Goal: Task Accomplishment & Management: Complete application form

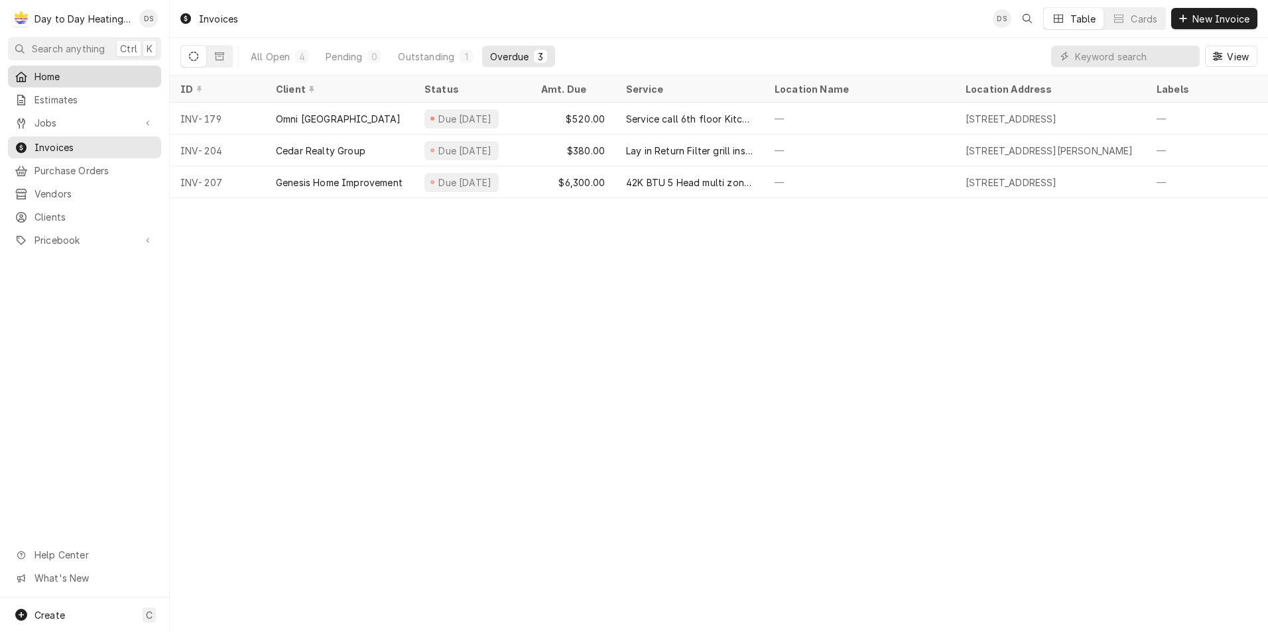
click at [72, 80] on span "Home" at bounding box center [94, 77] width 120 height 14
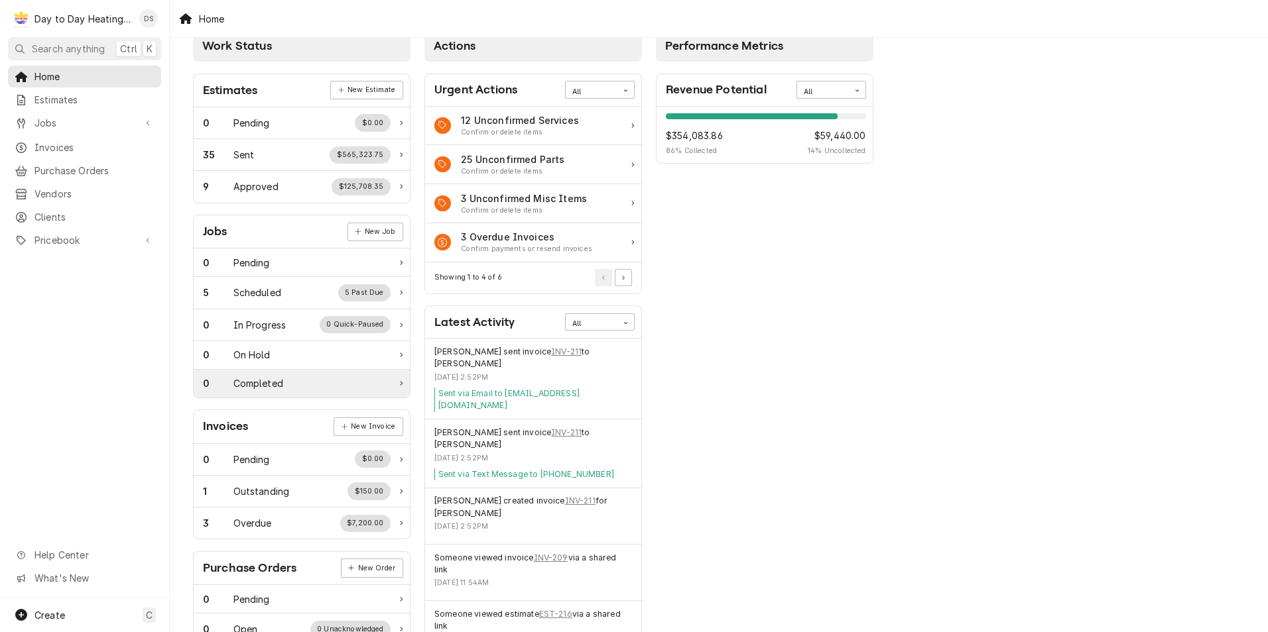
scroll to position [66, 0]
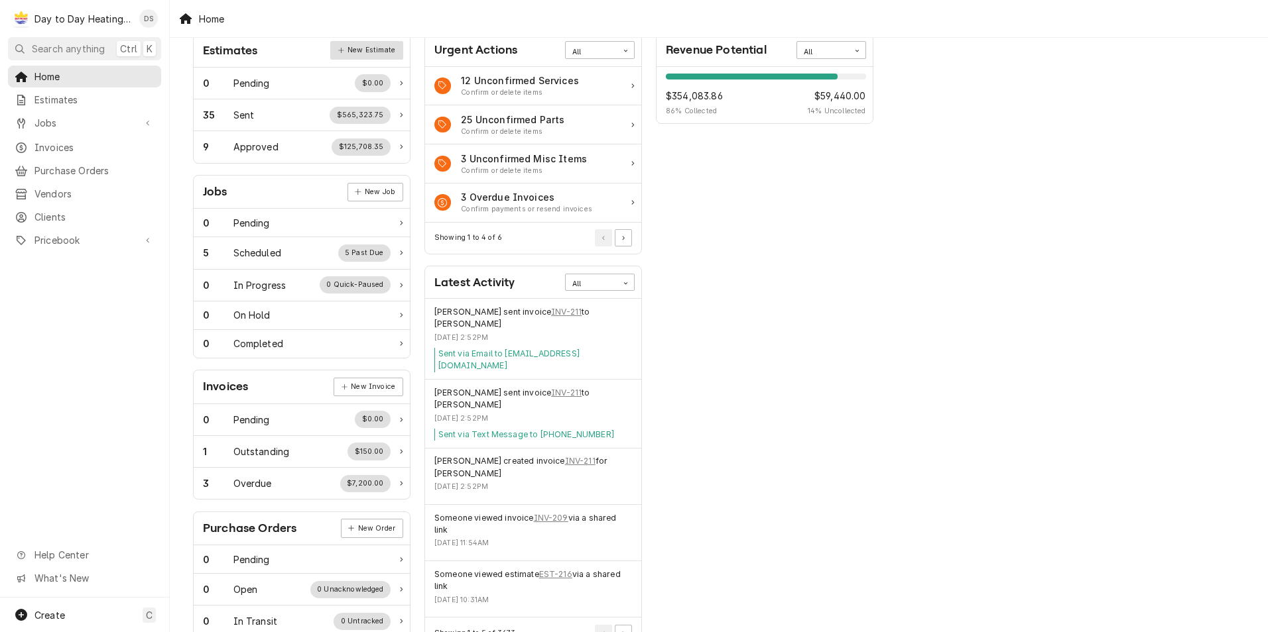
click at [357, 52] on link "New Estimate" at bounding box center [366, 50] width 72 height 19
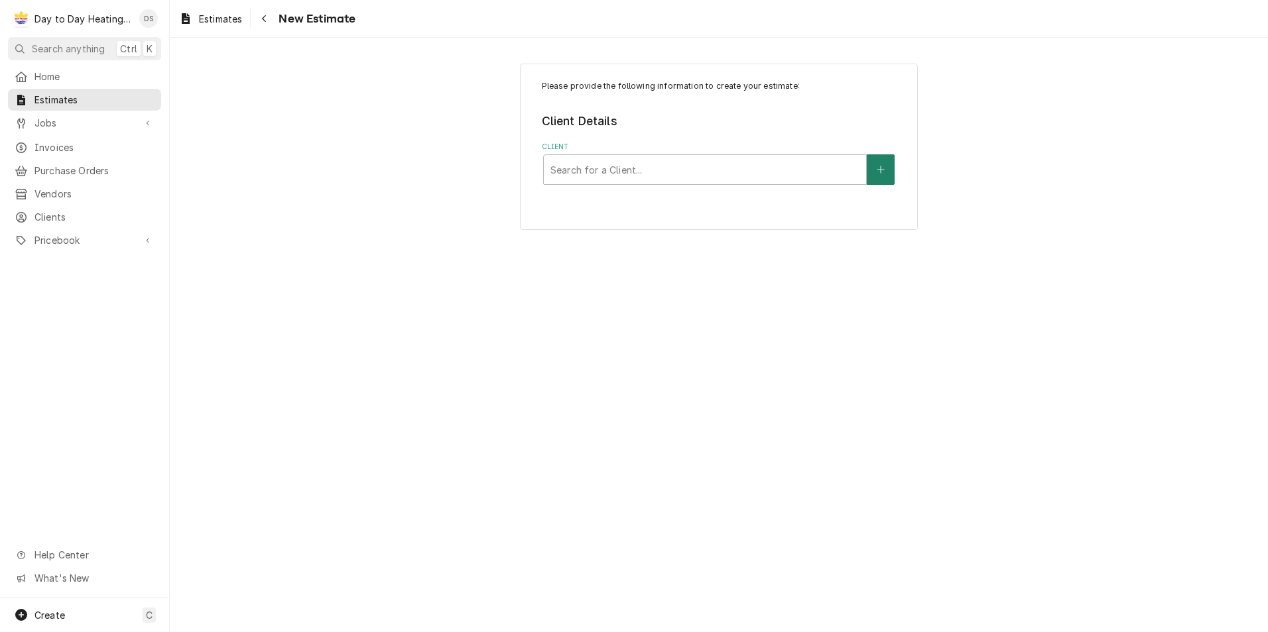
click at [886, 160] on button "Client" at bounding box center [881, 169] width 28 height 30
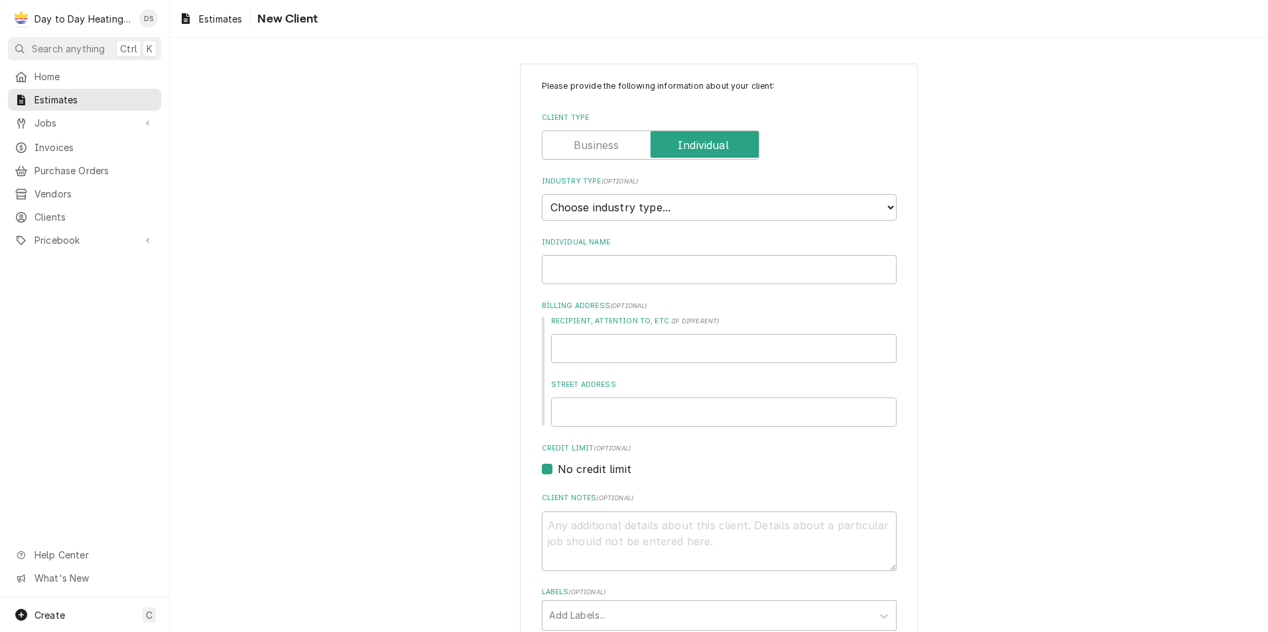
click at [607, 147] on label "Client Type" at bounding box center [650, 145] width 217 height 29
click at [607, 147] on input "Client Type" at bounding box center [651, 145] width 206 height 29
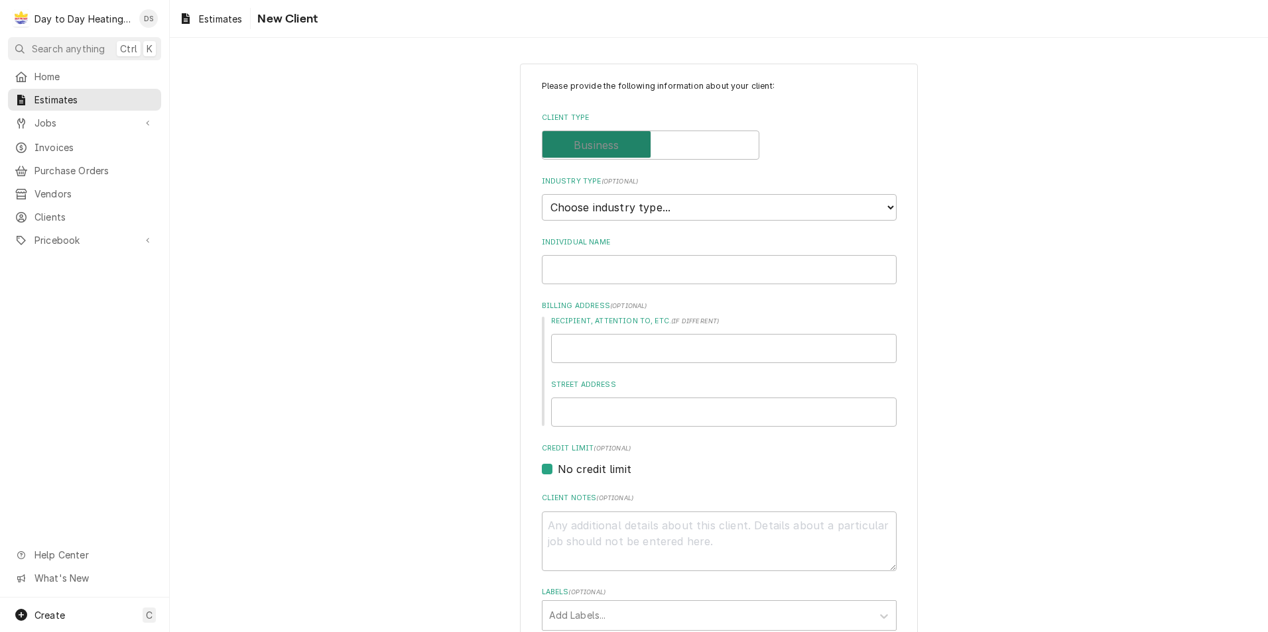
checkbox input "false"
type textarea "x"
click at [609, 202] on select "Choose industry type... Residential Commercial Industrial Government" at bounding box center [719, 207] width 355 height 27
select select "2"
click at [542, 194] on select "Choose industry type... Residential Commercial Industrial Government" at bounding box center [719, 207] width 355 height 27
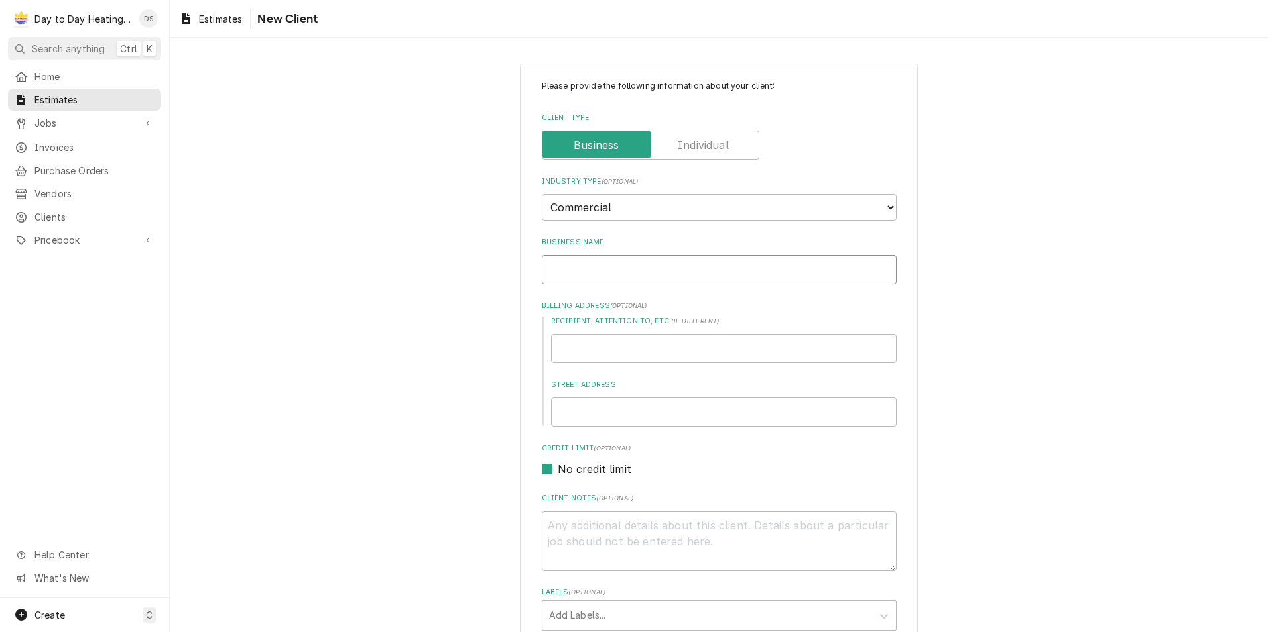
click at [605, 269] on input "Business Name" at bounding box center [719, 269] width 355 height 29
type textarea "x"
type input "D"
type textarea "x"
type input "Da"
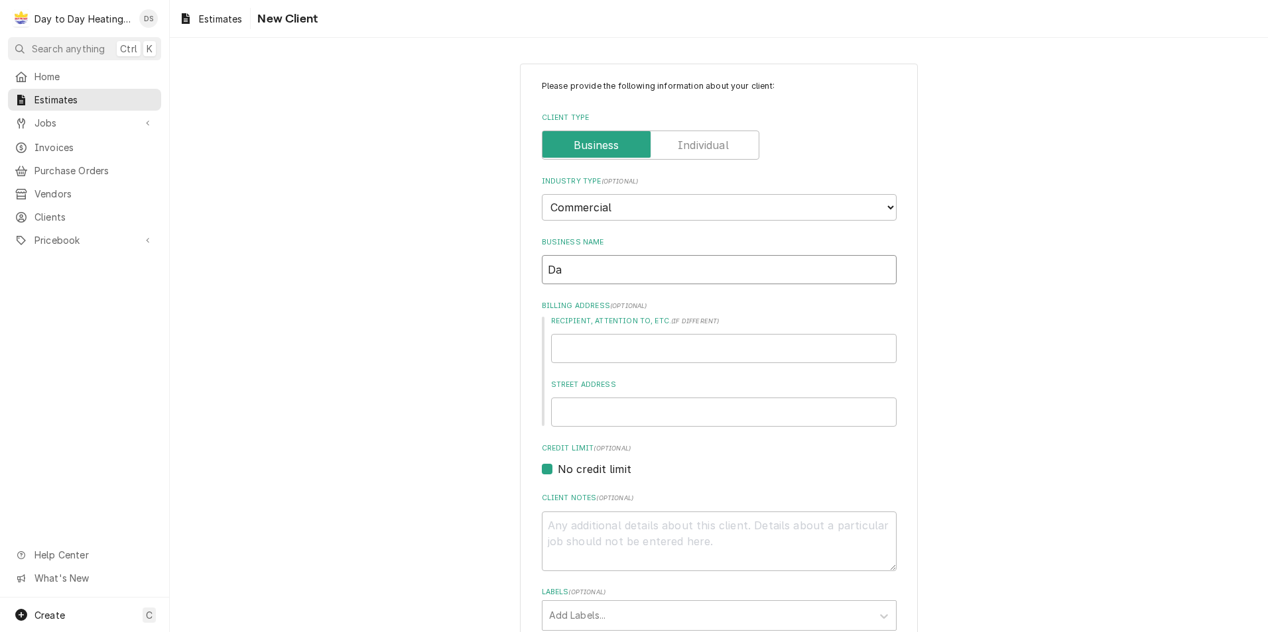
type textarea "x"
type input "Day"
type textarea "x"
type input "Day"
type textarea "x"
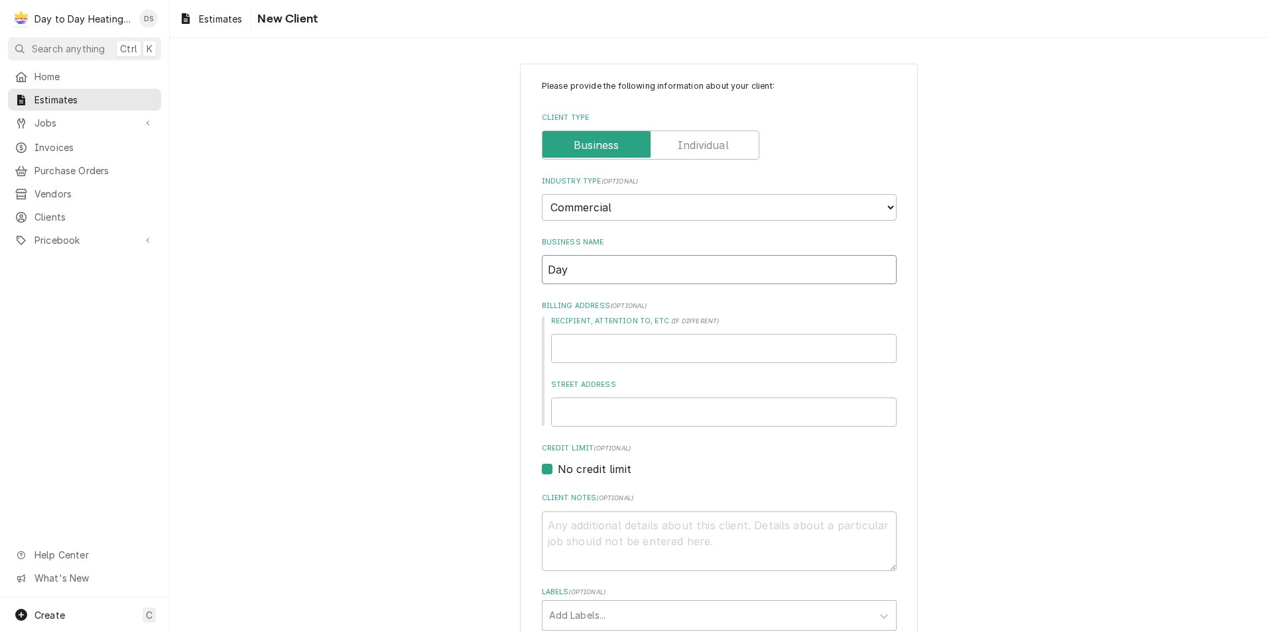
type input "Day t"
type textarea "x"
type input "Day to"
type textarea "x"
type input "Day to"
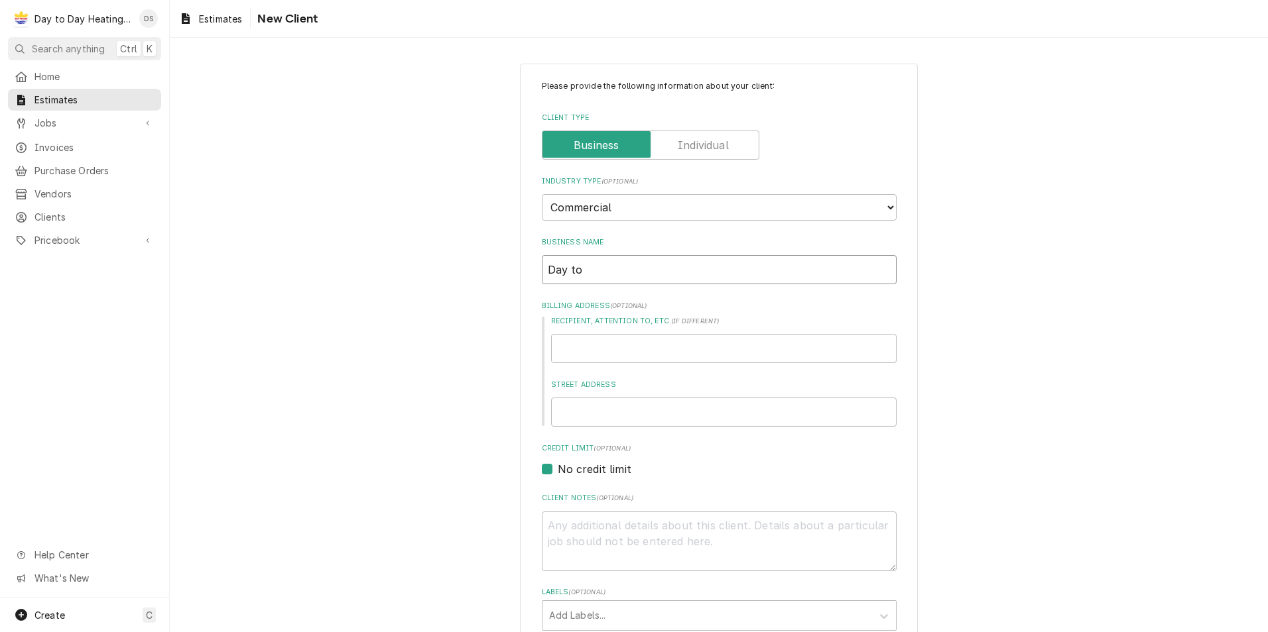
type textarea "x"
type input "Day to D"
type textarea "x"
type input "Day to Da"
type textarea "x"
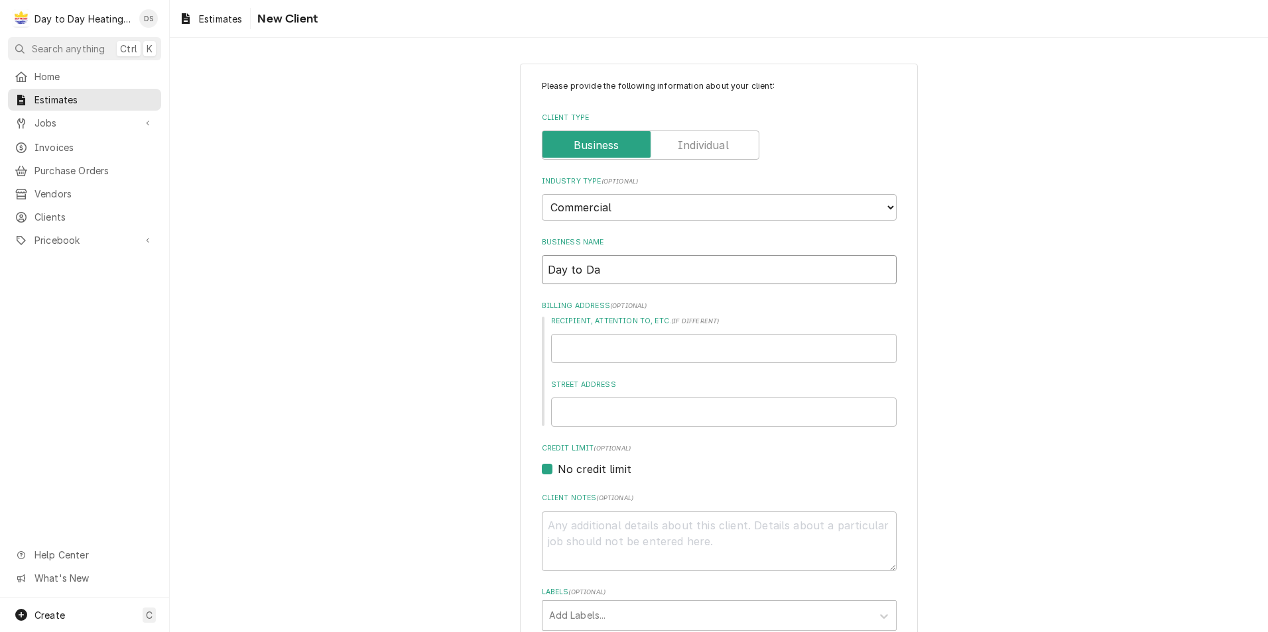
type input "Day to Day"
type textarea "x"
type input "Day to Day"
type textarea "x"
type input "Day to Day V"
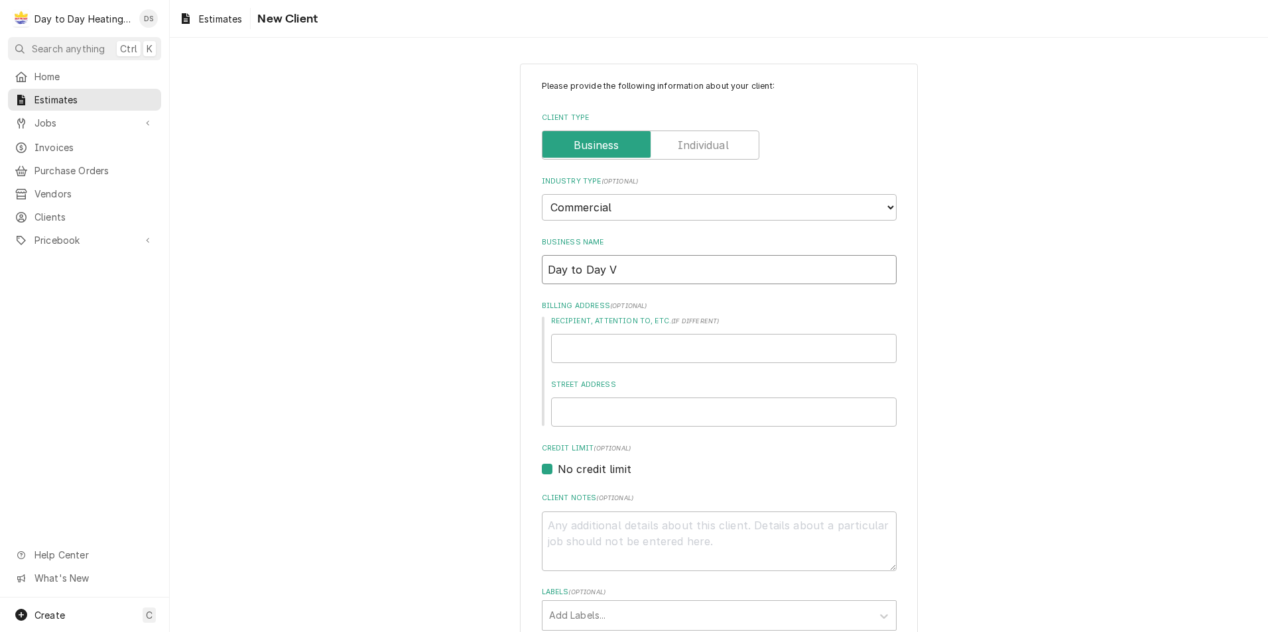
type textarea "x"
type input "Day to Day Vi"
type textarea "x"
type input "Day to Day Vin"
type textarea "x"
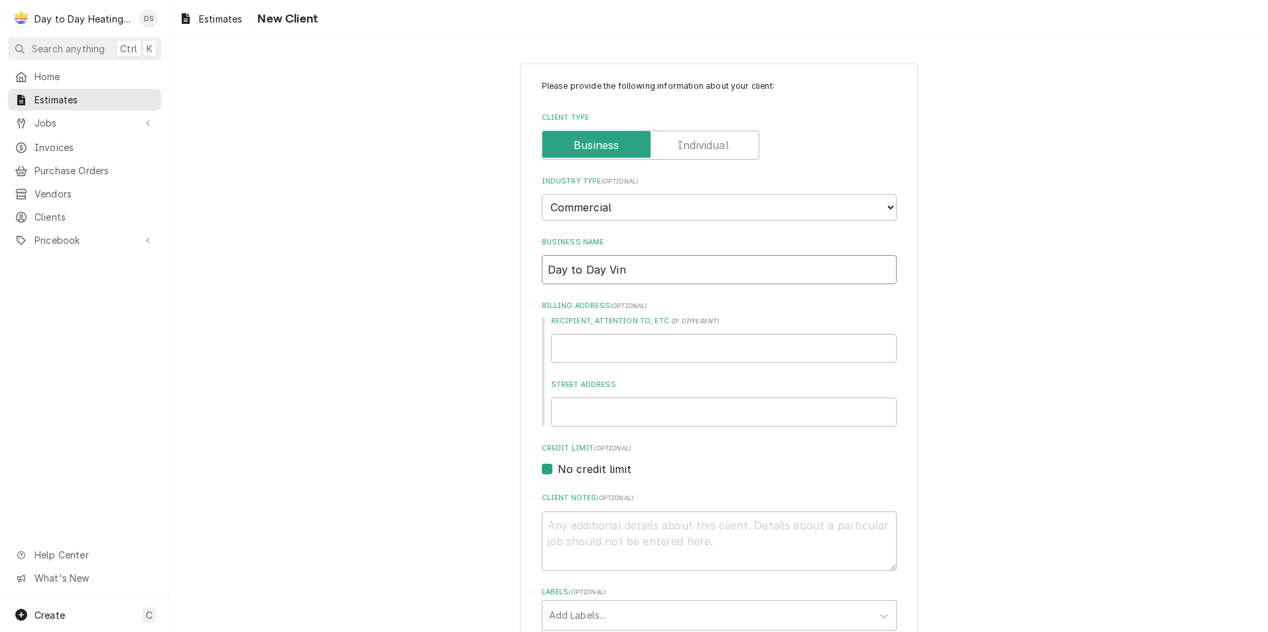
type input "Day to Day Vint"
type textarea "x"
type input "Day to Day Vinta"
type textarea "x"
type input "Day to Day Vintag"
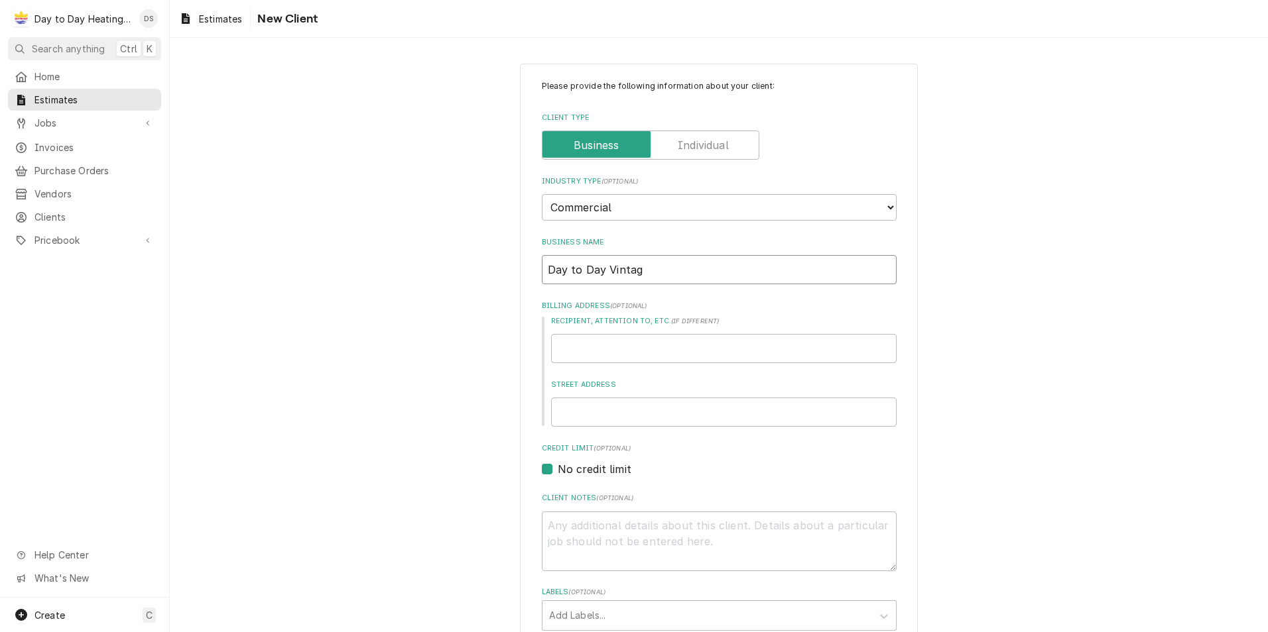
type textarea "x"
type input "Day to Day Vintage"
type textarea "x"
type input "Day to Day Vintage"
type textarea "x"
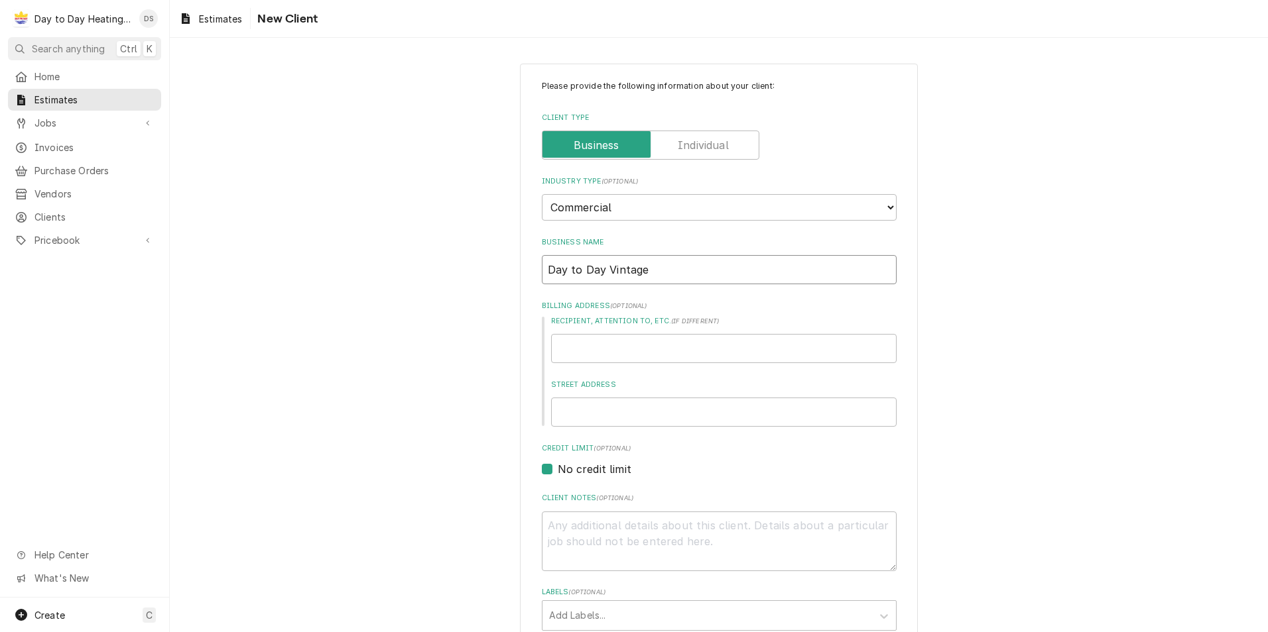
type input "Day to Day Vintage"
click at [796, 301] on label "Billing Address ( optional )" at bounding box center [719, 306] width 355 height 11
click at [676, 351] on input "Recipient, Attention To, etc. ( if different )" at bounding box center [723, 348] width 345 height 29
type textarea "x"
type input "D"
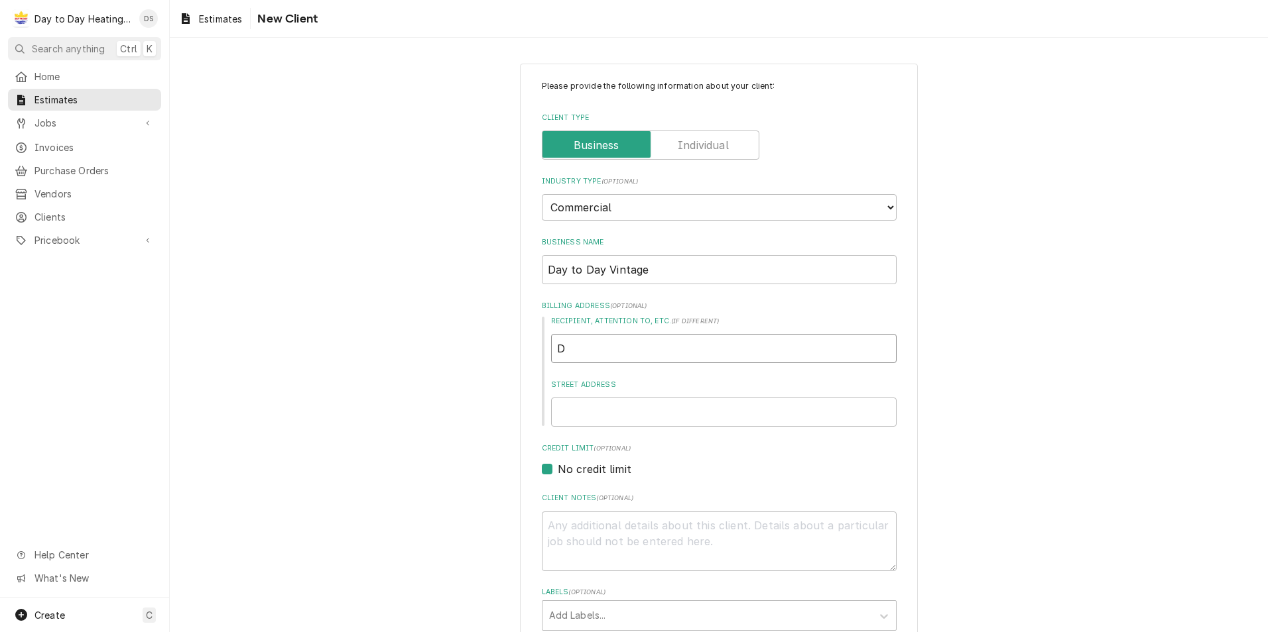
type textarea "x"
type input "DA"
type textarea "x"
type input "DAv"
type textarea "x"
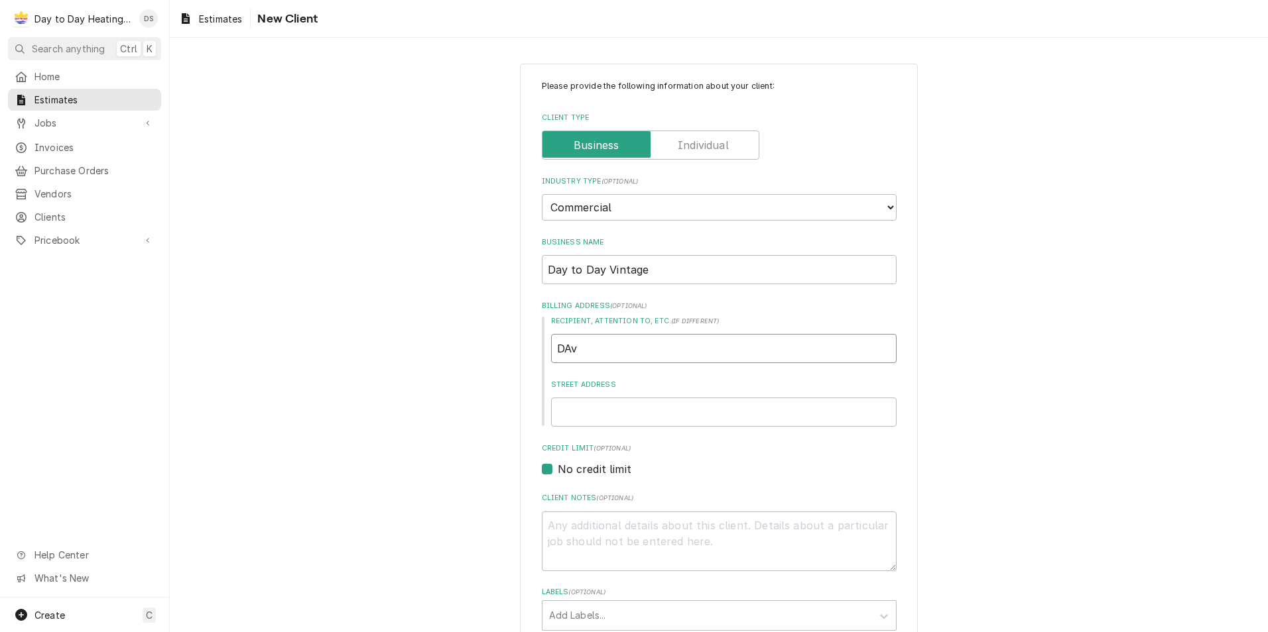
type input "DAvi"
type textarea "x"
type input "DAvid"
type textarea "x"
type input "DAvid"
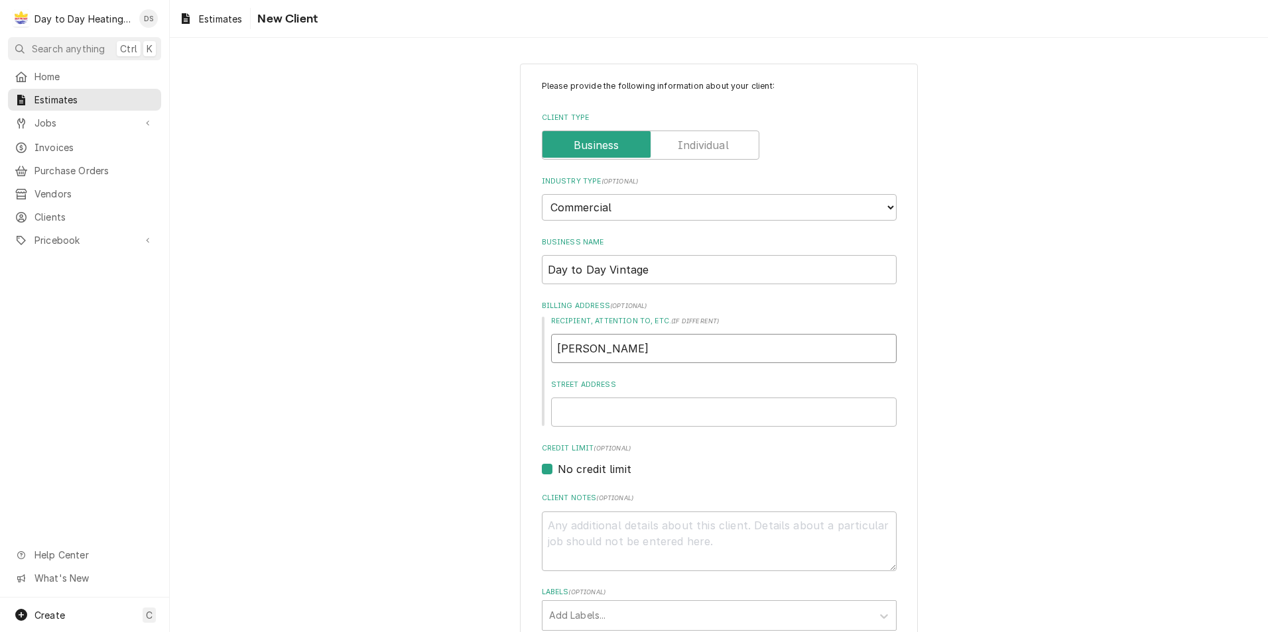
type textarea "x"
type input "DAvid"
type textarea "x"
type input "DAvi"
type textarea "x"
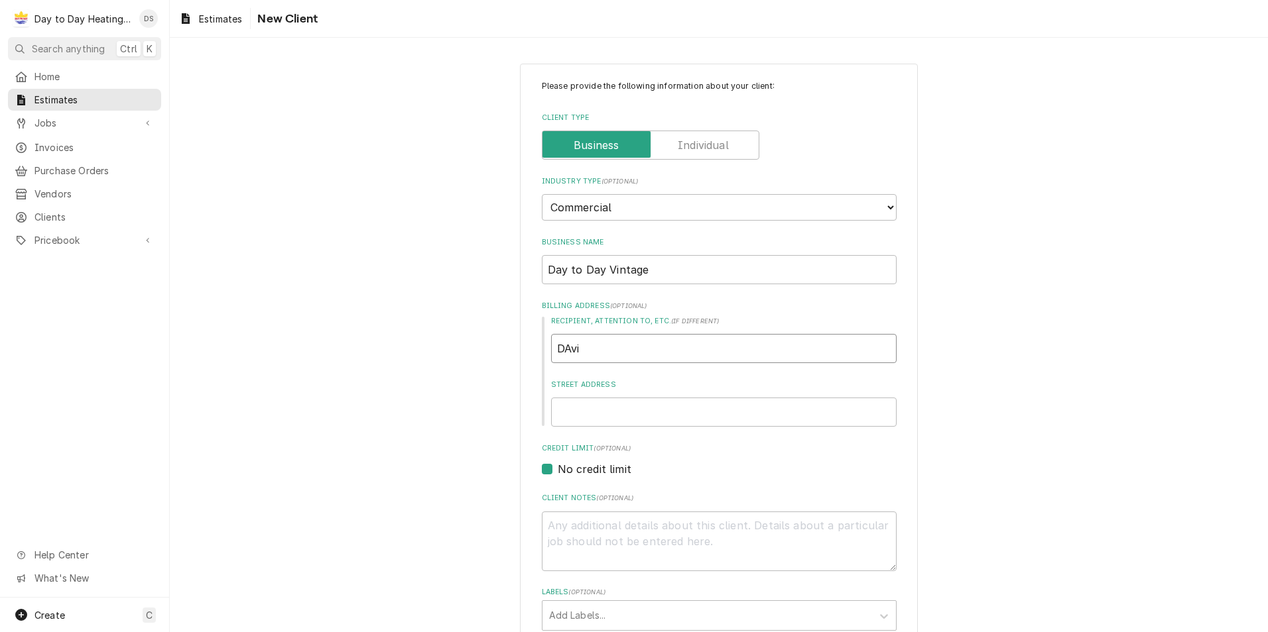
type input "DAv"
type textarea "x"
type input "DA"
type textarea "x"
type input "D"
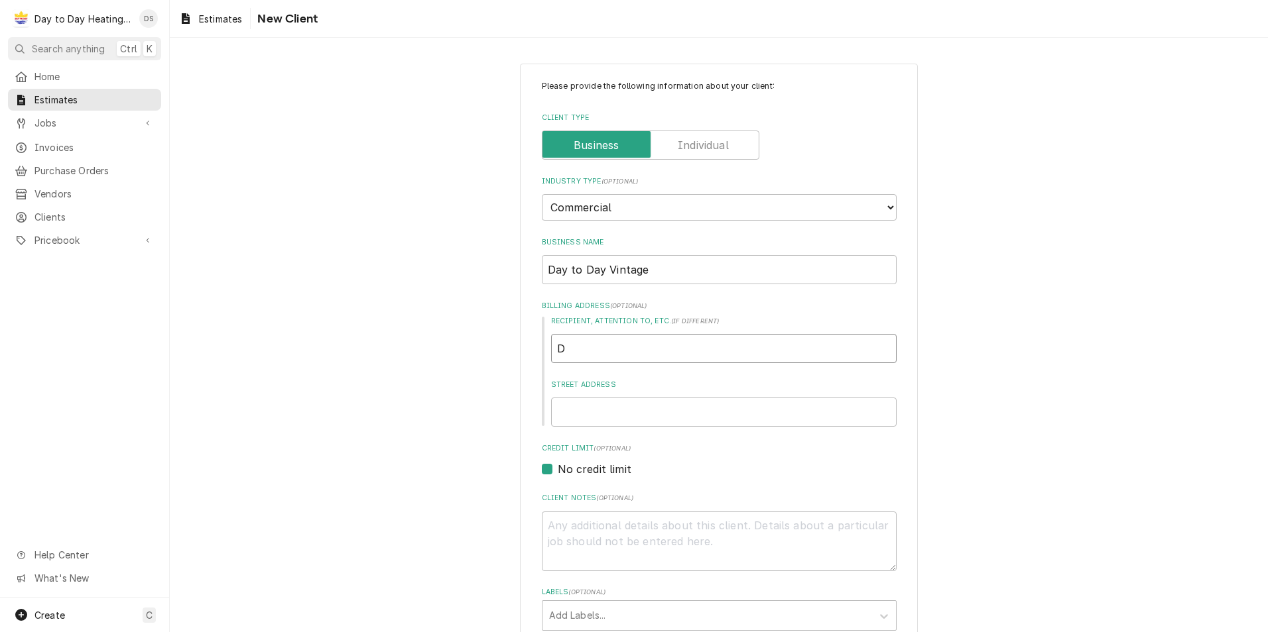
type textarea "x"
type input "Da"
type textarea "x"
type input "Dav"
type textarea "x"
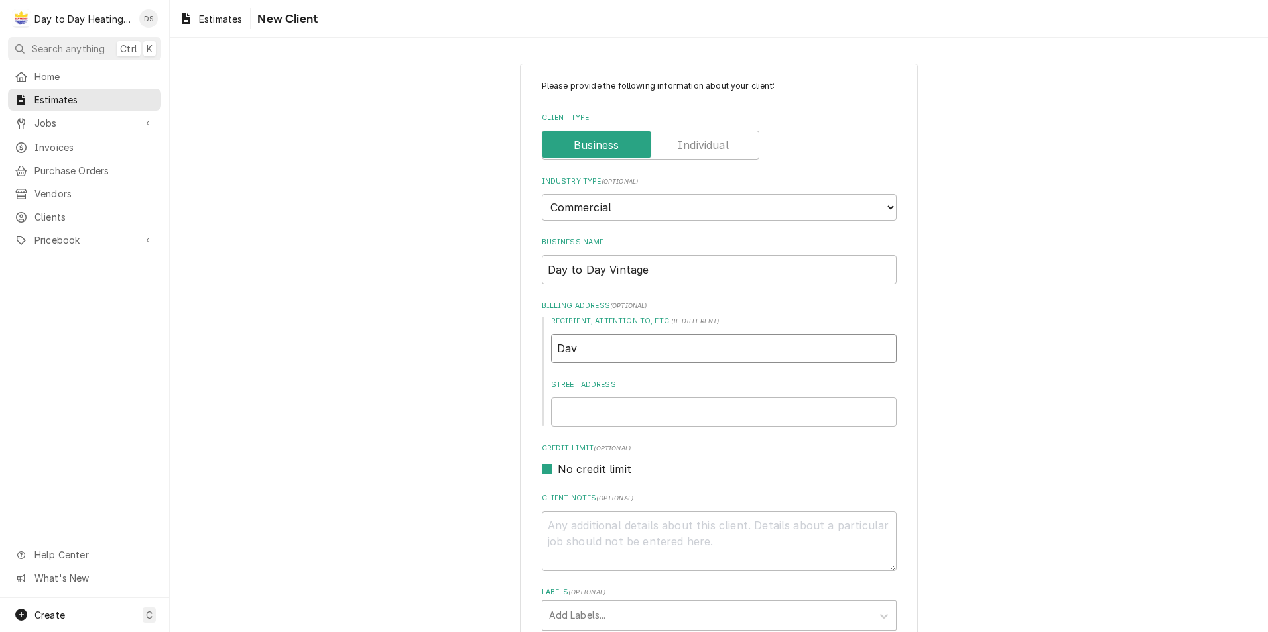
type input "Davi"
type textarea "x"
type input "David"
type textarea "x"
type input "David"
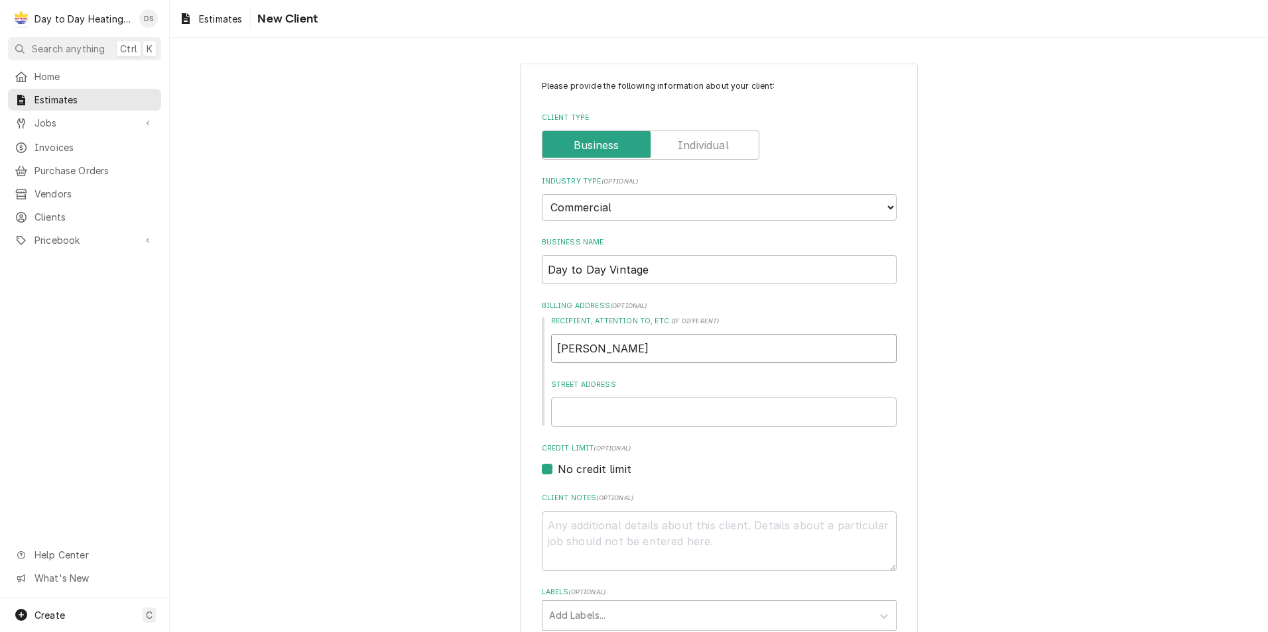
type textarea "x"
type input "David c"
type textarea "x"
type input "David ch"
type textarea "x"
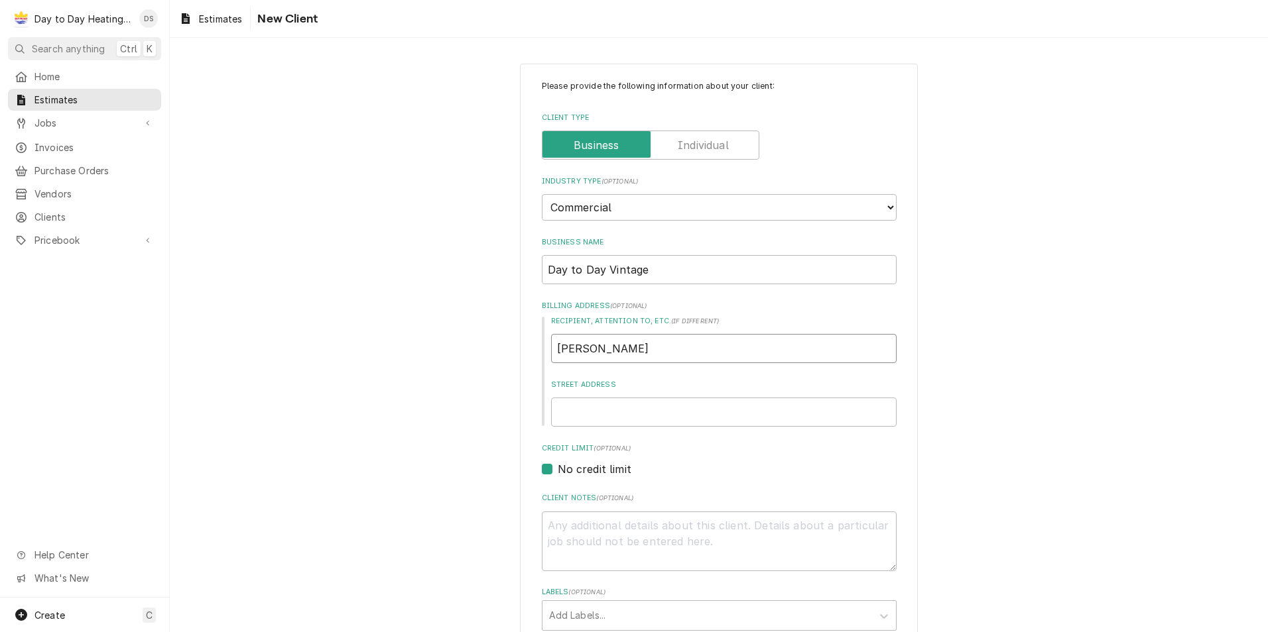
type input "David c"
type textarea "x"
type input "David"
type textarea "x"
type input "David C"
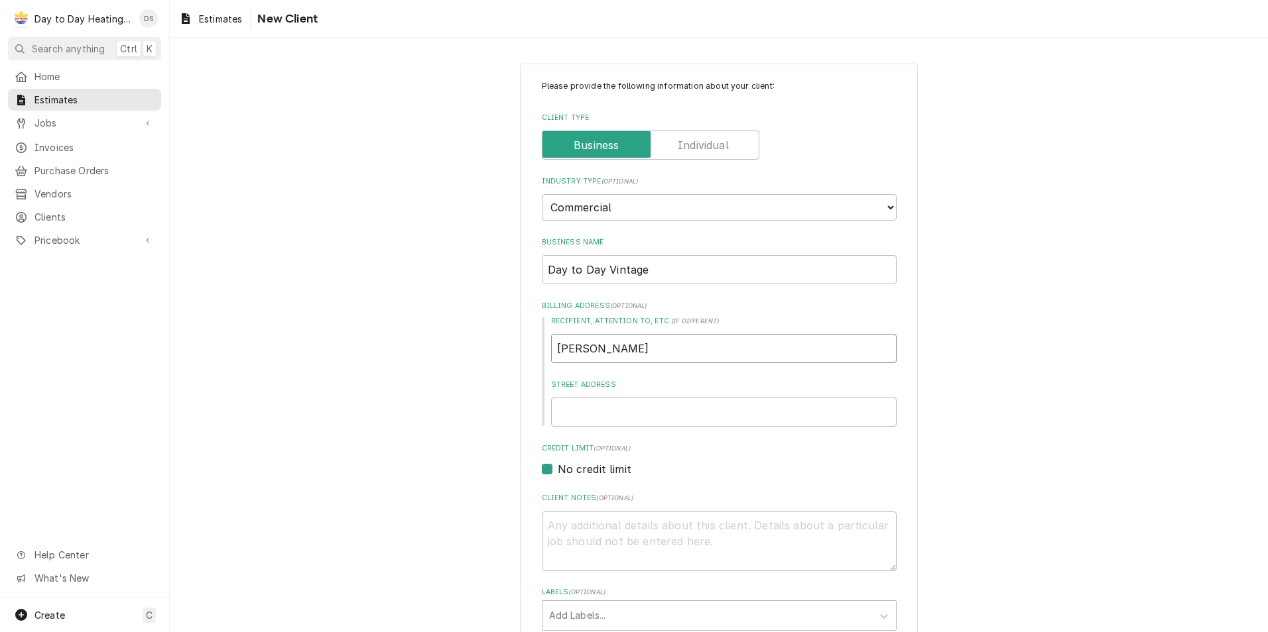
type textarea "x"
type input "David Ch"
type textarea "x"
type input "David Chu"
type textarea "x"
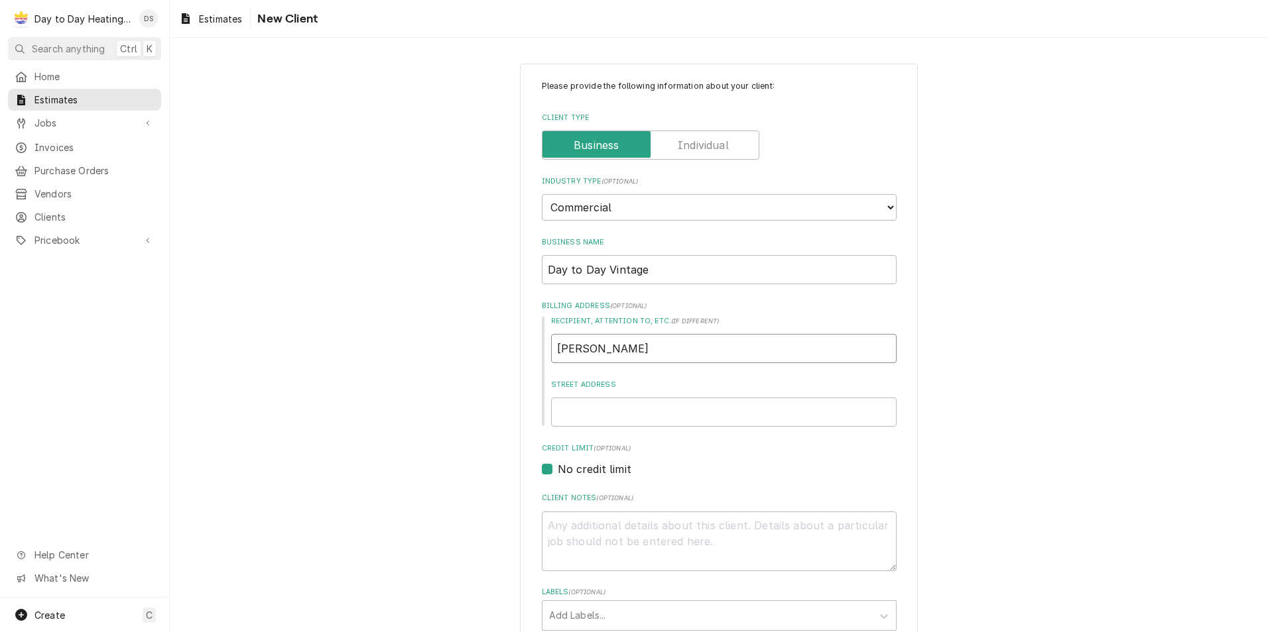
type input "David Chun"
type textarea "x"
type input "David Chun"
type textarea "x"
type input "David Chun"
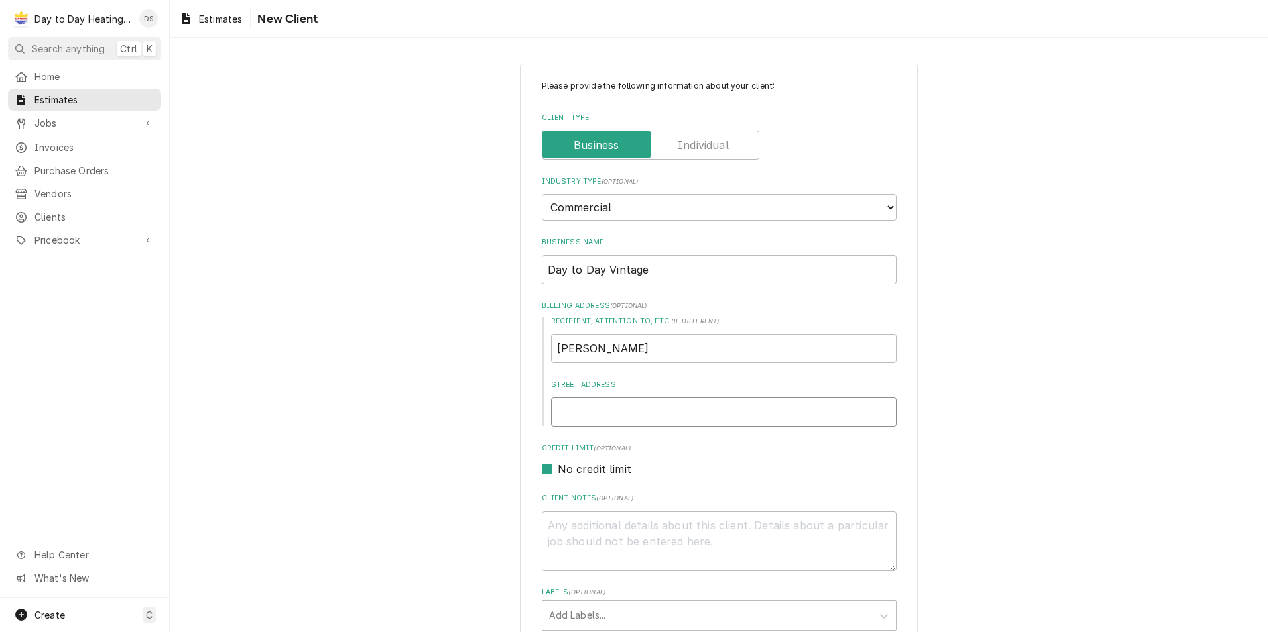
click at [656, 417] on input "Street Address" at bounding box center [723, 412] width 345 height 29
type textarea "x"
type input "4"
type textarea "x"
type input "45"
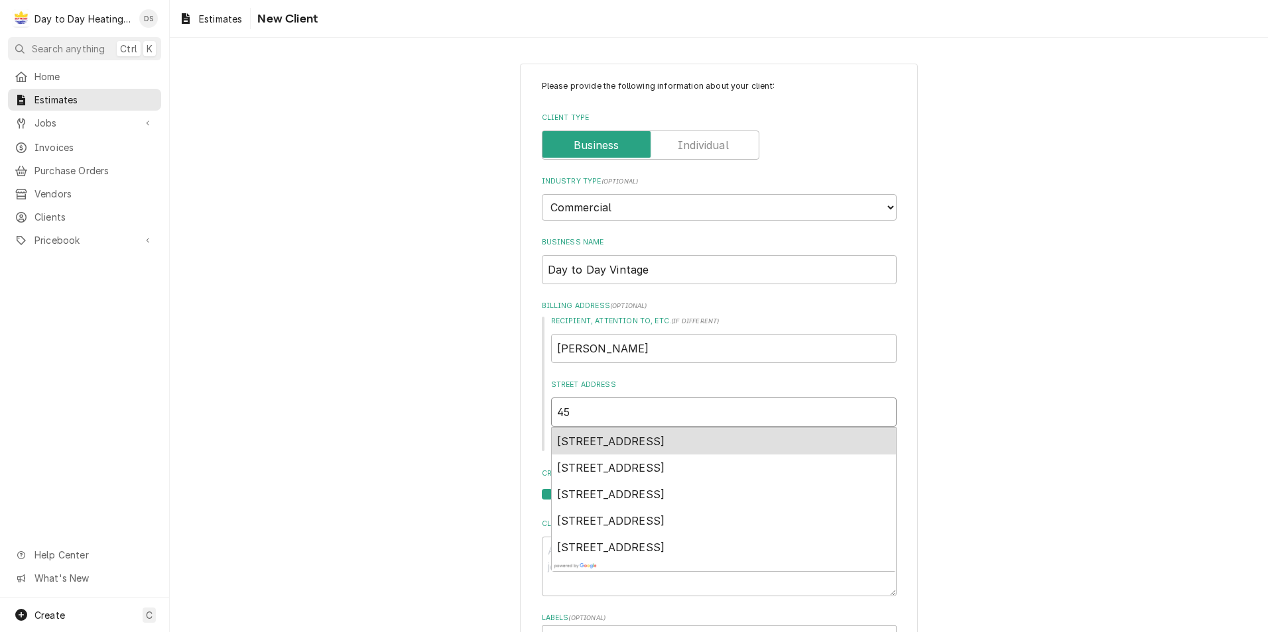
type textarea "x"
type input "452"
type textarea "x"
type input "4526"
type textarea "x"
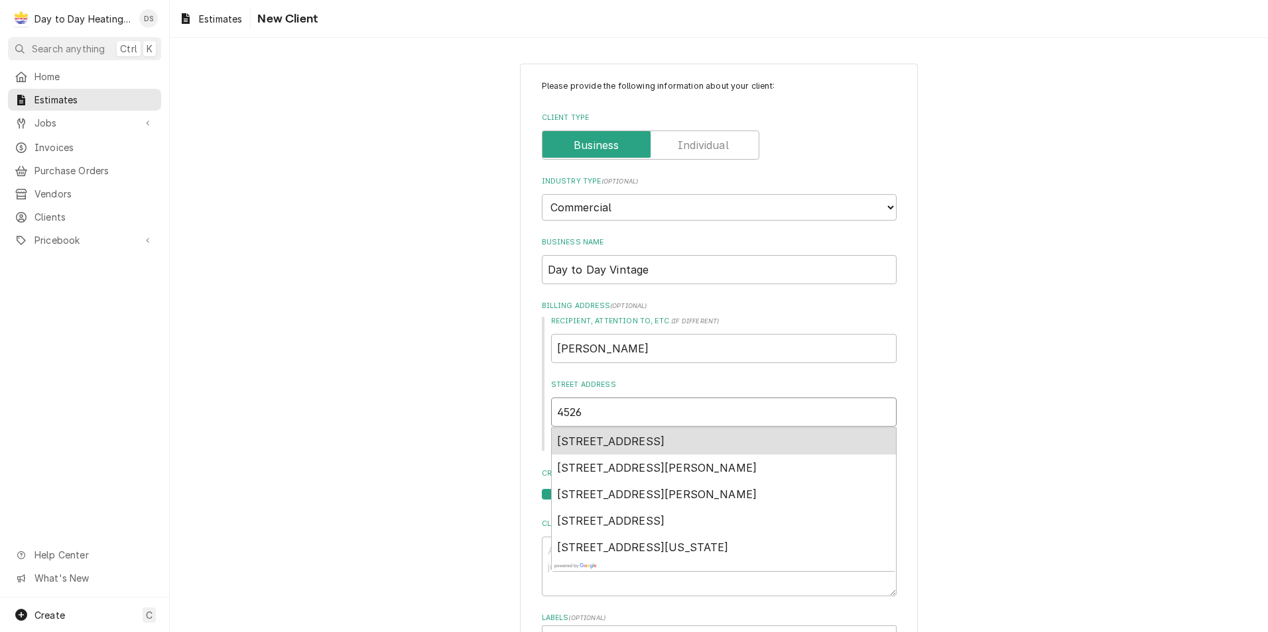
type input "4526"
type textarea "x"
type input "4526 c"
type textarea "x"
type input "4526 co"
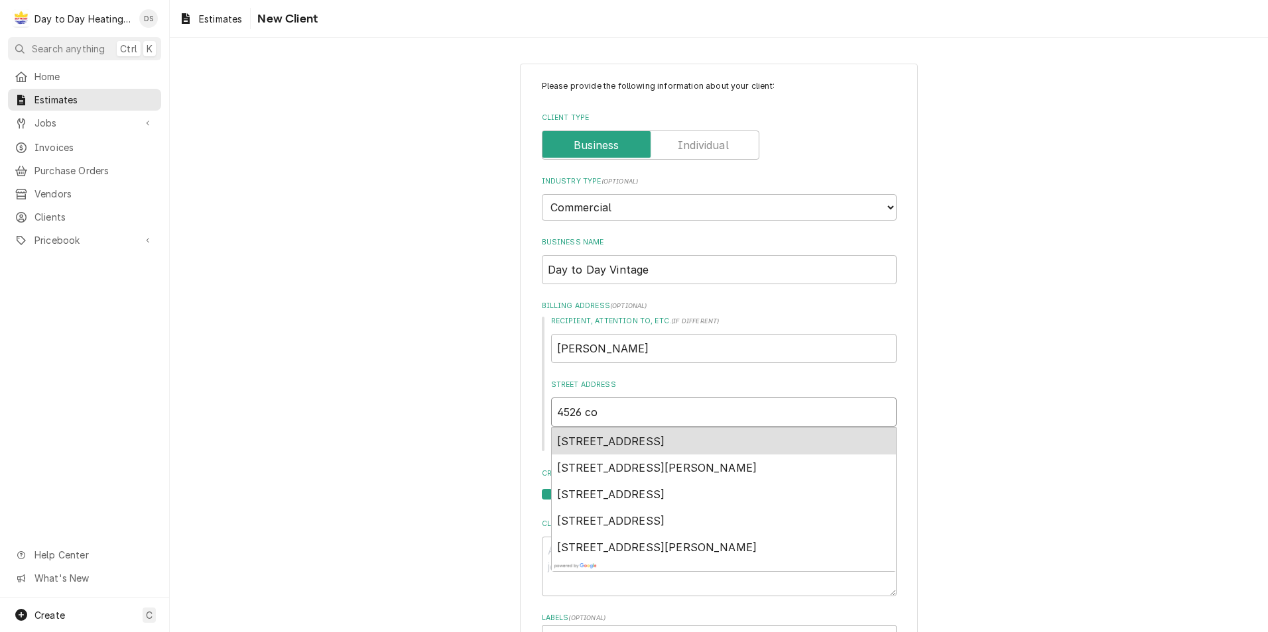
type textarea "x"
type input "4526 coc"
type textarea "x"
type input "4526 coch"
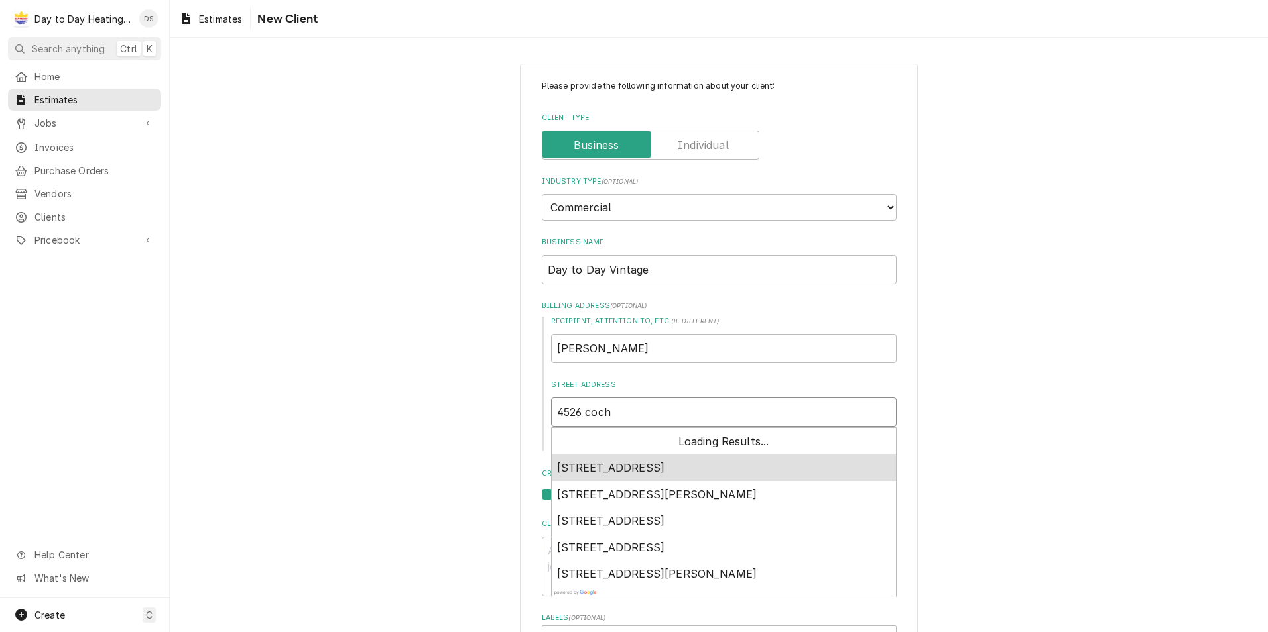
type textarea "x"
type input "4526 cochi"
type textarea "x"
type input "4526 cochis"
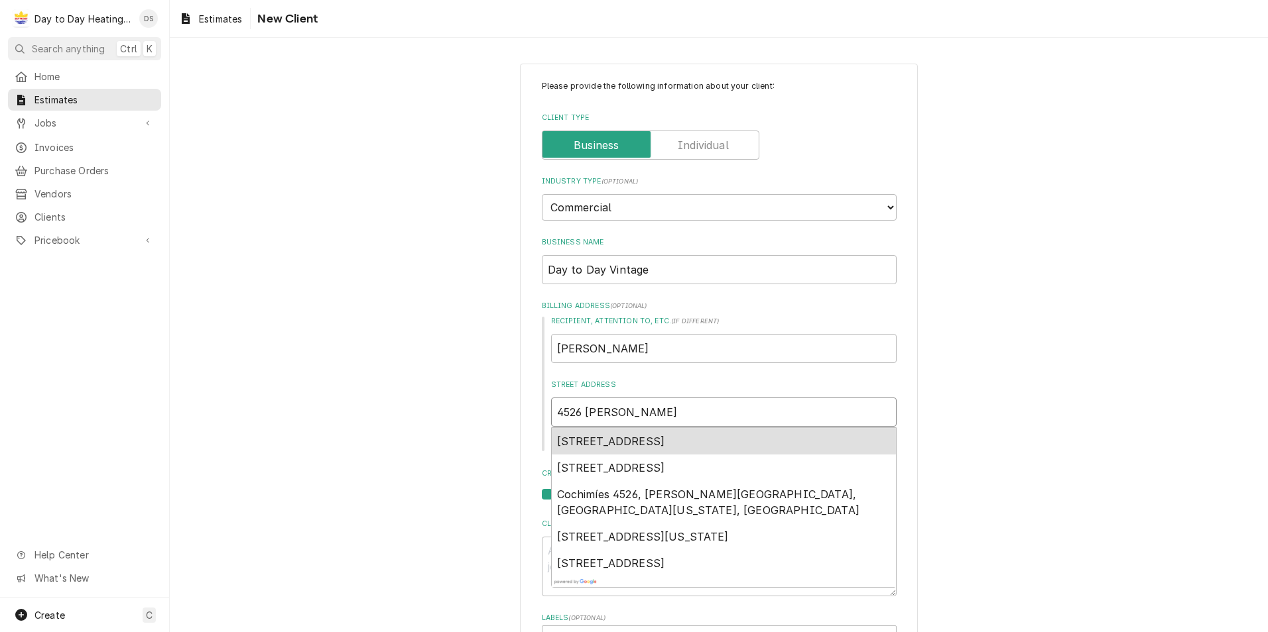
type textarea "x"
type input "4526 cochise"
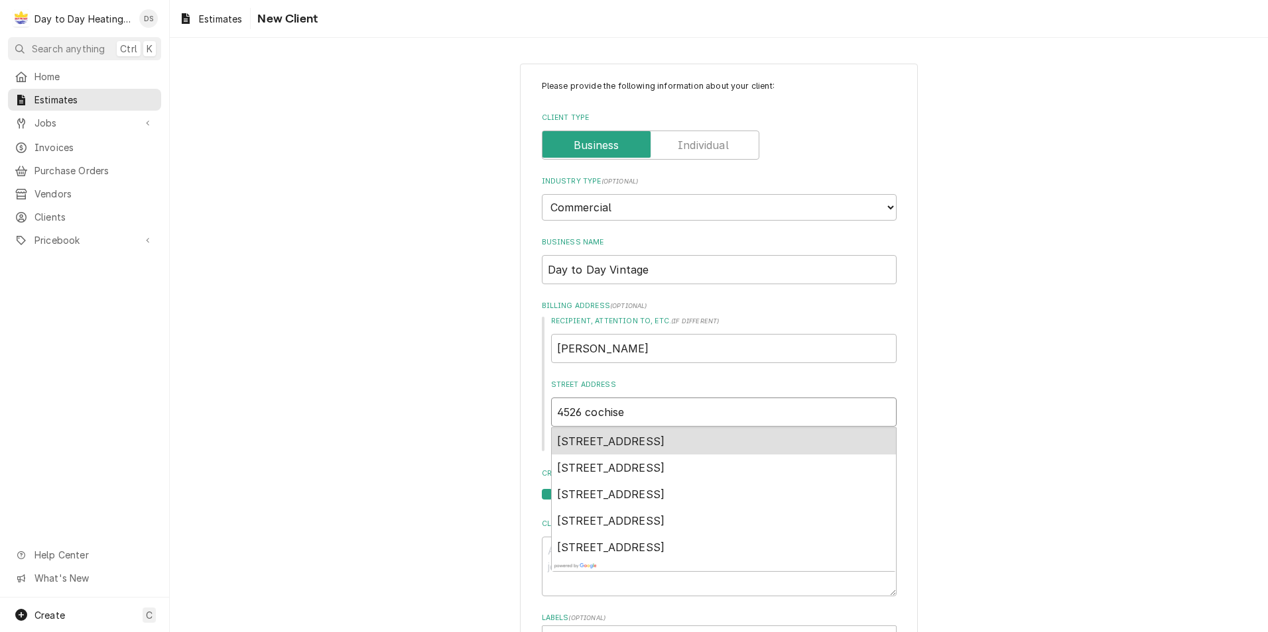
type textarea "x"
type input "4526 cochise"
type textarea "x"
type input "4526 cochise w"
type textarea "x"
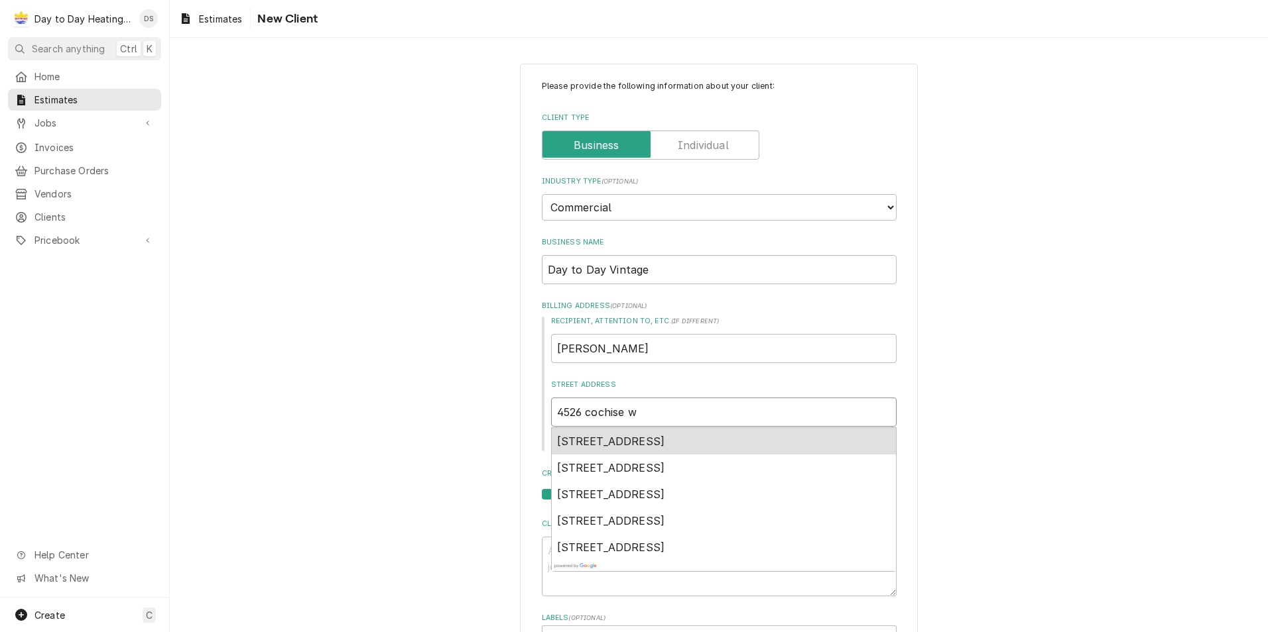
type input "4526 cochise wa"
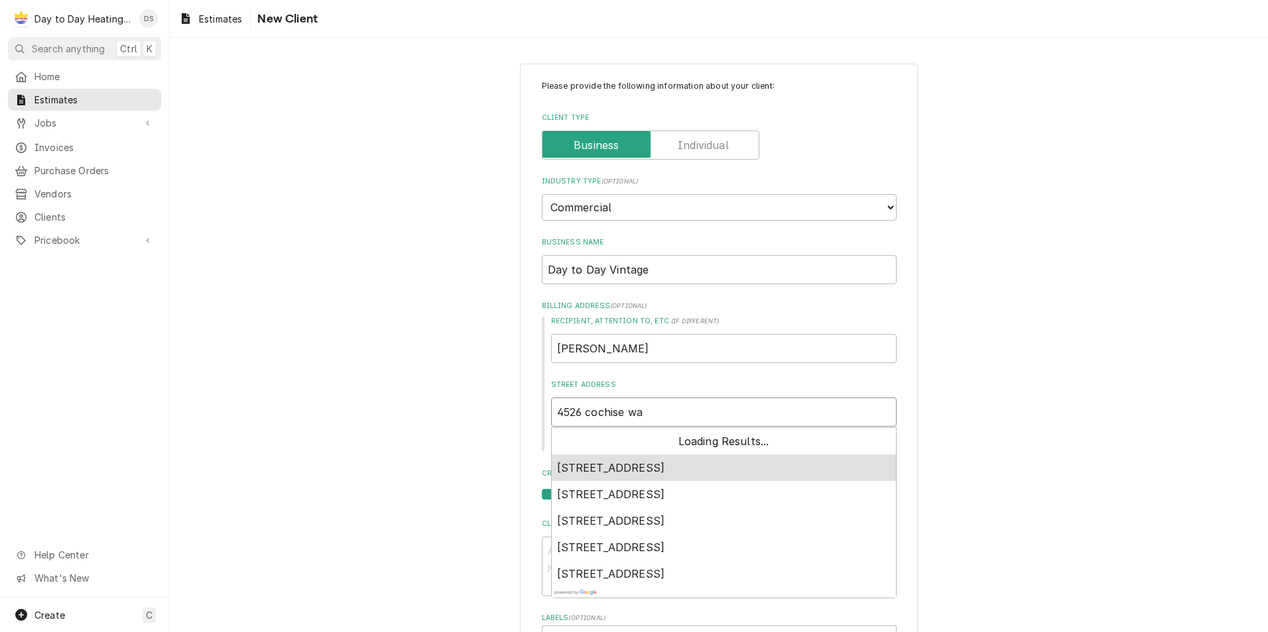
type textarea "x"
type input "4526 cochise way"
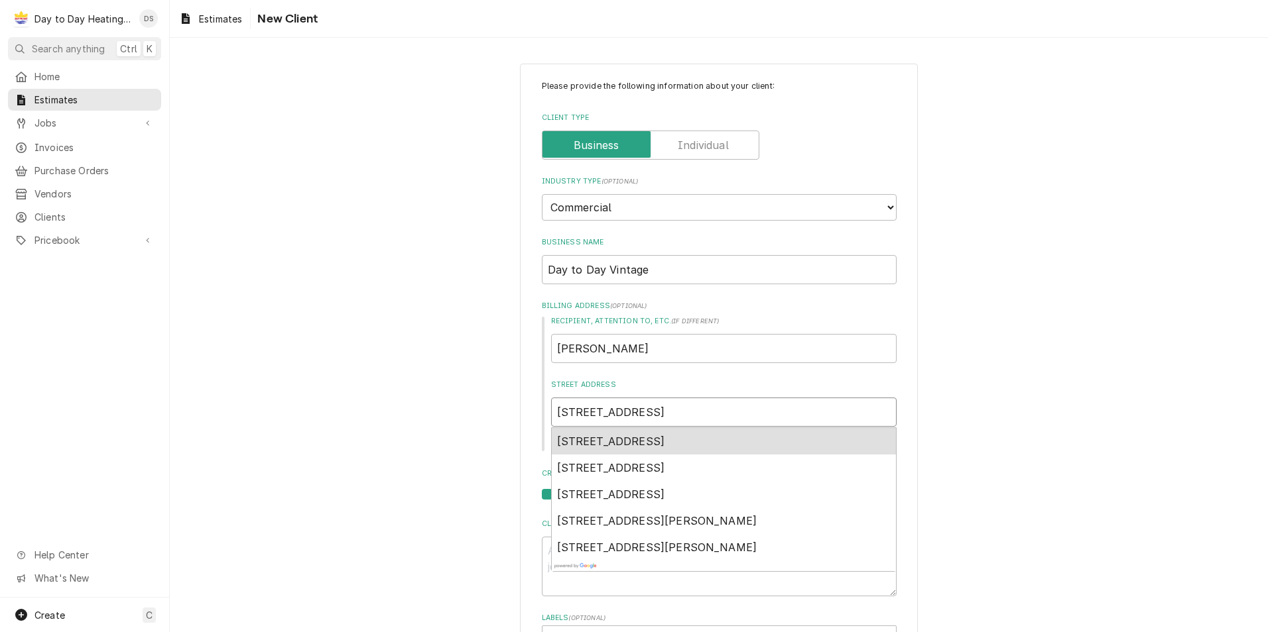
type textarea "x"
type input "4526 cochise way"
type textarea "x"
type input "4526 cochise way s"
type textarea "x"
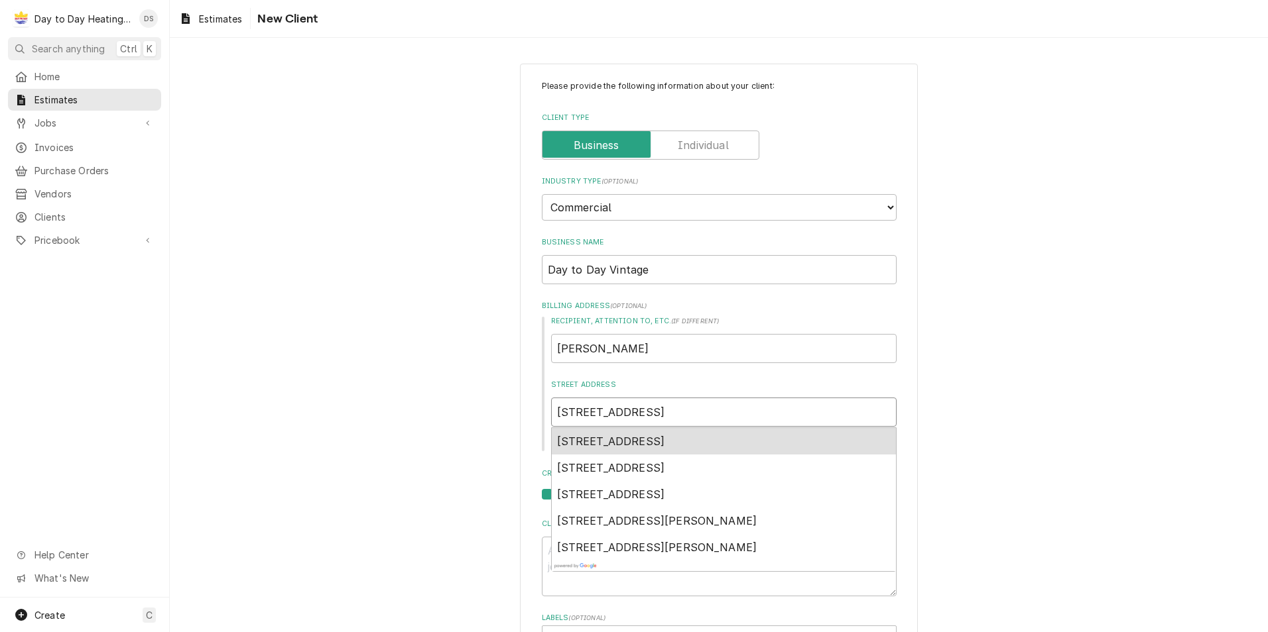
type input "4526 cochise way sa"
click at [665, 444] on span "4526 Cochise Way, San Diego, CA, USA" at bounding box center [611, 441] width 108 height 13
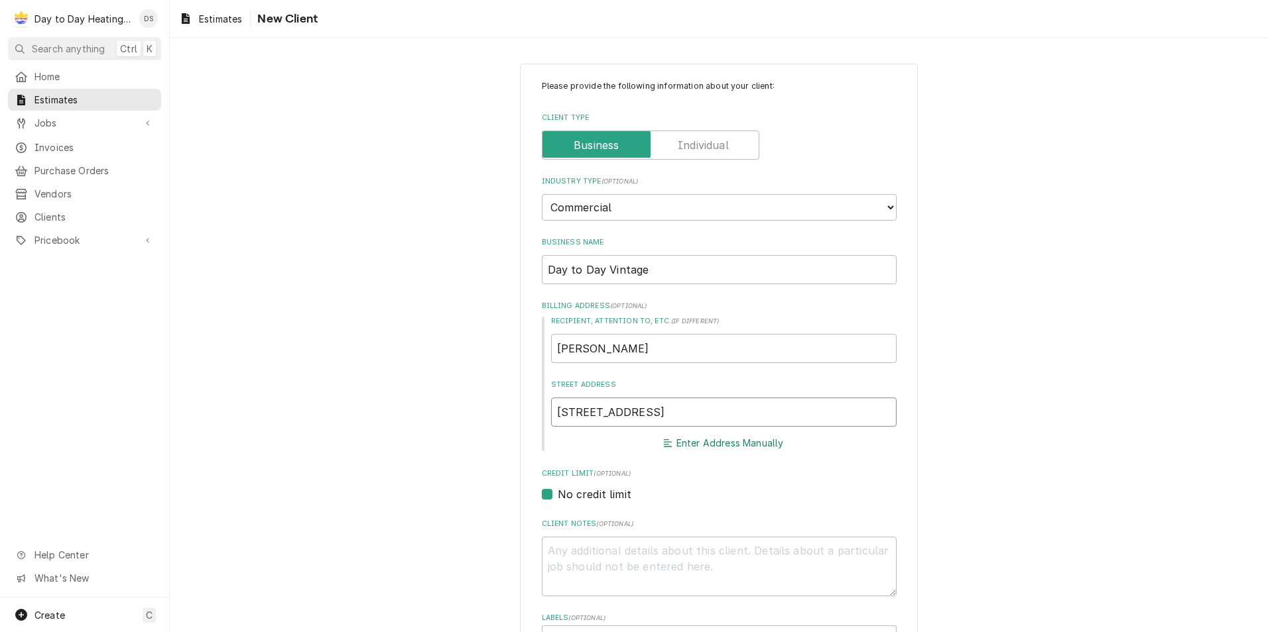
type textarea "x"
type input "4526 Cochise Way"
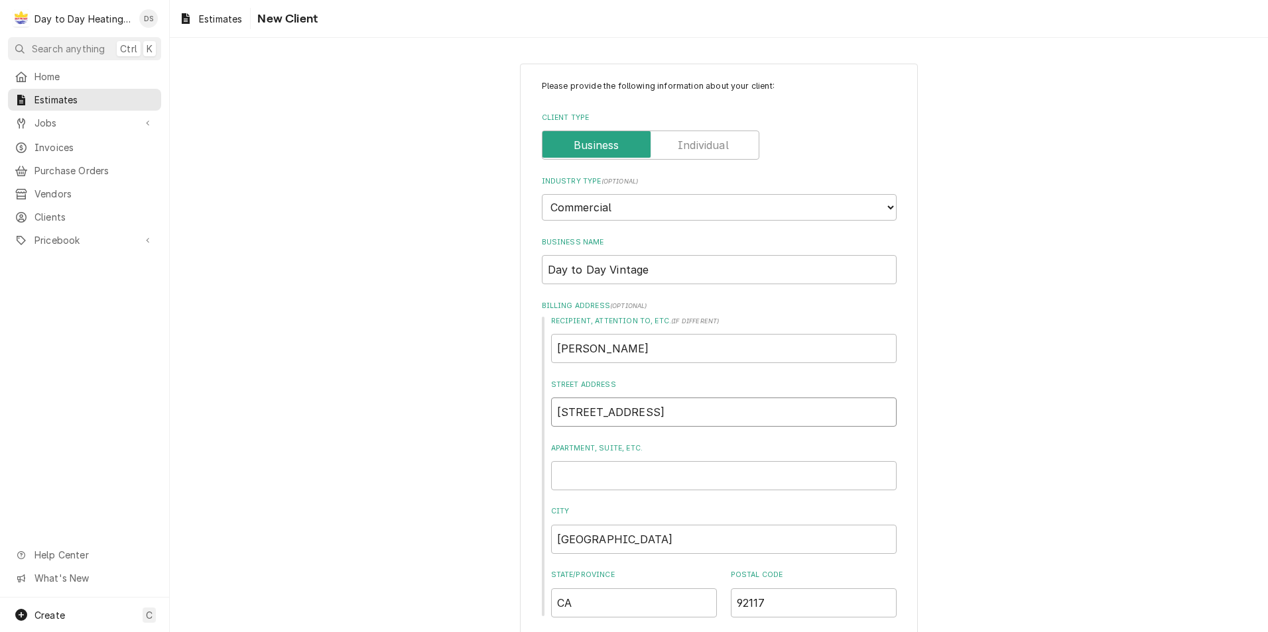
type textarea "x"
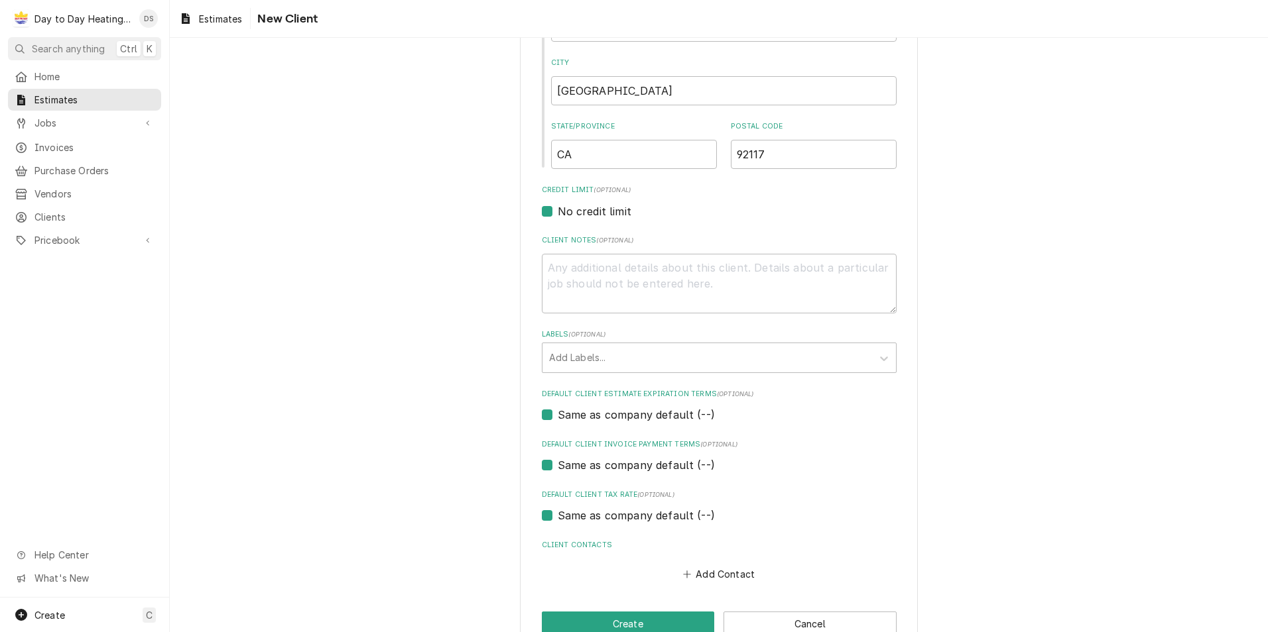
scroll to position [481, 0]
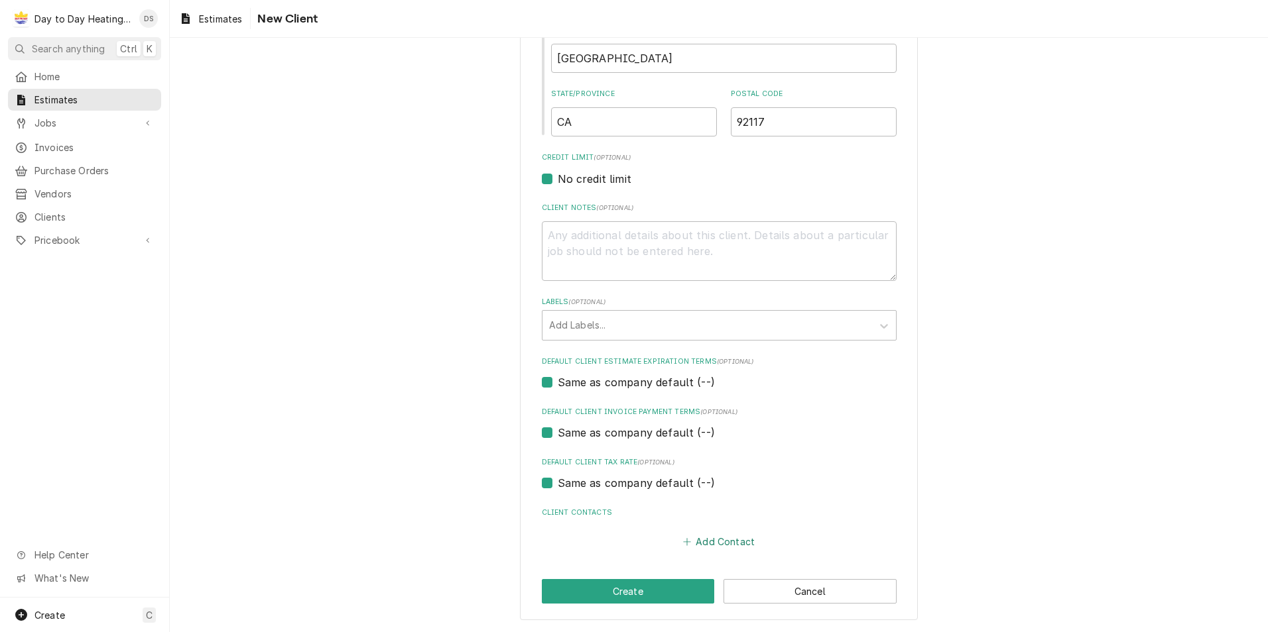
type input "4526 Cochise Way"
click at [711, 538] on button "Add Contact" at bounding box center [718, 542] width 76 height 19
type textarea "x"
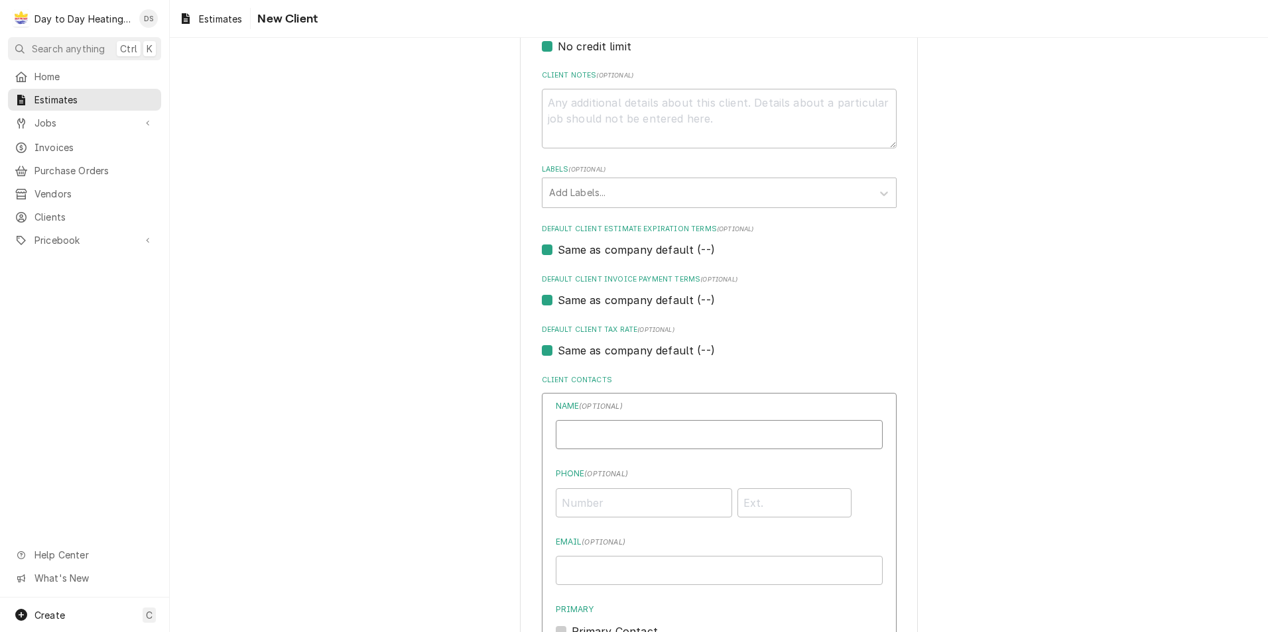
click at [652, 442] on input "Business Name" at bounding box center [719, 434] width 327 height 29
type input "David Chun"
click at [805, 500] on input "Phone" at bounding box center [794, 503] width 115 height 29
type input "858405"
drag, startPoint x: 805, startPoint y: 500, endPoint x: 699, endPoint y: 510, distance: 105.9
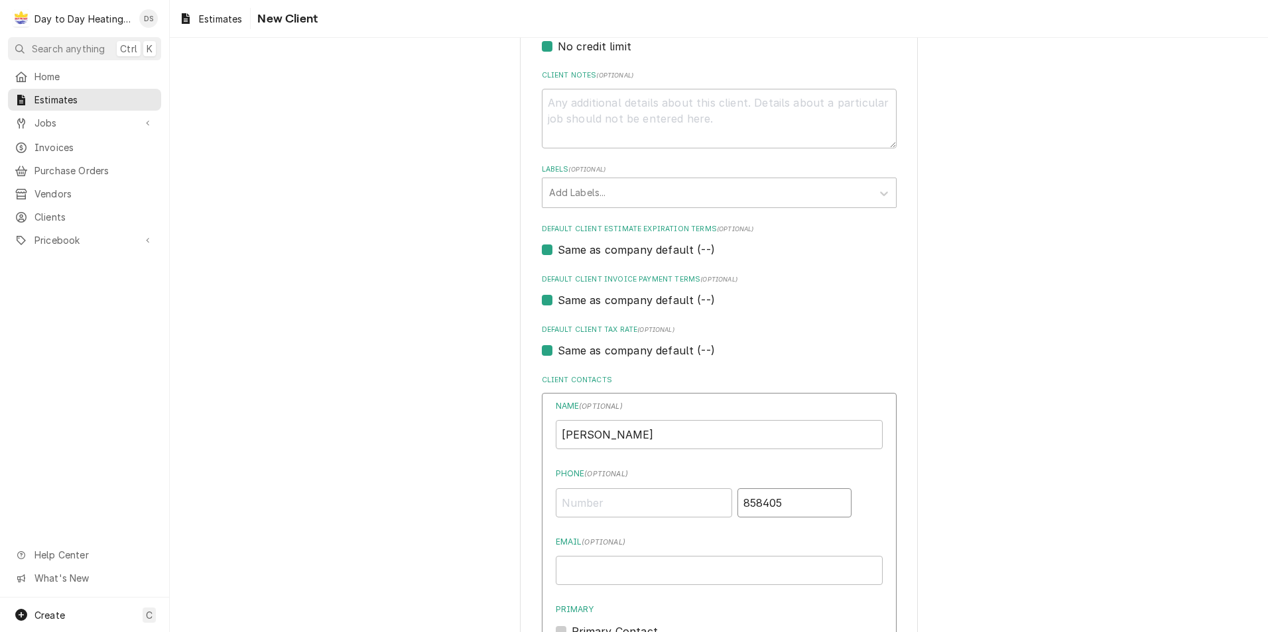
click at [699, 510] on div "858405" at bounding box center [719, 500] width 327 height 34
click at [600, 497] on input "Phone ( optional )" at bounding box center [644, 503] width 176 height 29
type input "2"
type input "(858) 405-5753"
click at [609, 570] on input "Email ( optional )" at bounding box center [719, 570] width 327 height 29
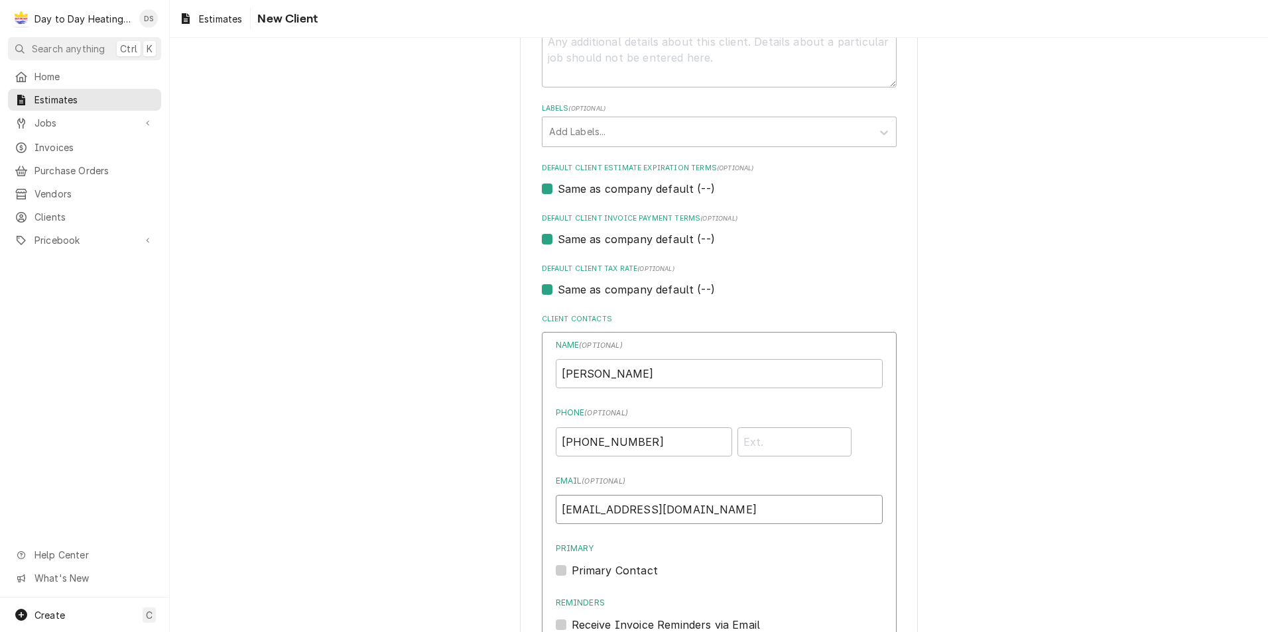
scroll to position [680, 0]
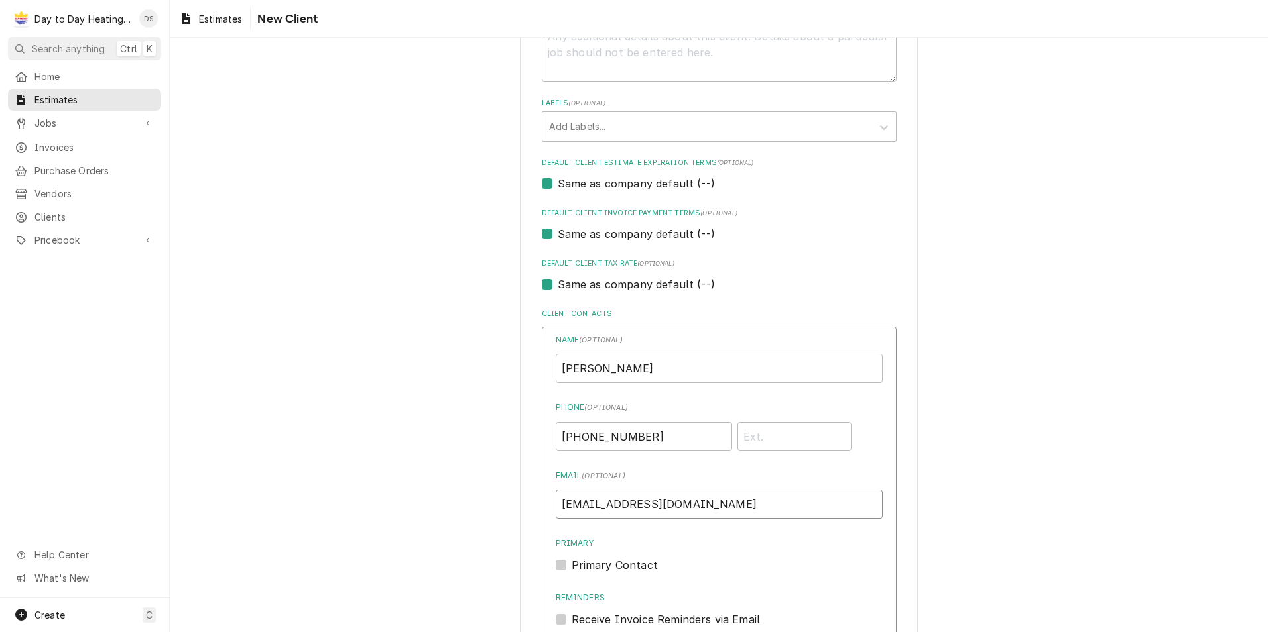
type input "daytodaysd@gmail.com"
click at [500, 526] on div "Please provide the following information about your client: Client Type Industr…" at bounding box center [719, 124] width 1098 height 1506
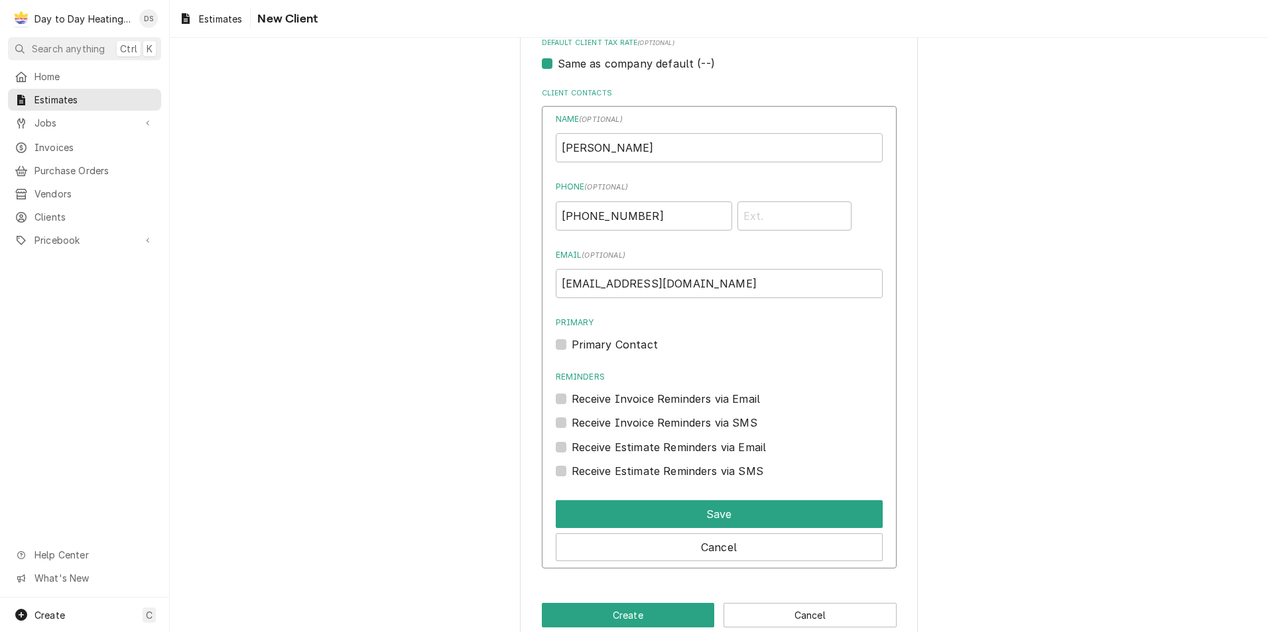
scroll to position [859, 0]
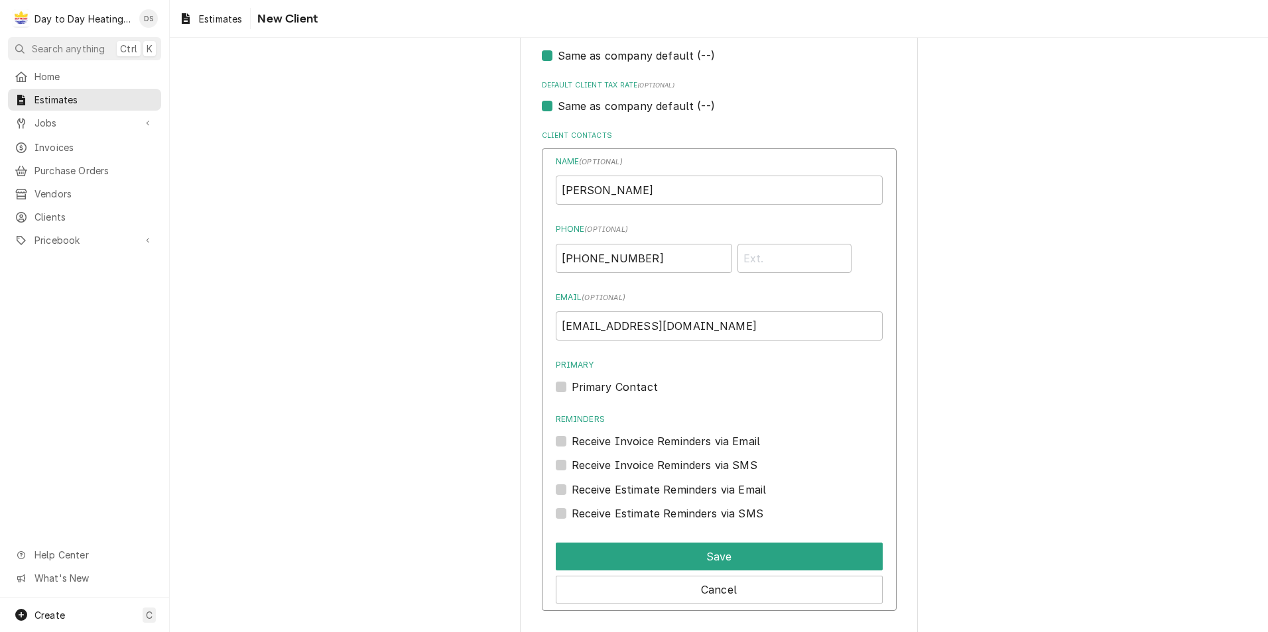
click at [571, 383] on label "Primary Contact" at bounding box center [614, 387] width 86 height 16
click at [571, 383] on input "Primary" at bounding box center [734, 393] width 327 height 29
checkbox input "true"
click at [571, 444] on label "Receive Invoice Reminders via Email" at bounding box center [665, 442] width 189 height 16
click at [571, 444] on input "Reminders" at bounding box center [734, 448] width 327 height 29
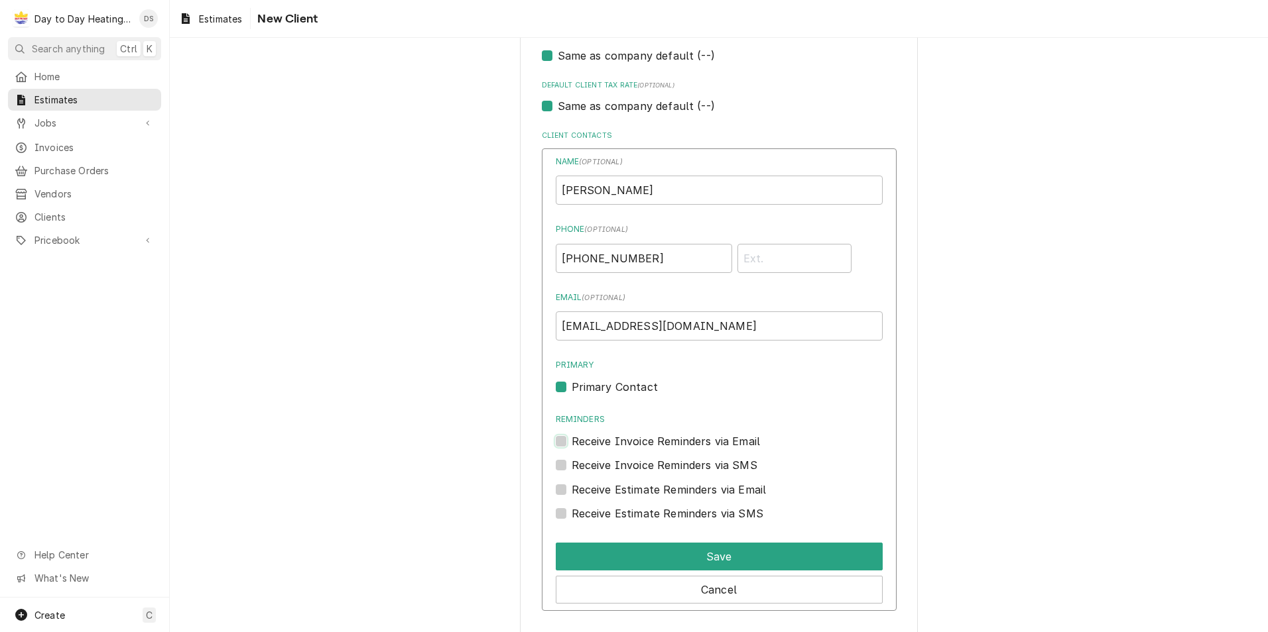
checkbox input "true"
click at [571, 469] on label "Receive Invoice Reminders via SMS" at bounding box center [664, 465] width 186 height 16
click at [571, 469] on input "Contact Edit Form" at bounding box center [734, 471] width 327 height 29
checkbox input "true"
drag, startPoint x: 556, startPoint y: 489, endPoint x: 557, endPoint y: 504, distance: 15.3
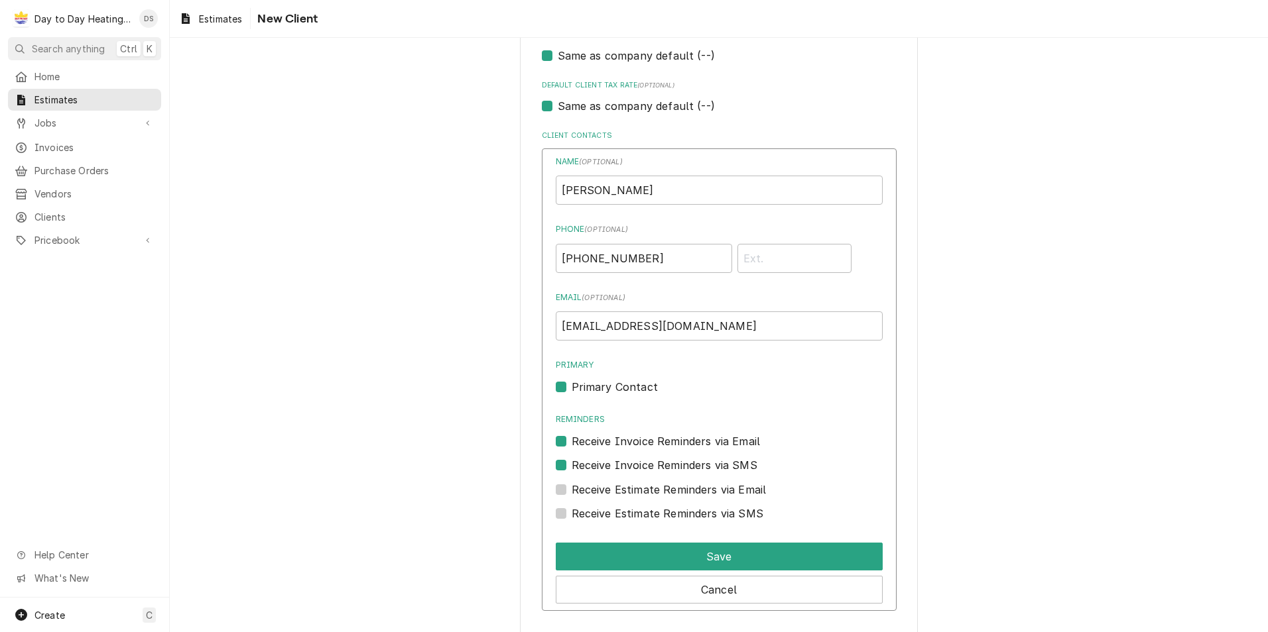
click at [571, 491] on label "Receive Estimate Reminders via Email" at bounding box center [668, 490] width 195 height 16
click at [571, 491] on input "Contact Edit Form" at bounding box center [734, 496] width 327 height 29
checkbox input "true"
click at [571, 517] on label "Receive Estimate Reminders via SMS" at bounding box center [667, 514] width 192 height 16
click at [571, 517] on input "Contact Edit Form" at bounding box center [734, 520] width 327 height 29
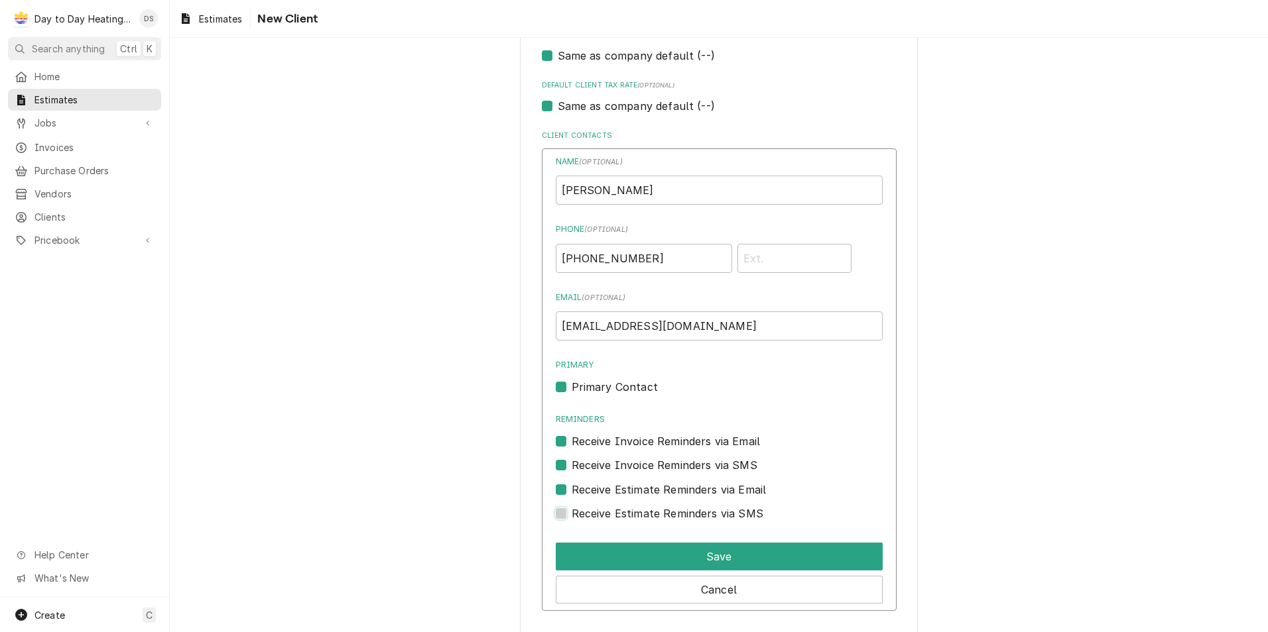
checkbox input "true"
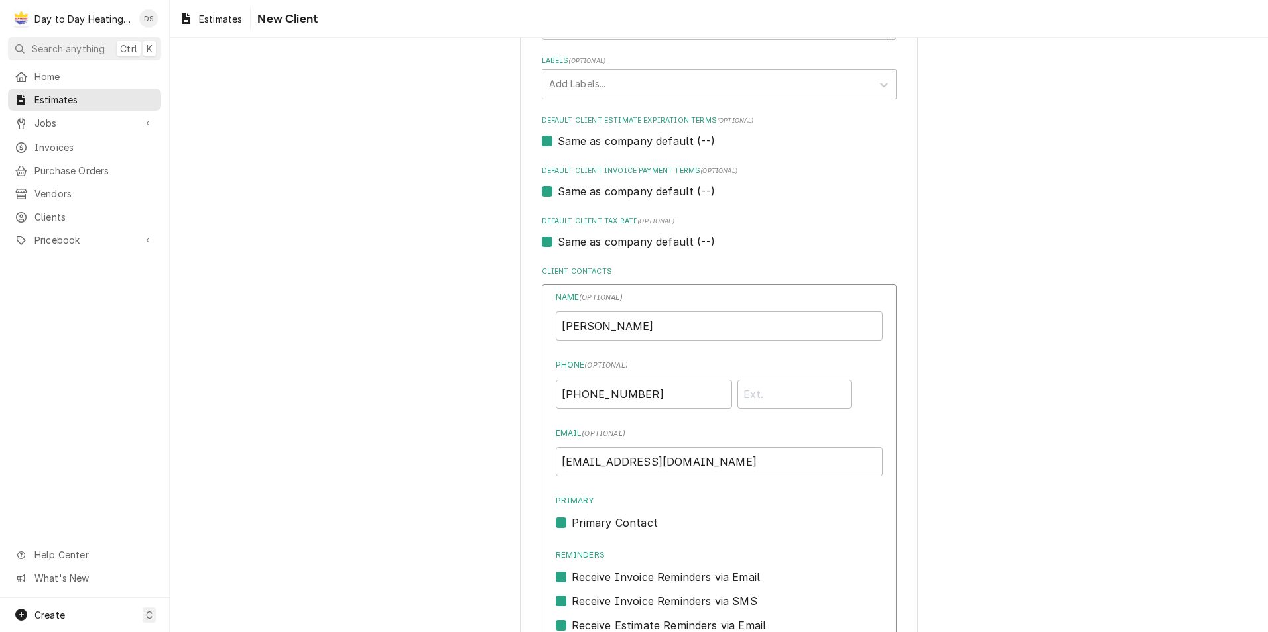
scroll to position [925, 0]
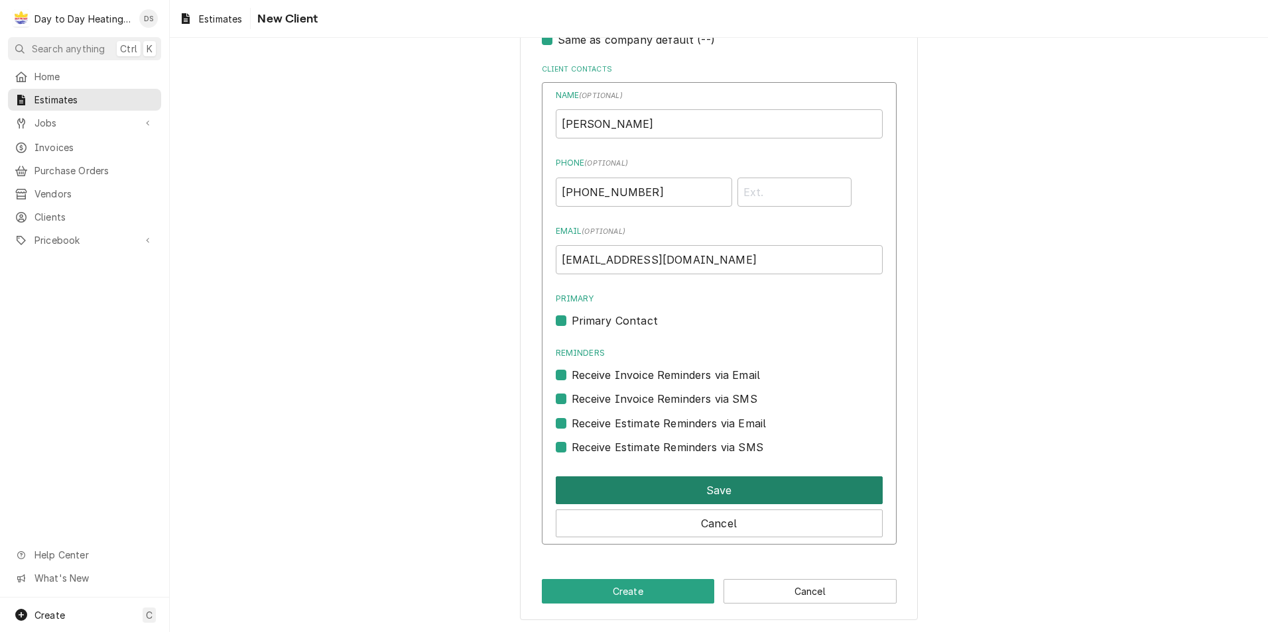
click at [721, 487] on button "Save" at bounding box center [719, 491] width 327 height 28
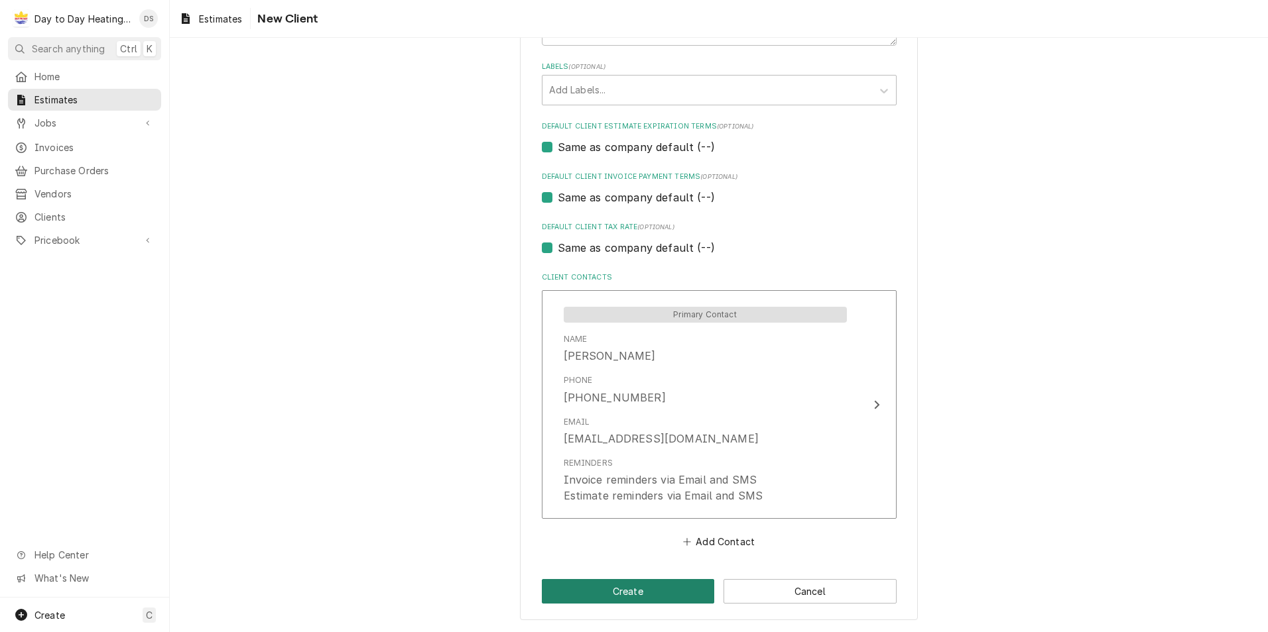
click at [625, 590] on button "Create" at bounding box center [628, 591] width 173 height 25
type textarea "x"
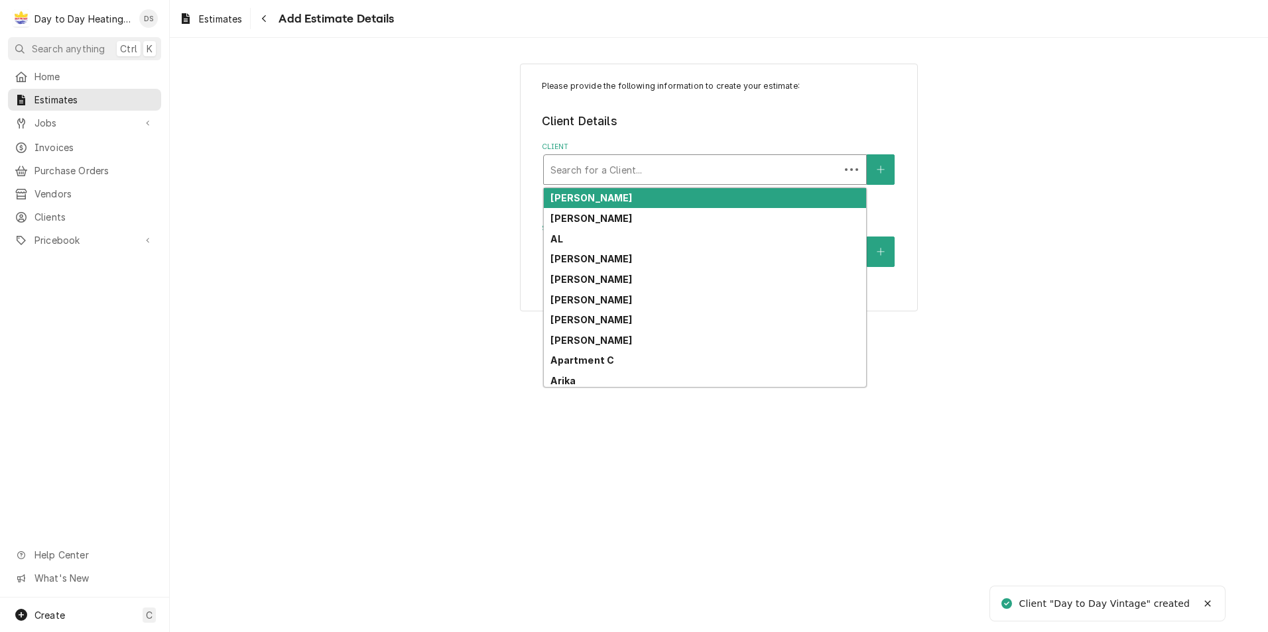
click at [628, 165] on div "Client" at bounding box center [691, 170] width 282 height 24
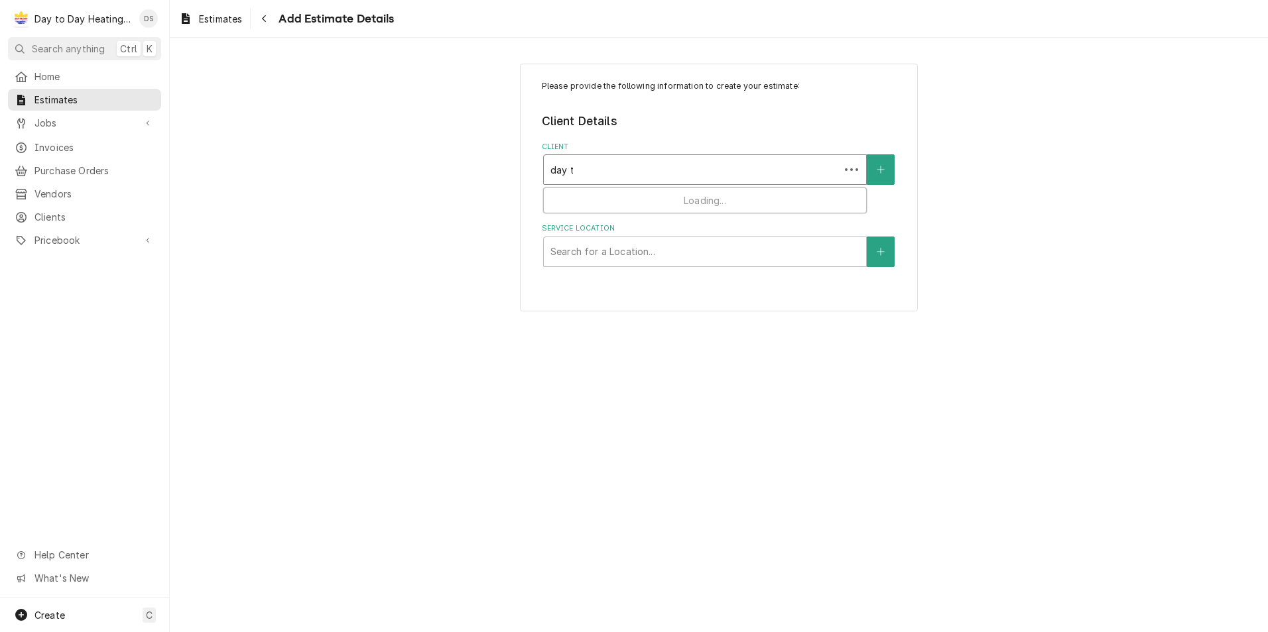
type input "day to"
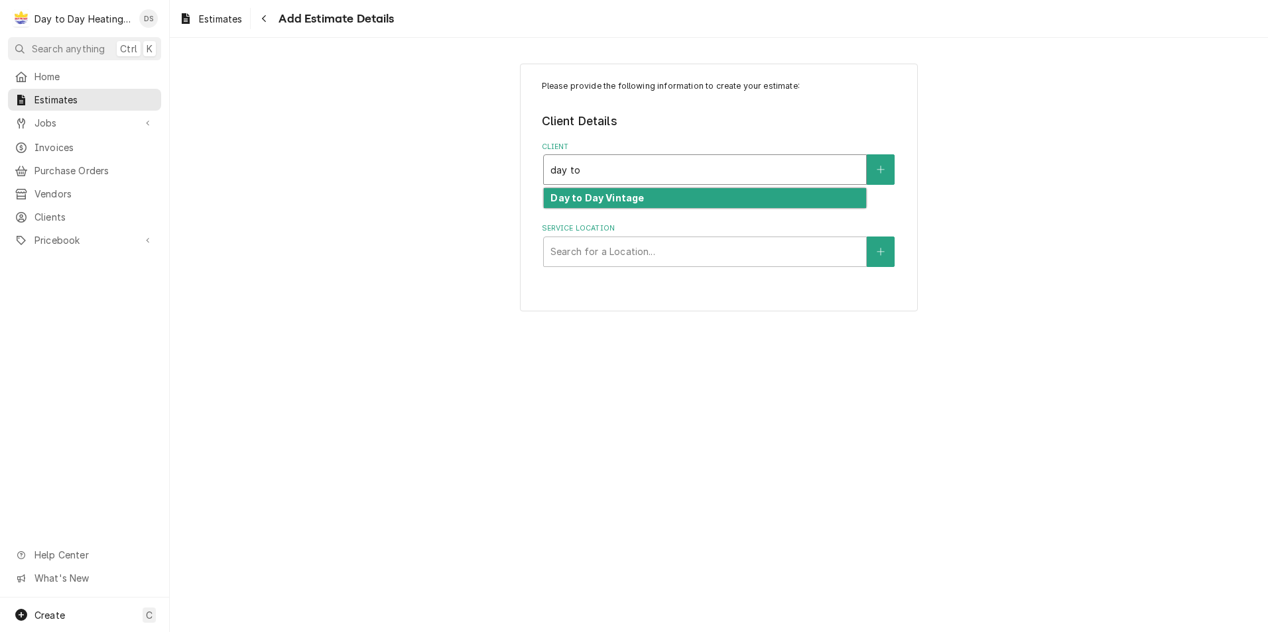
click at [623, 192] on div "Day to Day Vintage" at bounding box center [705, 198] width 322 height 21
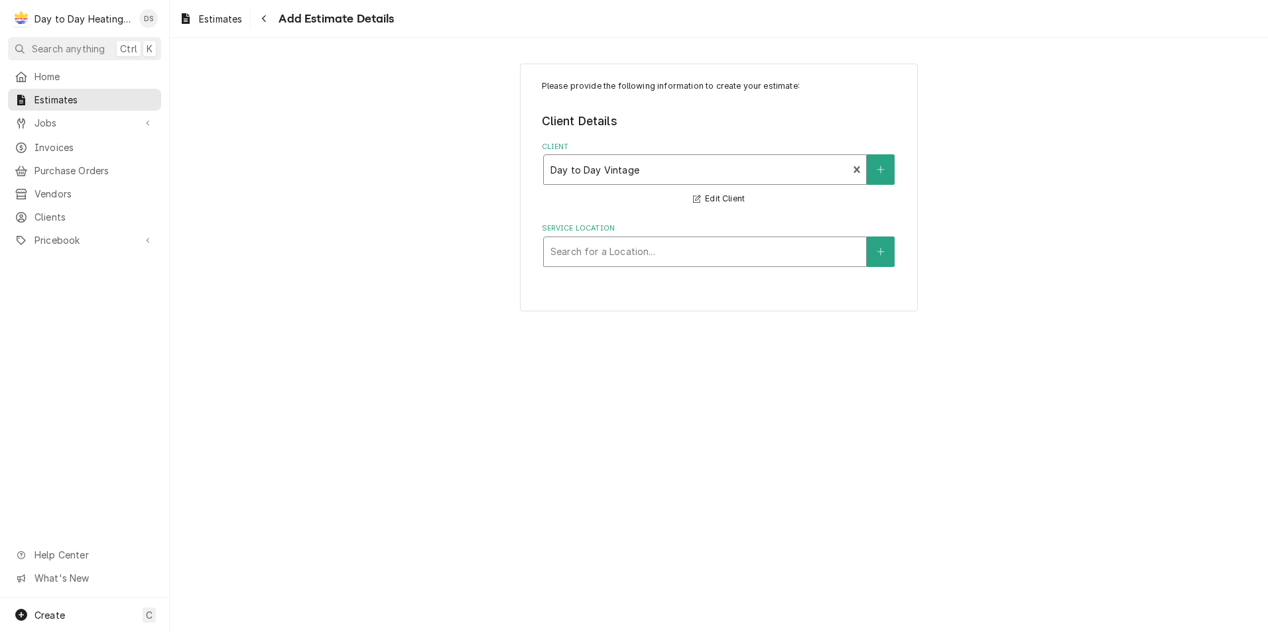
click at [756, 253] on div "Service Location" at bounding box center [704, 252] width 309 height 24
click at [886, 243] on button "Service Location" at bounding box center [881, 252] width 28 height 30
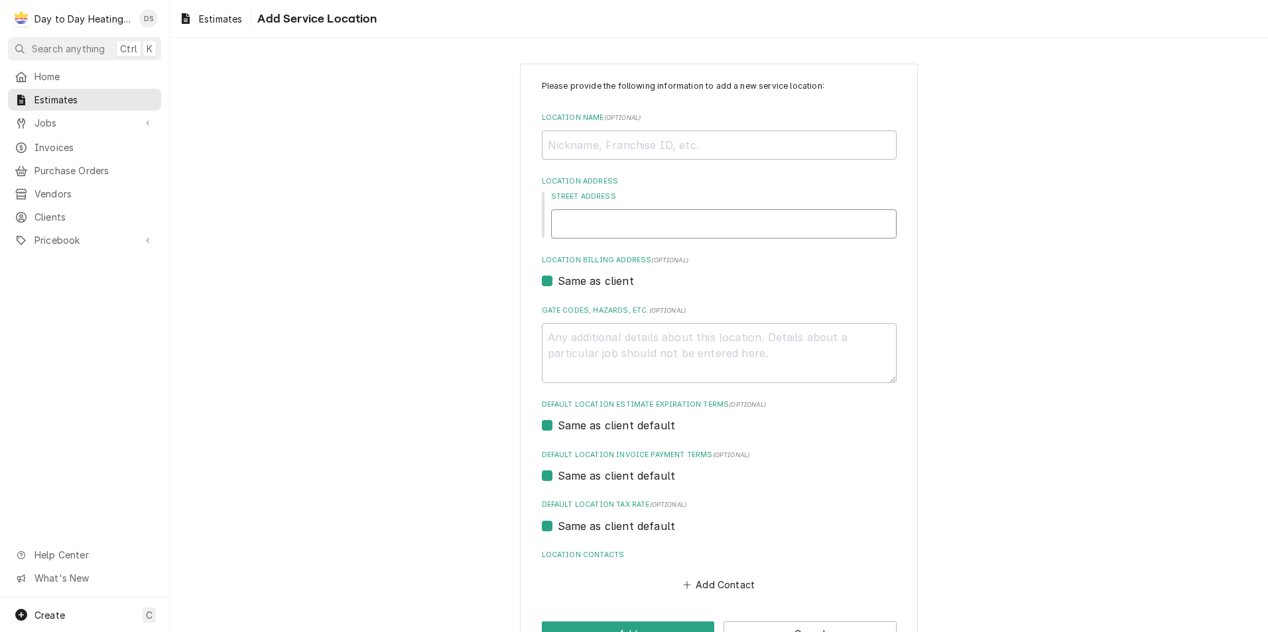
paste input "3063 university ave san diego"
type textarea "x"
type input "3063 university ave san diego"
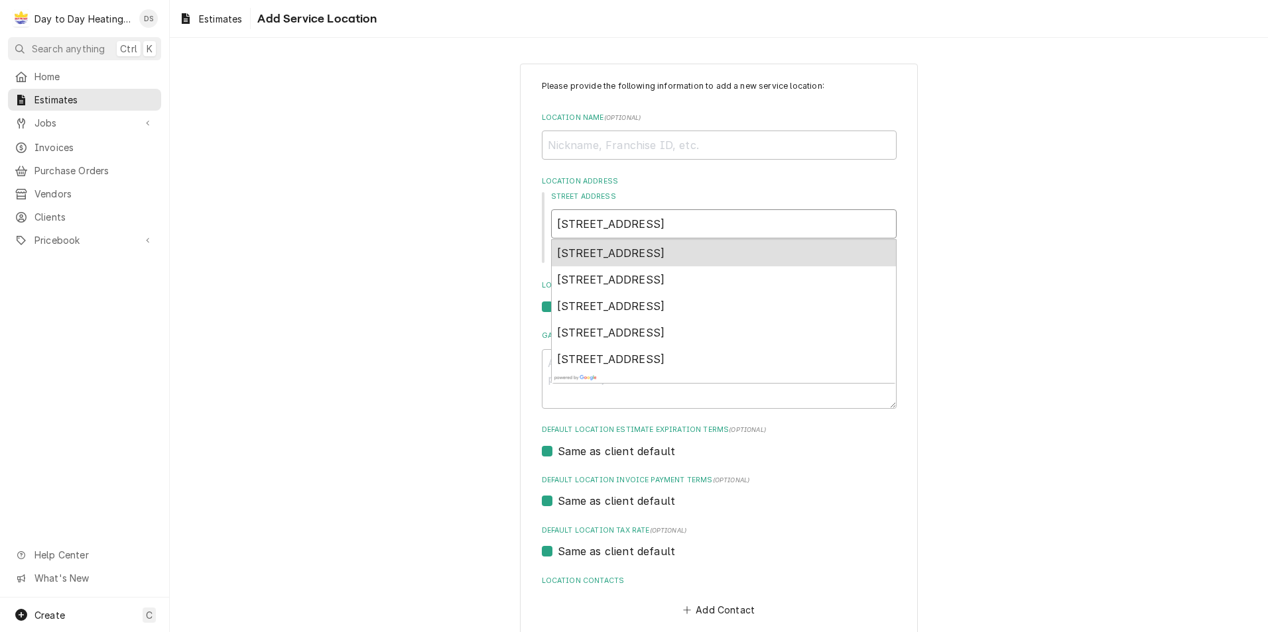
click at [595, 256] on span "3063 University Ave, San Diego, CA, USA" at bounding box center [611, 253] width 108 height 13
type textarea "x"
type input "3063 University Ave"
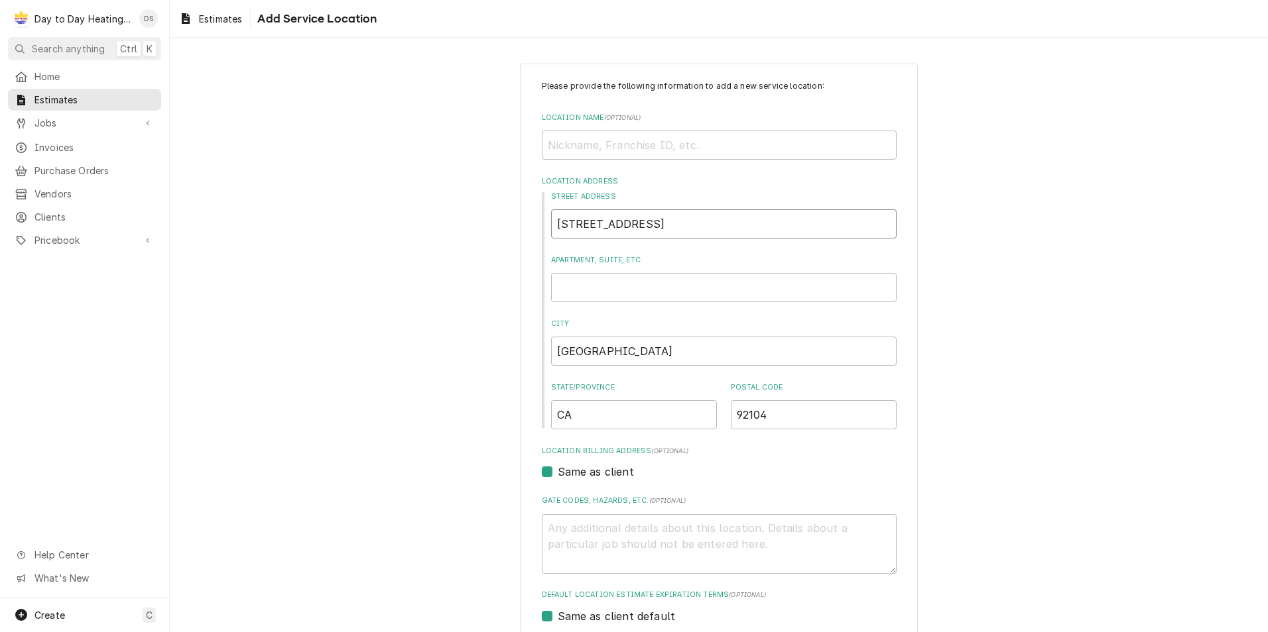
type textarea "x"
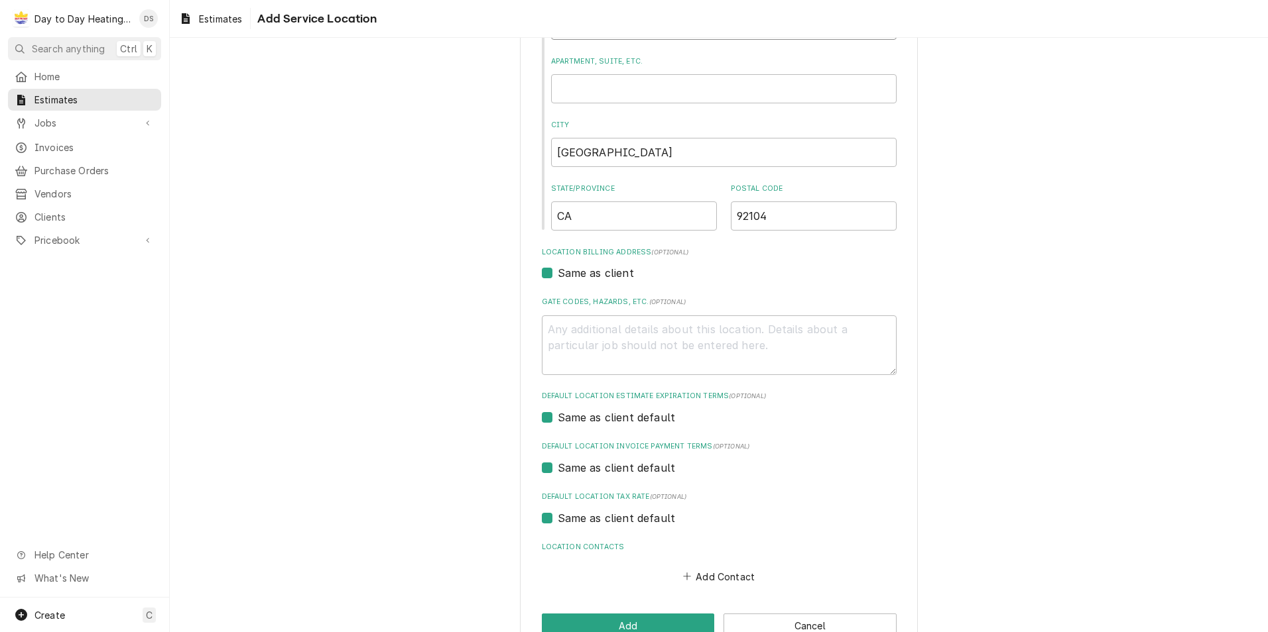
scroll to position [233, 0]
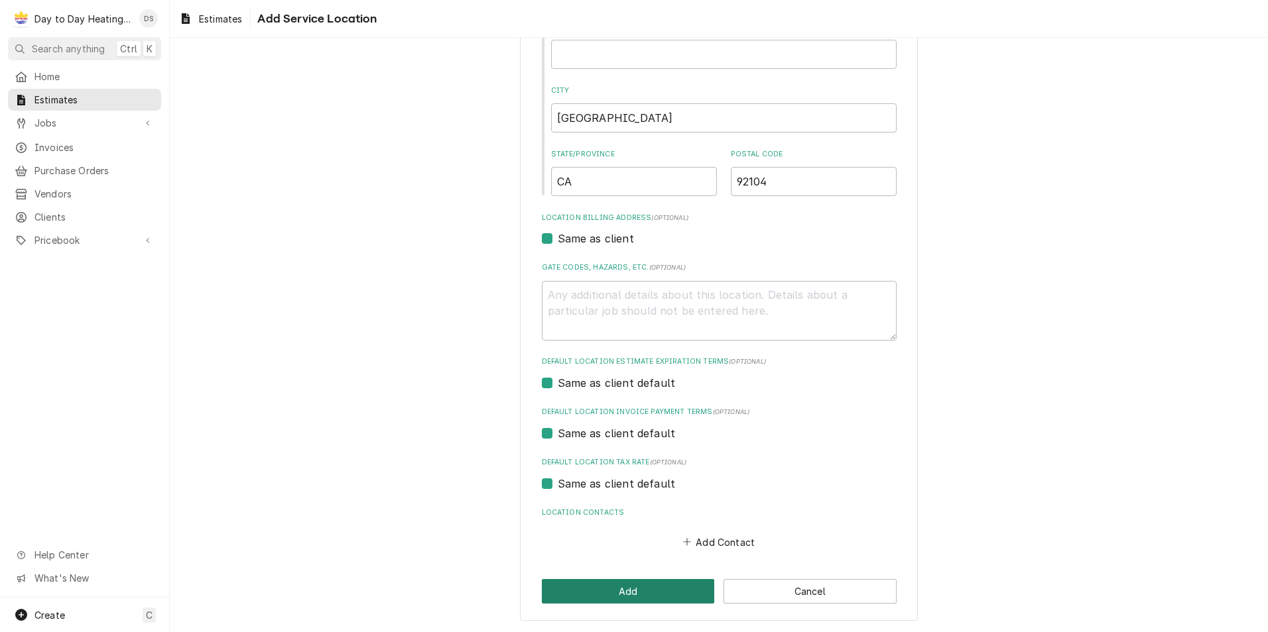
type input "3063 University Ave"
click at [643, 586] on button "Add" at bounding box center [628, 591] width 173 height 25
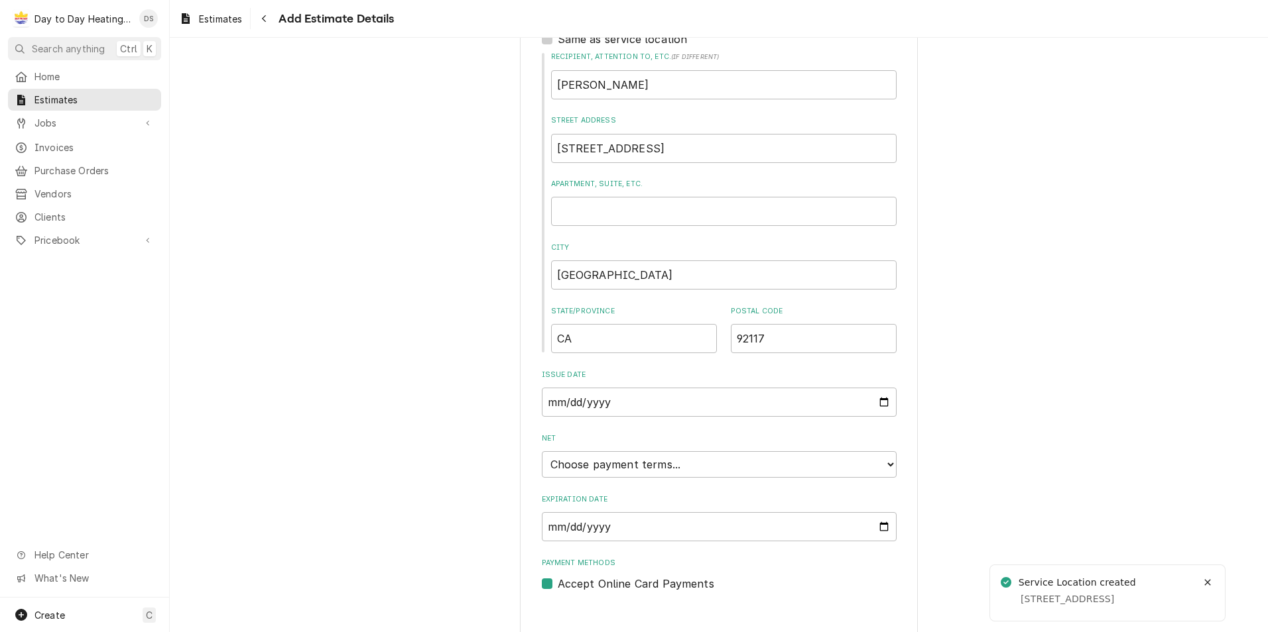
scroll to position [644, 0]
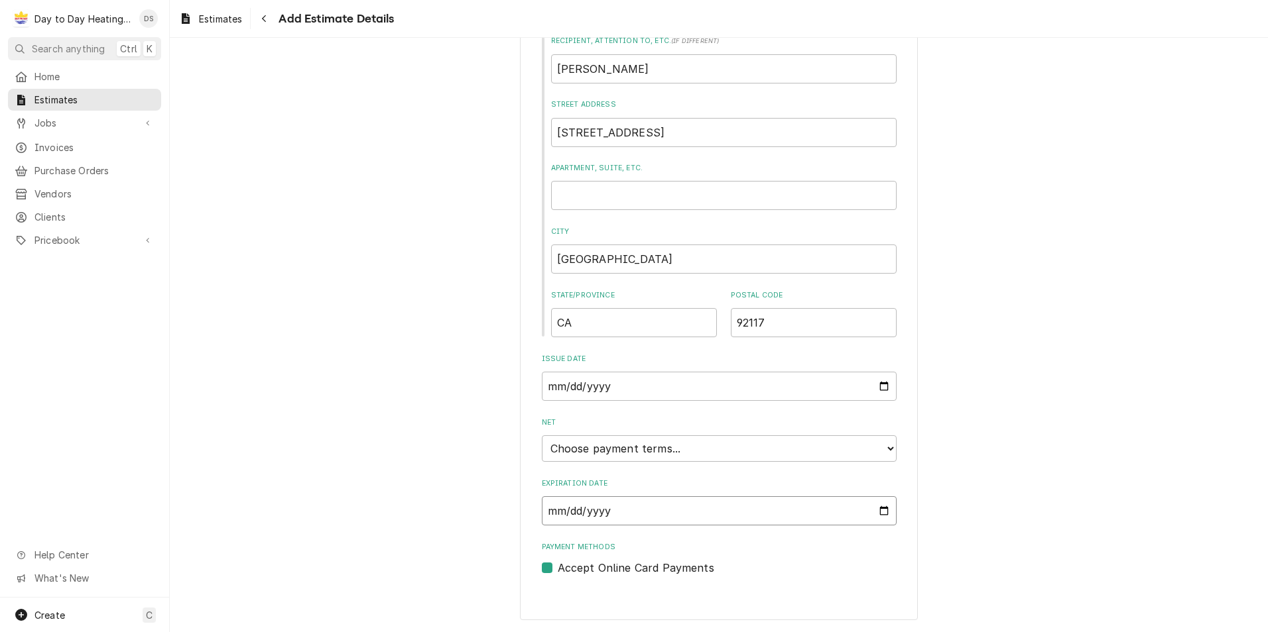
click at [879, 509] on input "Expiration Date" at bounding box center [719, 511] width 355 height 29
click at [872, 510] on input "2025-09-22" at bounding box center [719, 511] width 355 height 29
click at [482, 464] on div "Please provide the following information to create your estimate: Client Detail…" at bounding box center [719, 19] width 1098 height 1225
click at [886, 449] on select "Choose payment terms... Same Day Net 7 Net 14 Net 21 Net 30 Net 31 Net 45 Net 6…" at bounding box center [719, 449] width 355 height 27
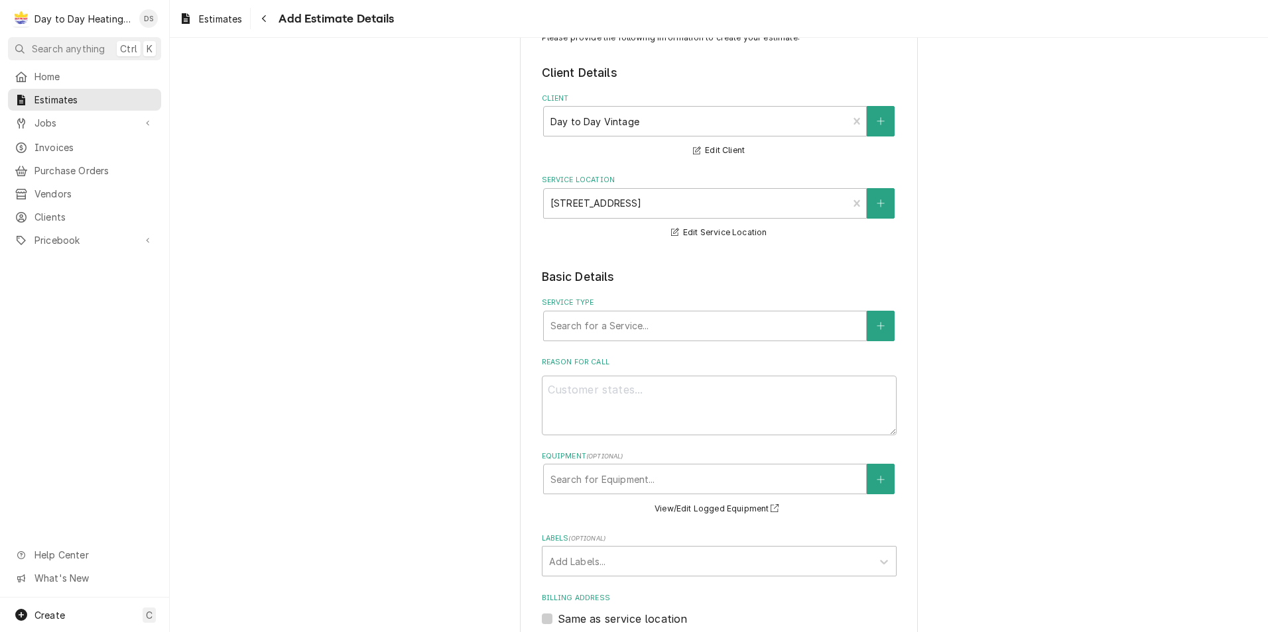
scroll to position [48, 0]
click at [876, 328] on icon "Create New Service" at bounding box center [880, 326] width 8 height 9
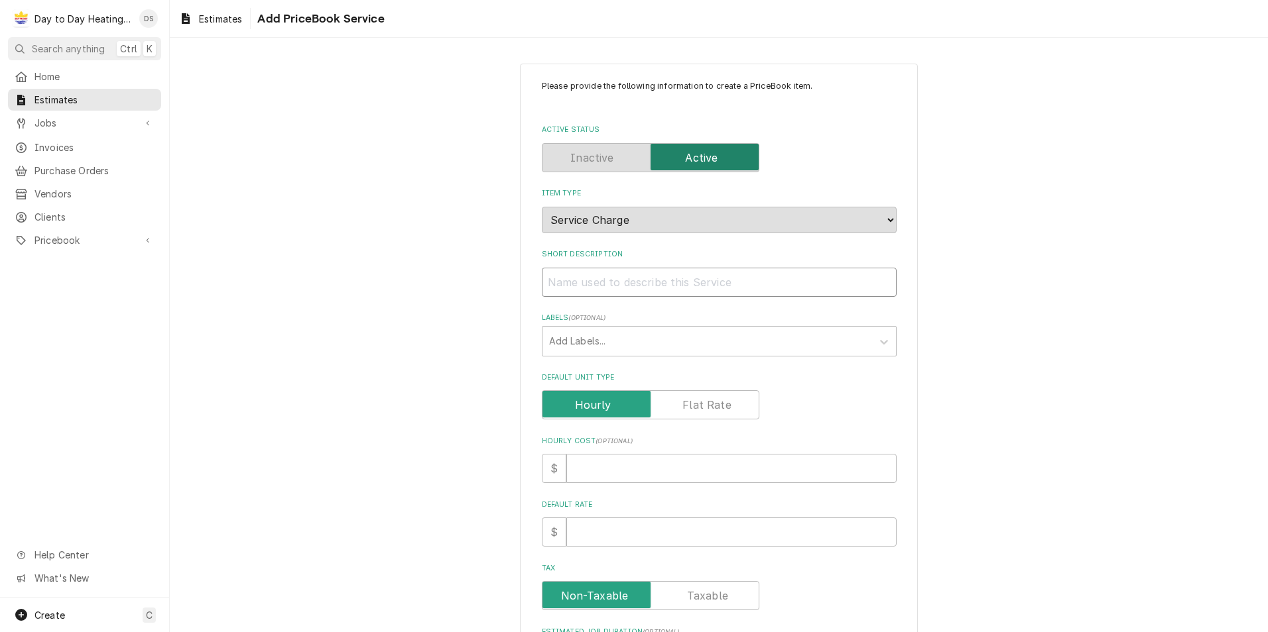
click at [630, 288] on input "Short Description" at bounding box center [719, 282] width 355 height 29
type textarea "x"
type input "T"
type textarea "x"
type input "Tw"
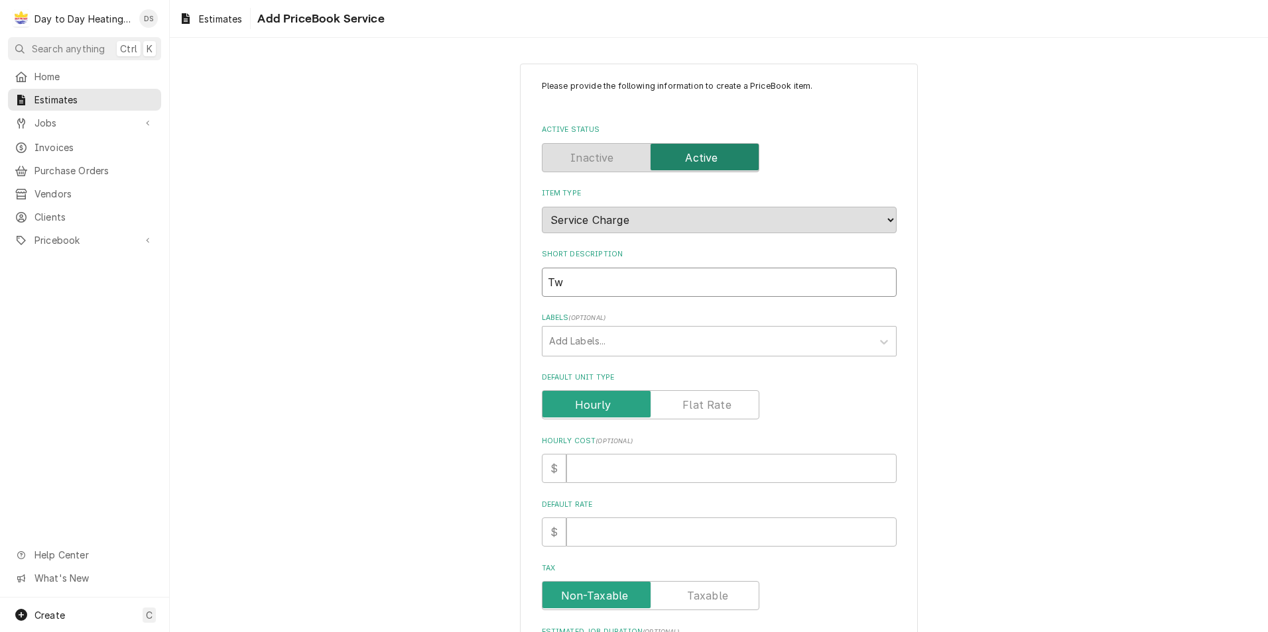
type textarea "x"
type input "Two"
type textarea "x"
type input "Two"
type textarea "x"
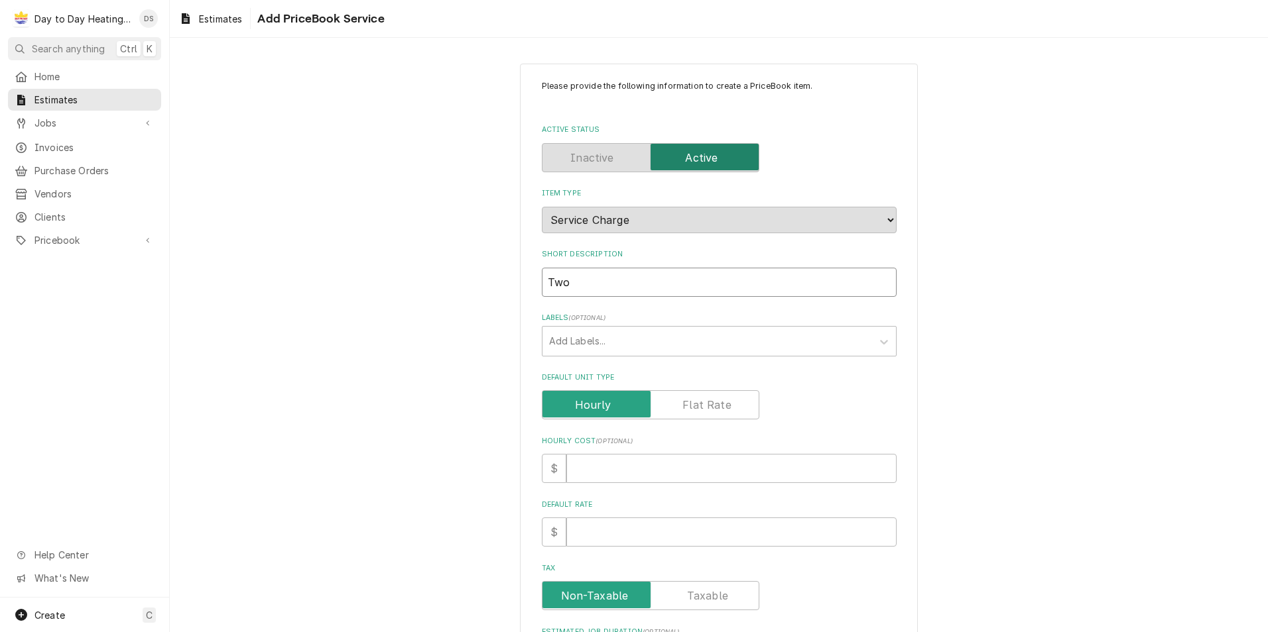
type input "Two 2"
type textarea "x"
type input "Two 2"
type textarea "x"
type input "Two 2"
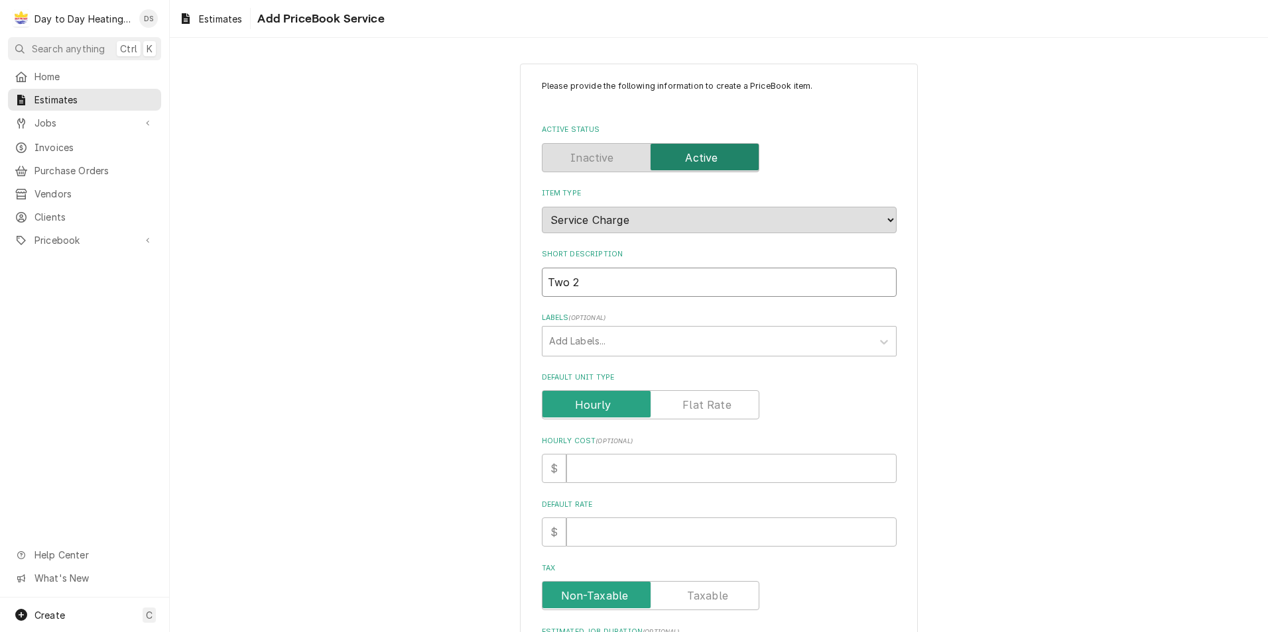
type textarea "x"
type input "Two 2-"
type textarea "x"
type input "Two 2-T"
type textarea "x"
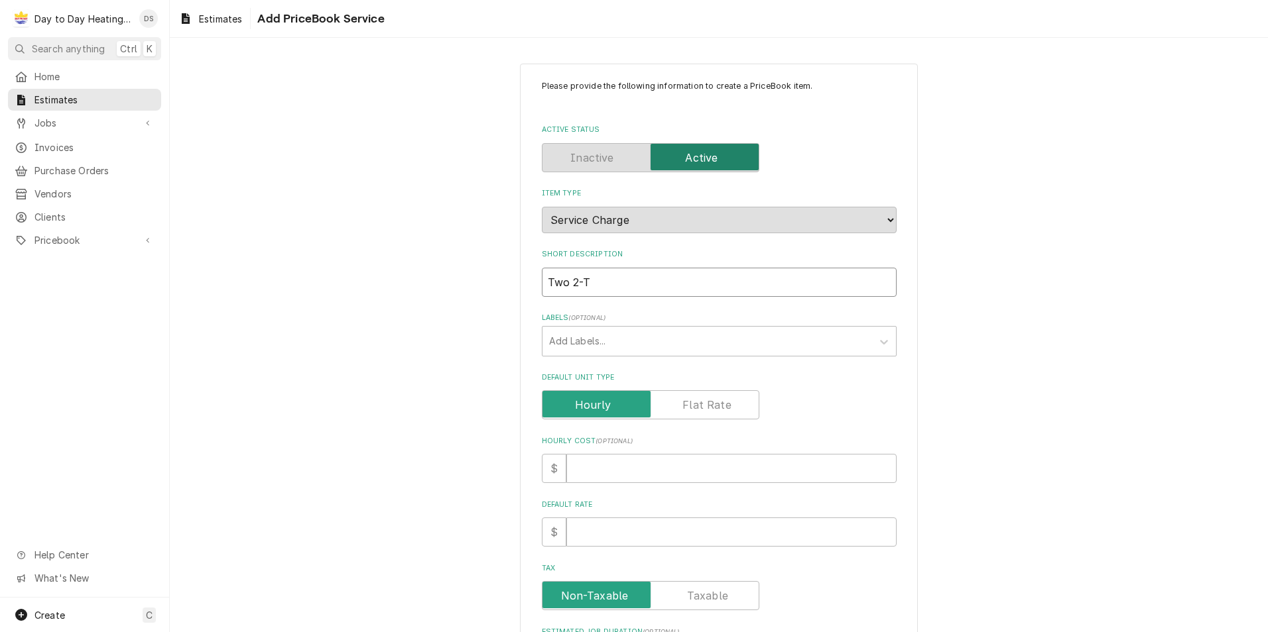
type input "Two 2-To"
type textarea "x"
type input "Two 2-Ton"
type textarea "x"
type input "Two 2-Ton"
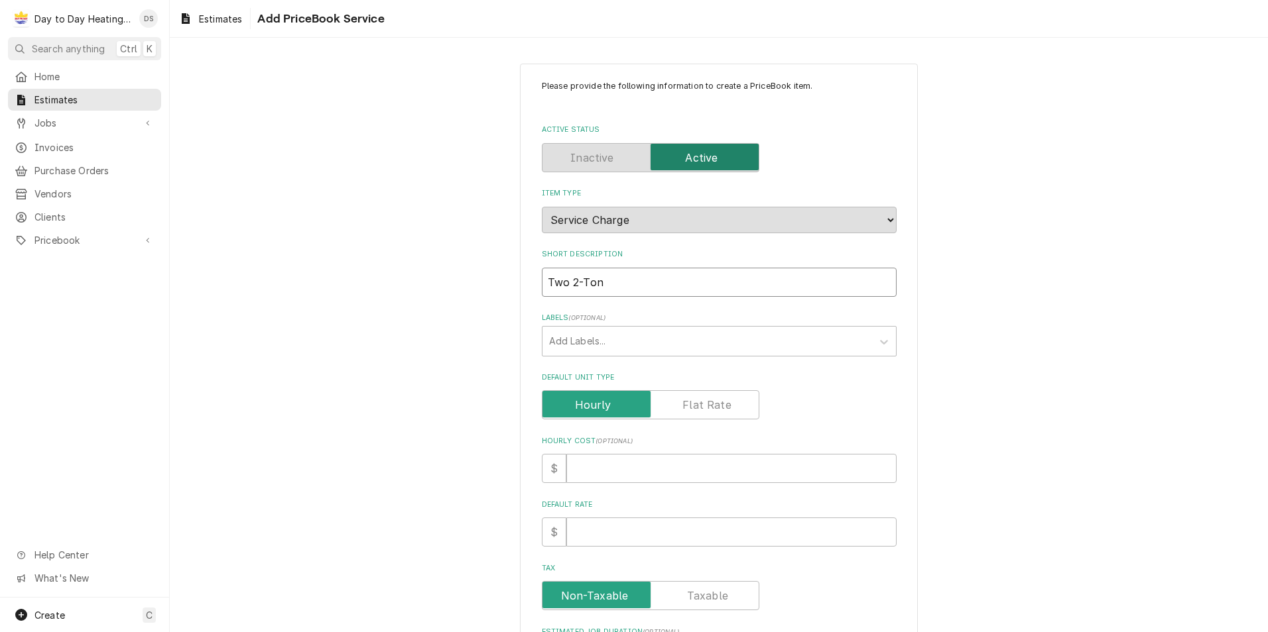
type textarea "x"
type input "Two 2-Ton m"
type textarea "x"
type input "Two 2-Ton mi"
type textarea "x"
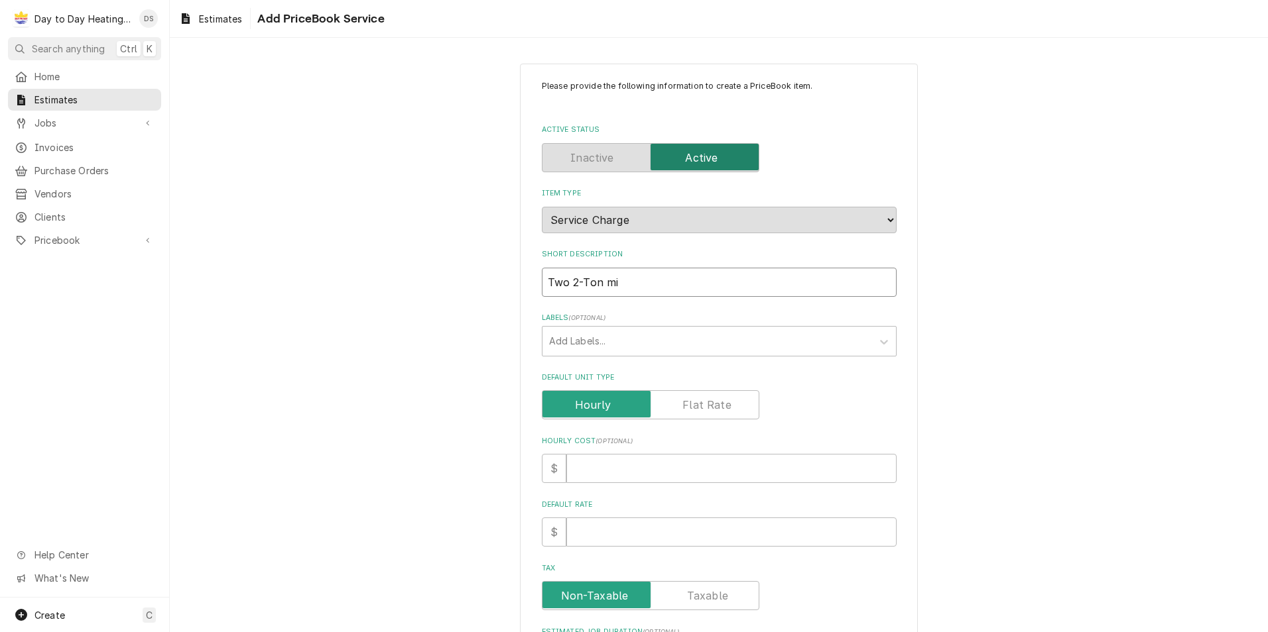
type input "Two 2-Ton min"
type textarea "x"
type input "Two 2-Ton mini"
type textarea "x"
type input "Two 2-Ton mini"
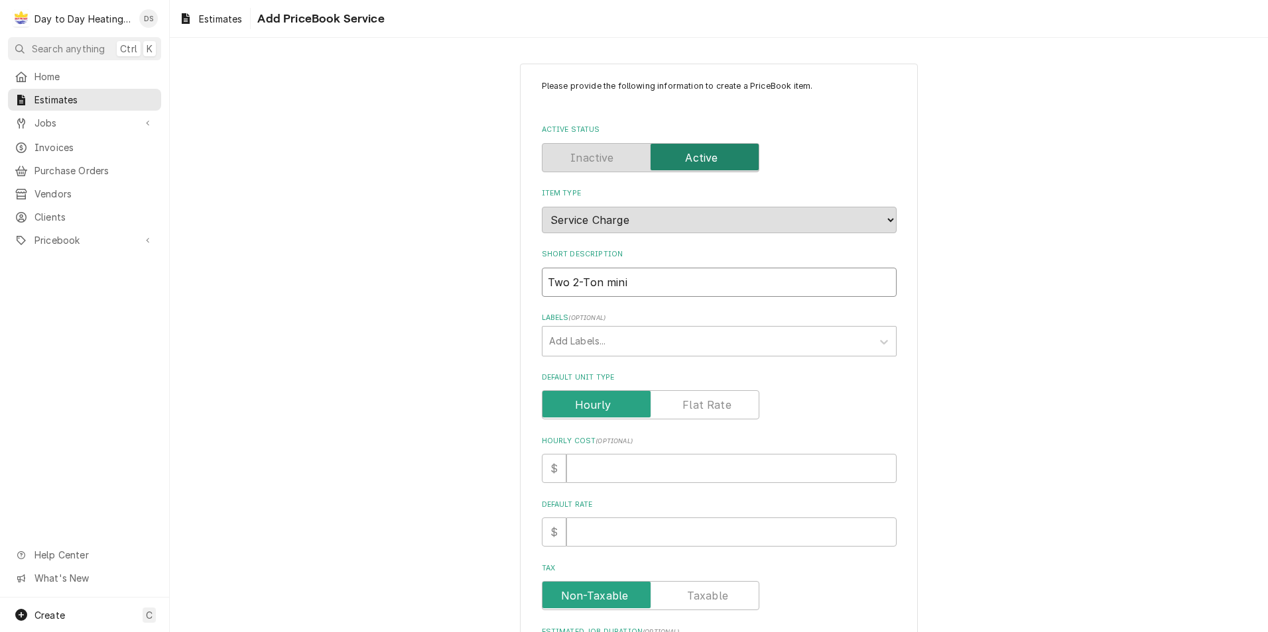
type textarea "x"
type input "Two 2-Ton mini s"
type textarea "x"
type input "Two 2-Ton mini sp"
type textarea "x"
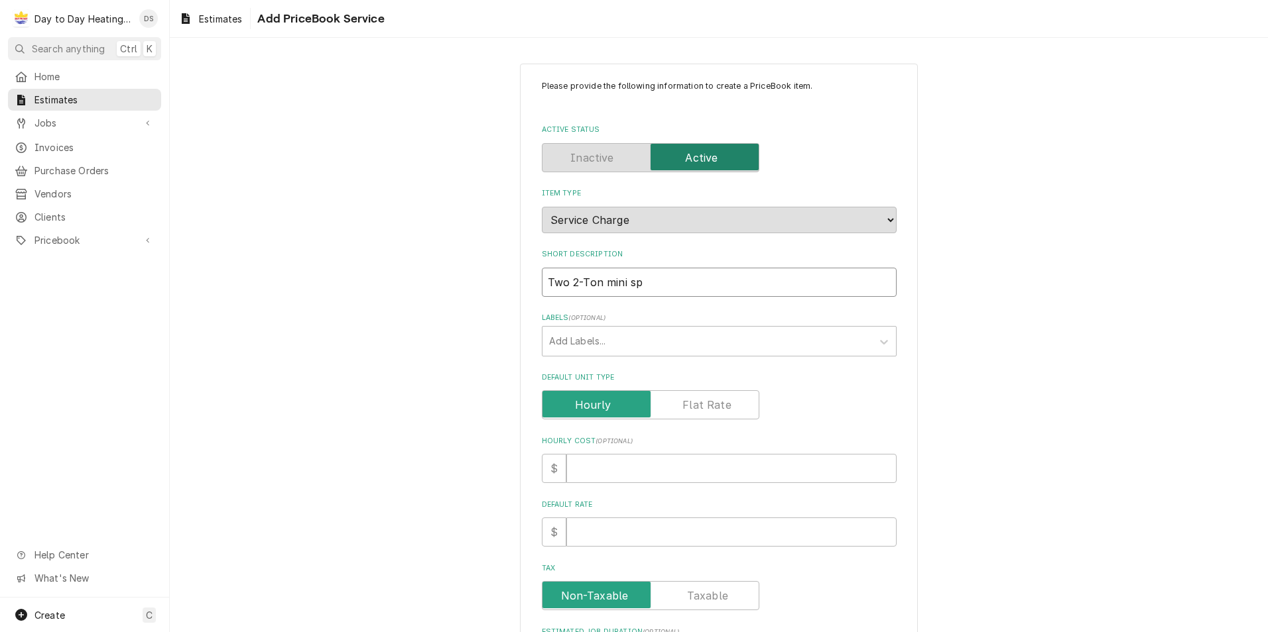
type input "Two 2-Ton mini spl"
type textarea "x"
type input "Two 2-Ton mini spli"
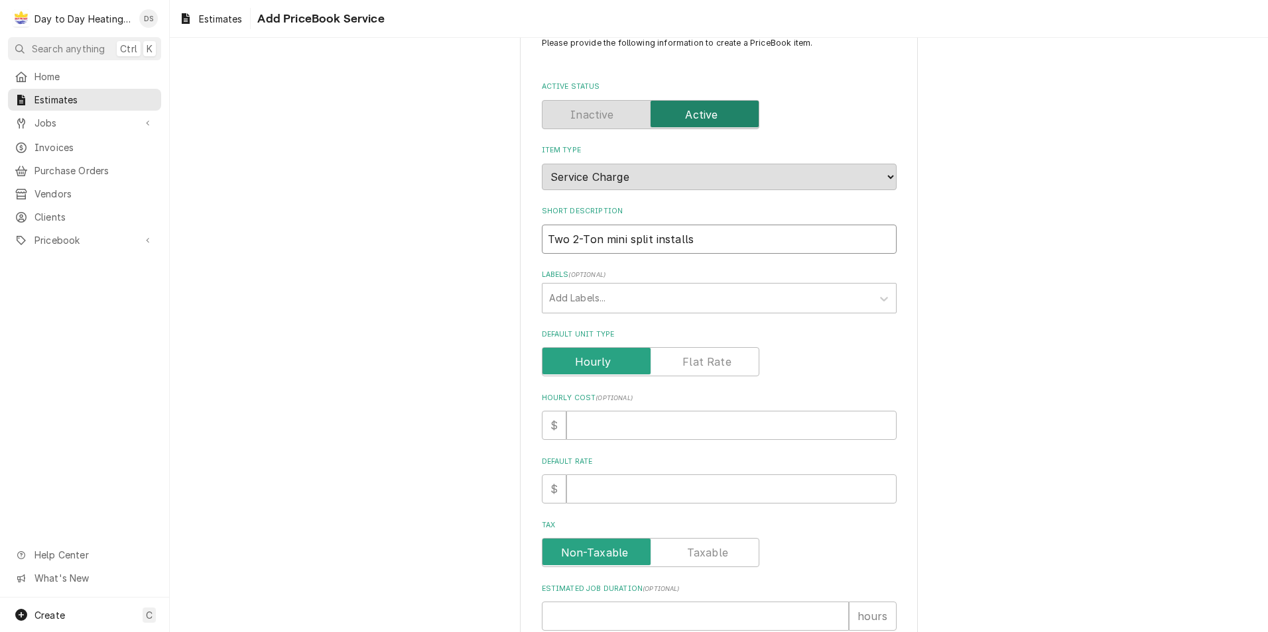
scroll to position [66, 0]
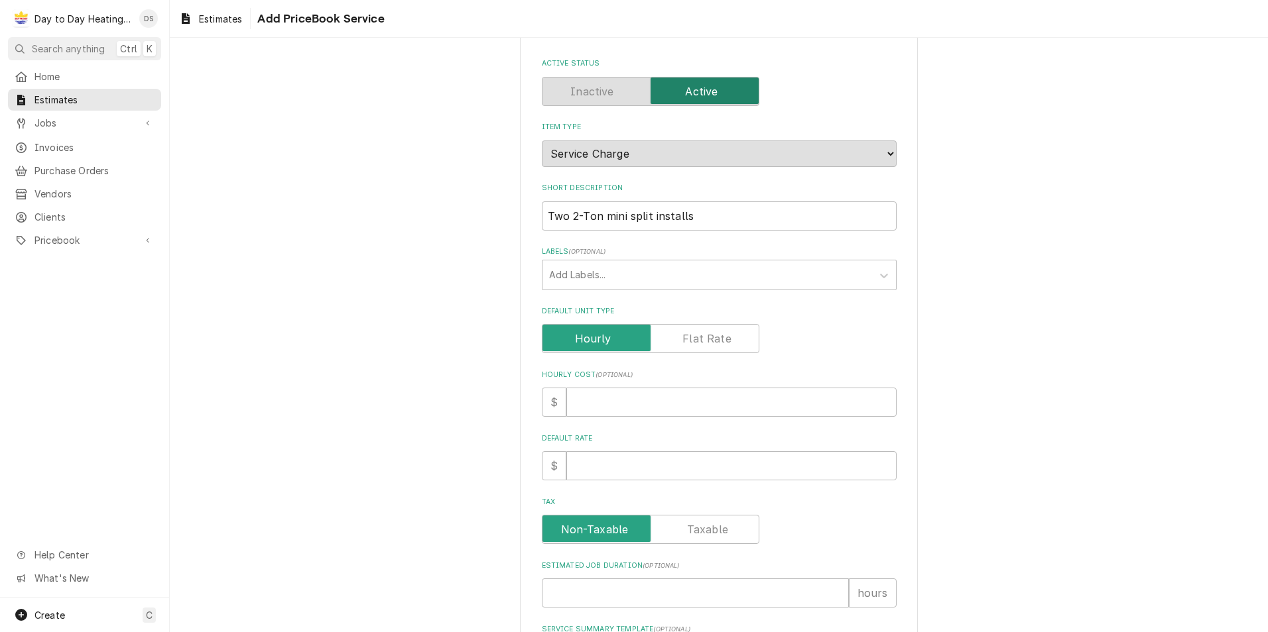
click at [706, 333] on label "Default Unit Type" at bounding box center [650, 338] width 217 height 29
click at [706, 333] on input "Default Unit Type" at bounding box center [651, 338] width 206 height 29
click at [599, 458] on input "Default Unit Price" at bounding box center [731, 465] width 330 height 29
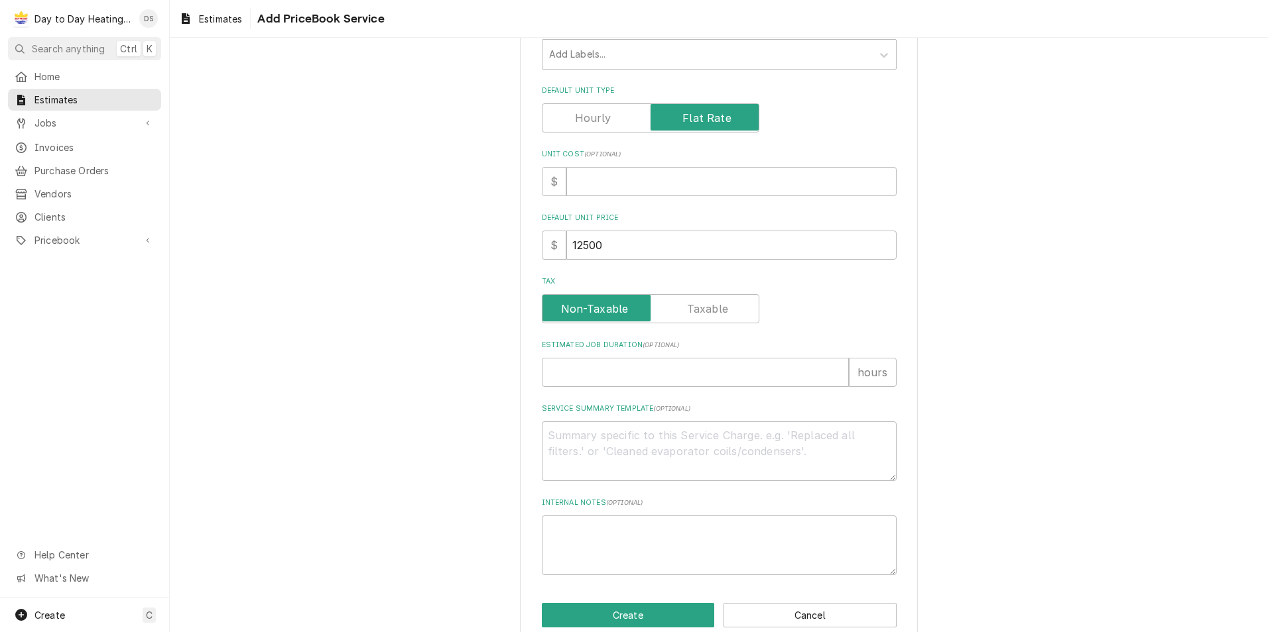
scroll to position [311, 0]
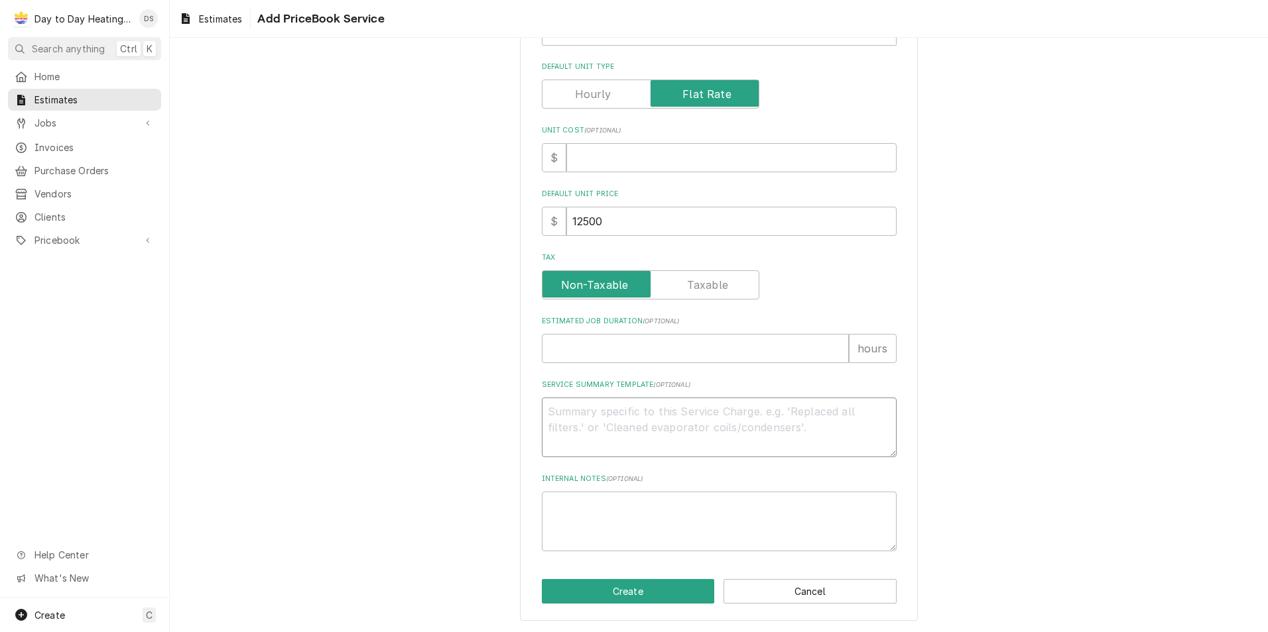
click at [556, 424] on textarea "Service Summary Template ( optional )" at bounding box center [719, 428] width 355 height 60
click at [634, 412] on textarea "Scope of work:" at bounding box center [719, 428] width 355 height 60
click at [753, 426] on textarea "Diagnostics and findings: Found unit serving the front of the store" at bounding box center [719, 428] width 355 height 60
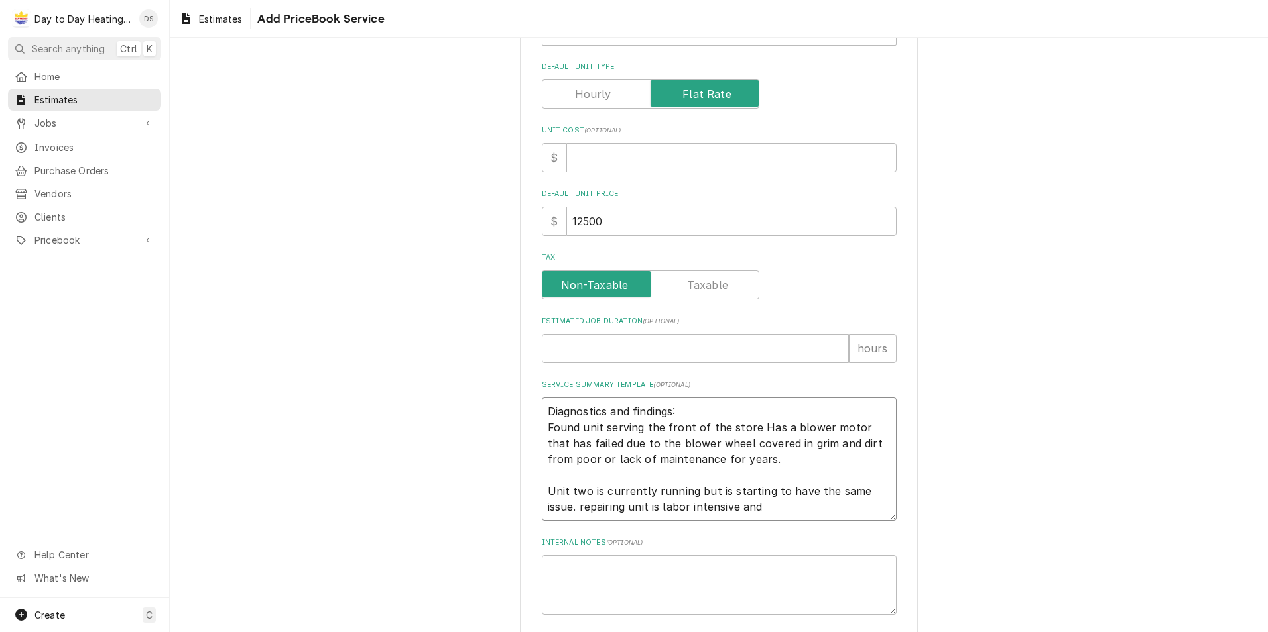
drag, startPoint x: 715, startPoint y: 509, endPoint x: 540, endPoint y: 518, distance: 175.3
click at [542, 518] on textarea "Diagnostics and findings: Found unit serving the front of the store Has a blowe…" at bounding box center [719, 459] width 355 height 123
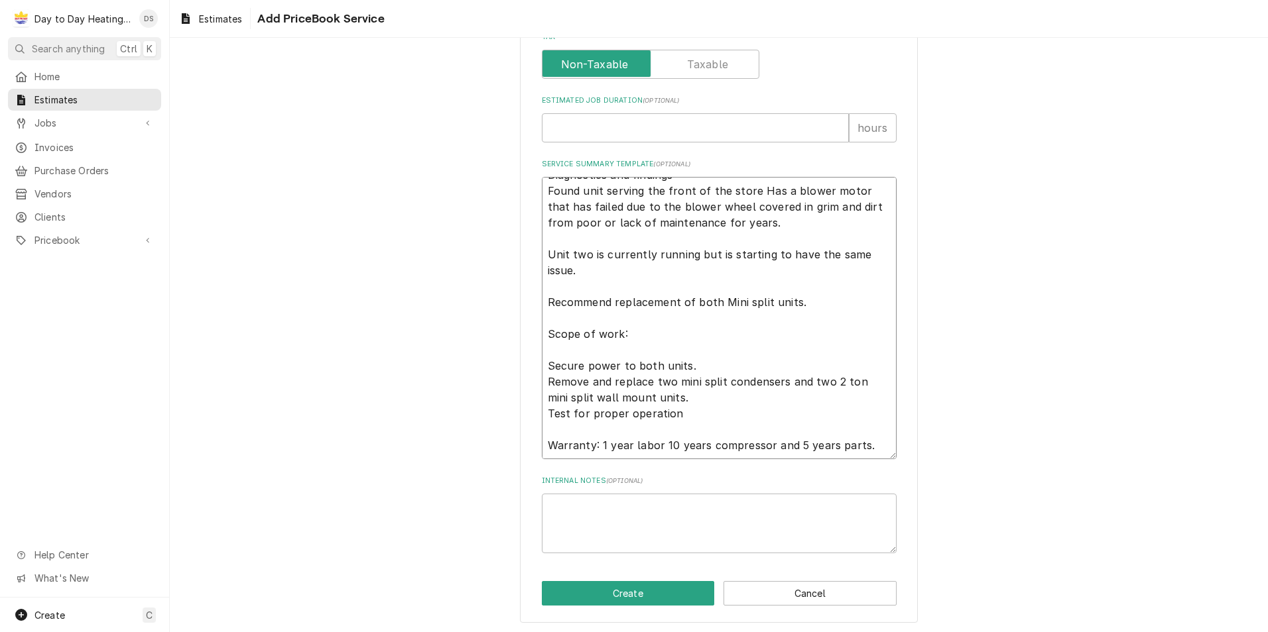
scroll to position [534, 0]
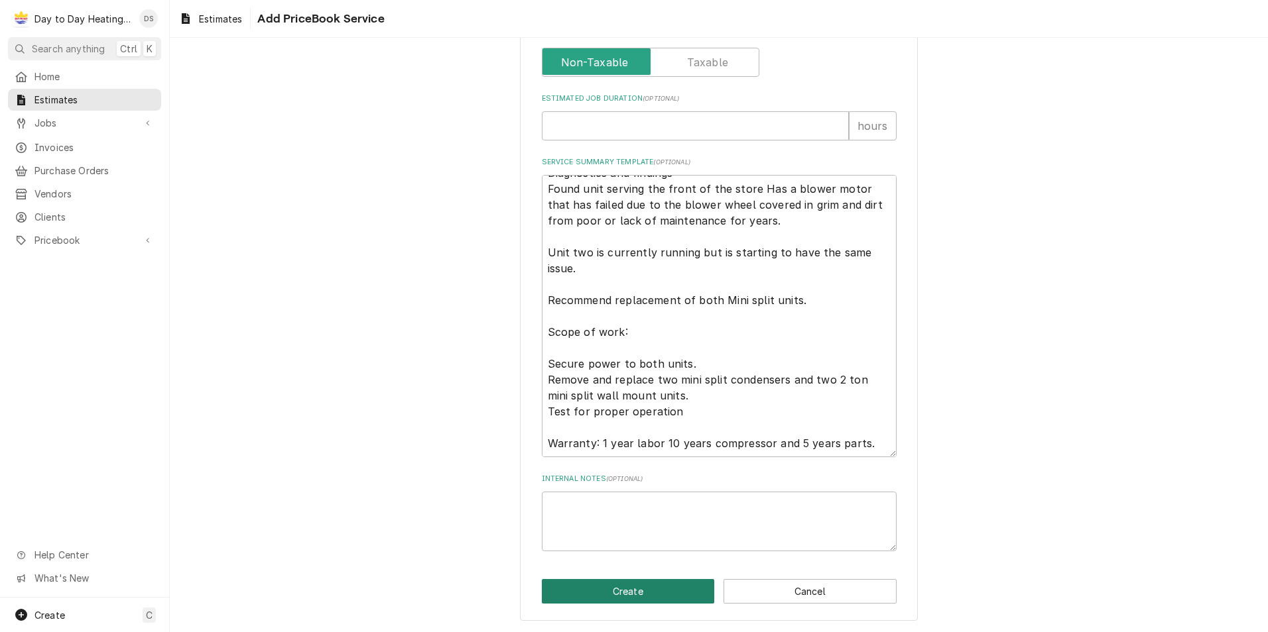
click at [632, 597] on button "Create" at bounding box center [628, 591] width 173 height 25
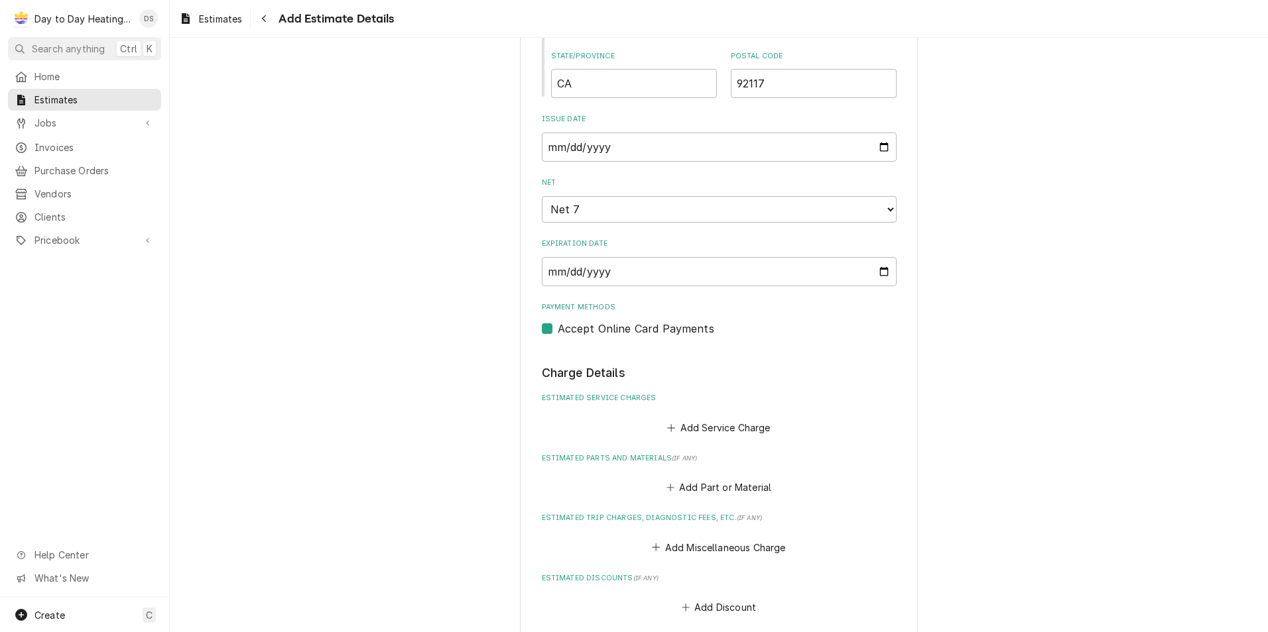
scroll to position [910, 0]
click at [707, 417] on button "Add Service Charge" at bounding box center [718, 424] width 107 height 19
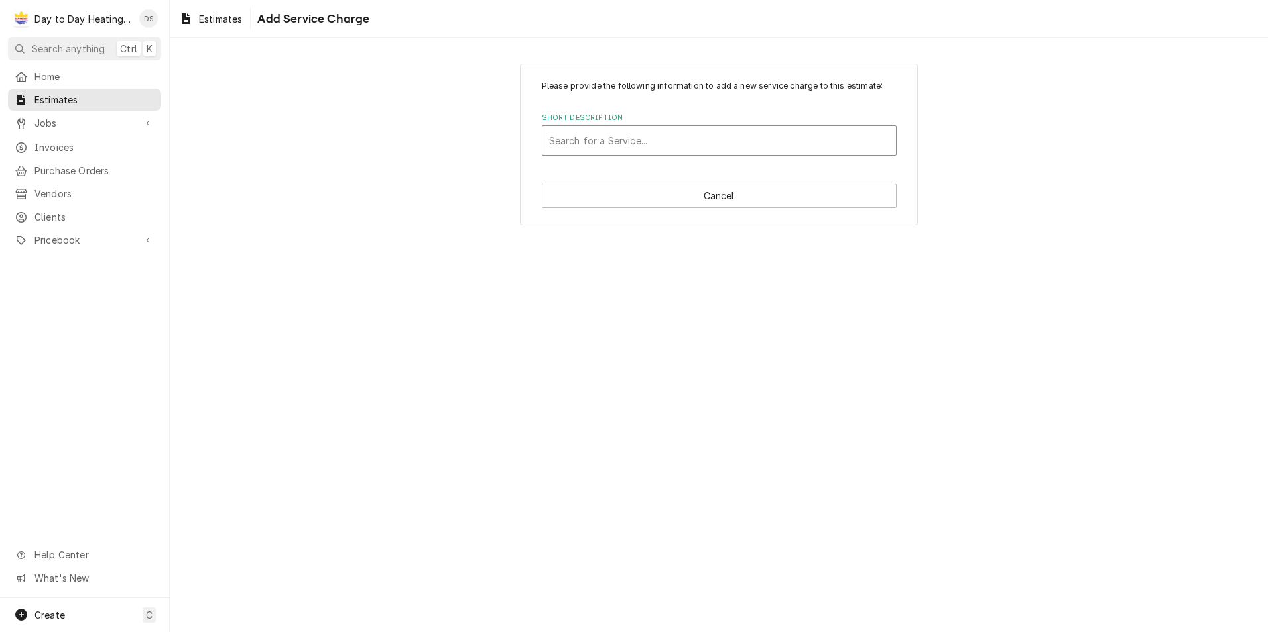
click at [676, 143] on div "Short Description" at bounding box center [719, 141] width 340 height 24
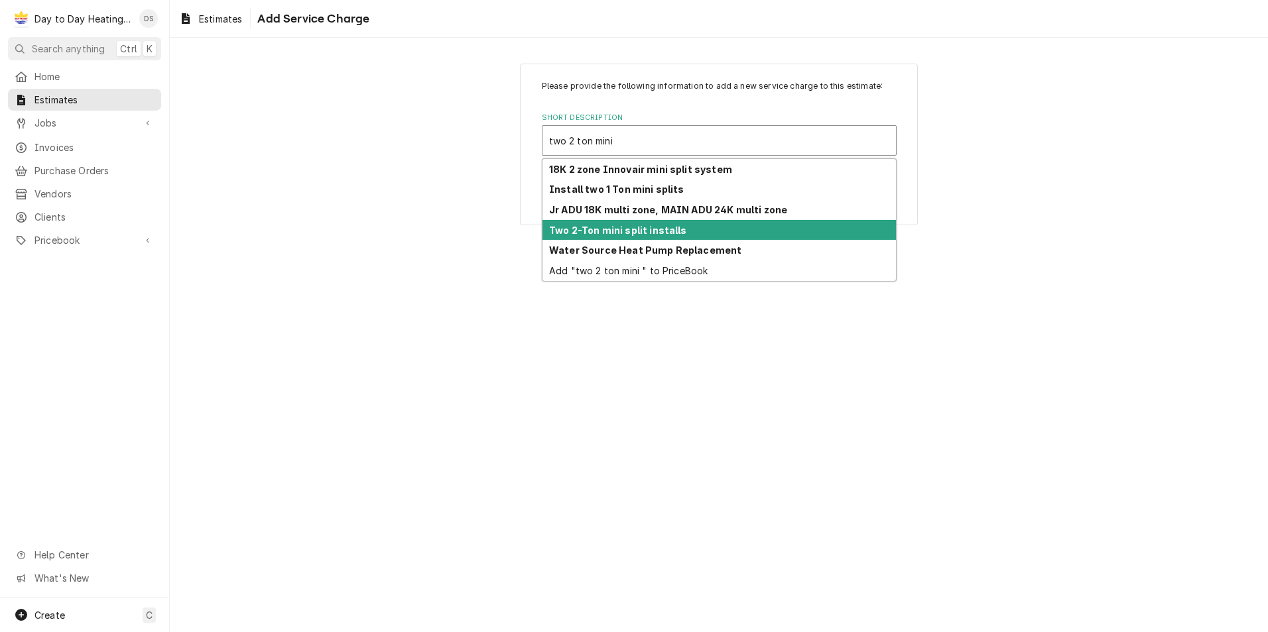
click at [636, 223] on div "Two 2-Ton mini split installs" at bounding box center [718, 230] width 353 height 21
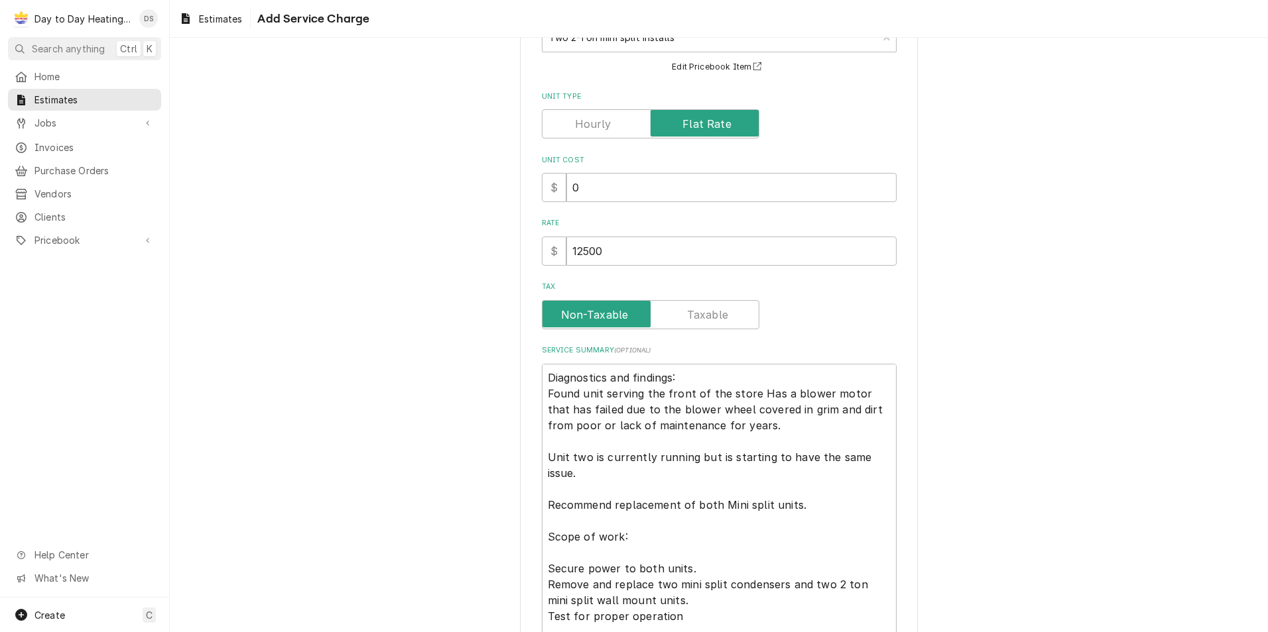
scroll to position [198, 0]
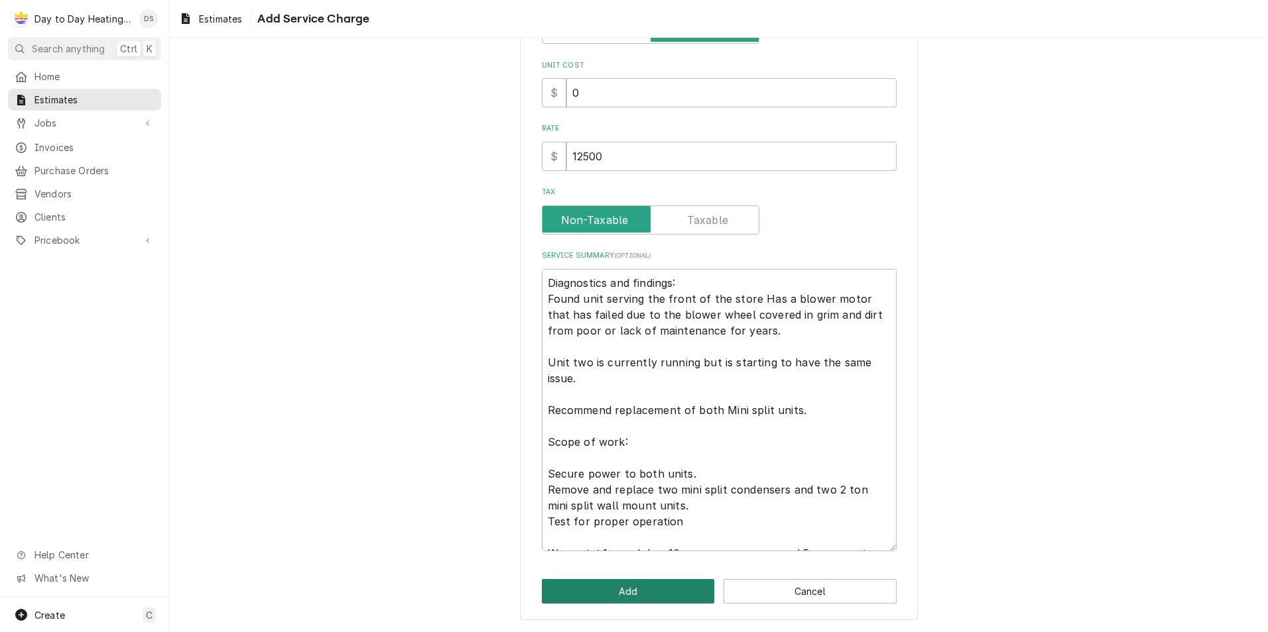
click at [640, 592] on button "Add" at bounding box center [628, 591] width 173 height 25
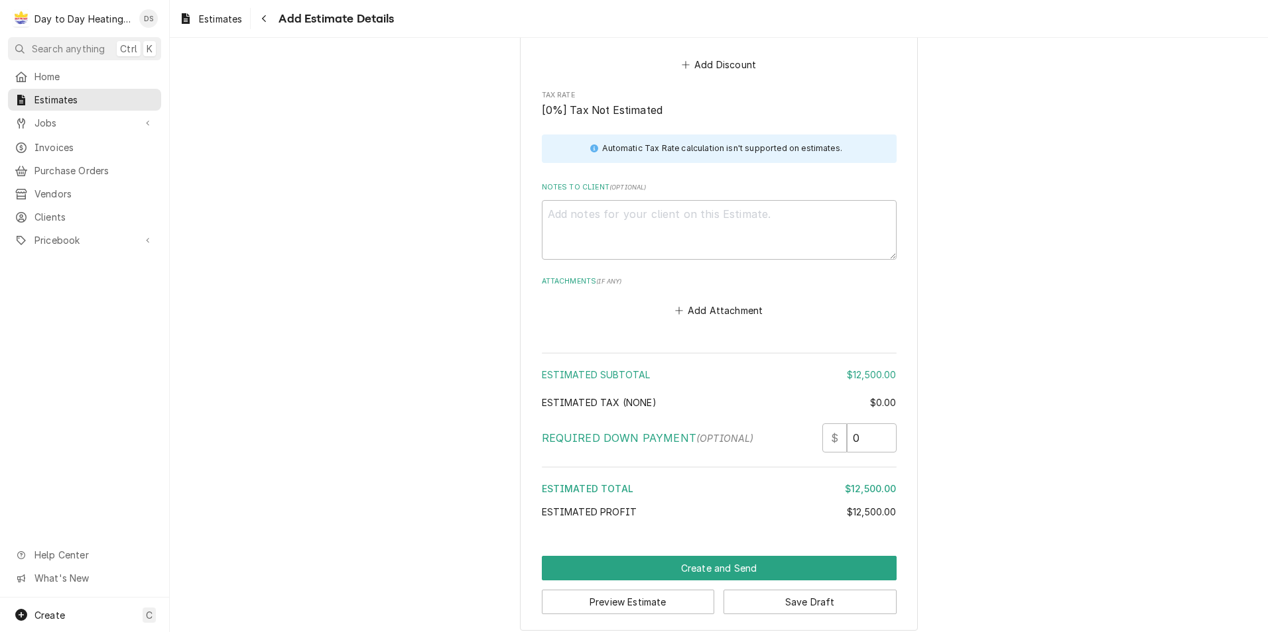
scroll to position [1934, 0]
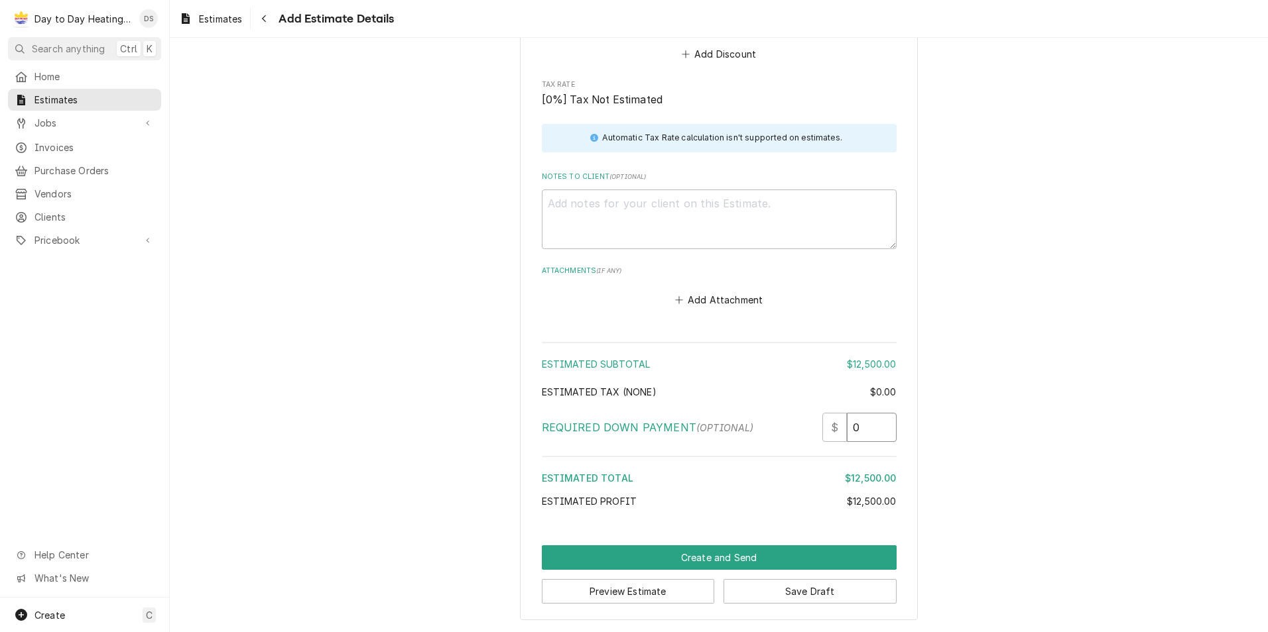
click at [854, 422] on input "0" at bounding box center [872, 427] width 50 height 29
click at [865, 436] on input "Required Down Payment" at bounding box center [872, 427] width 50 height 29
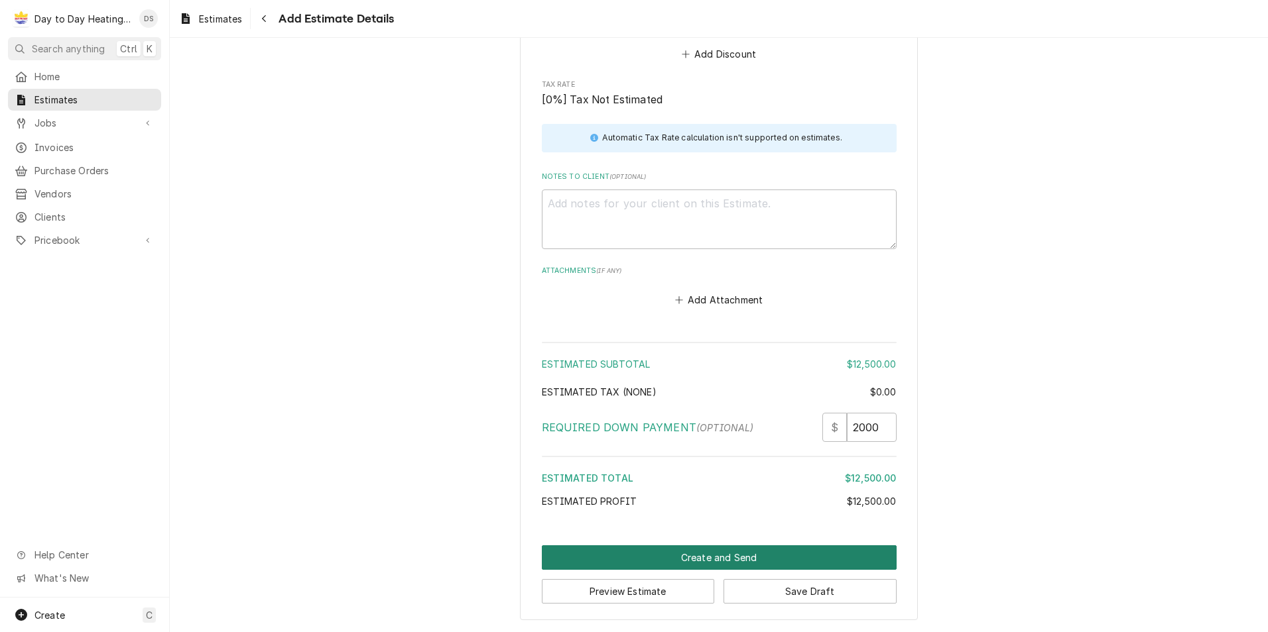
click at [737, 558] on button "Create and Send" at bounding box center [719, 558] width 355 height 25
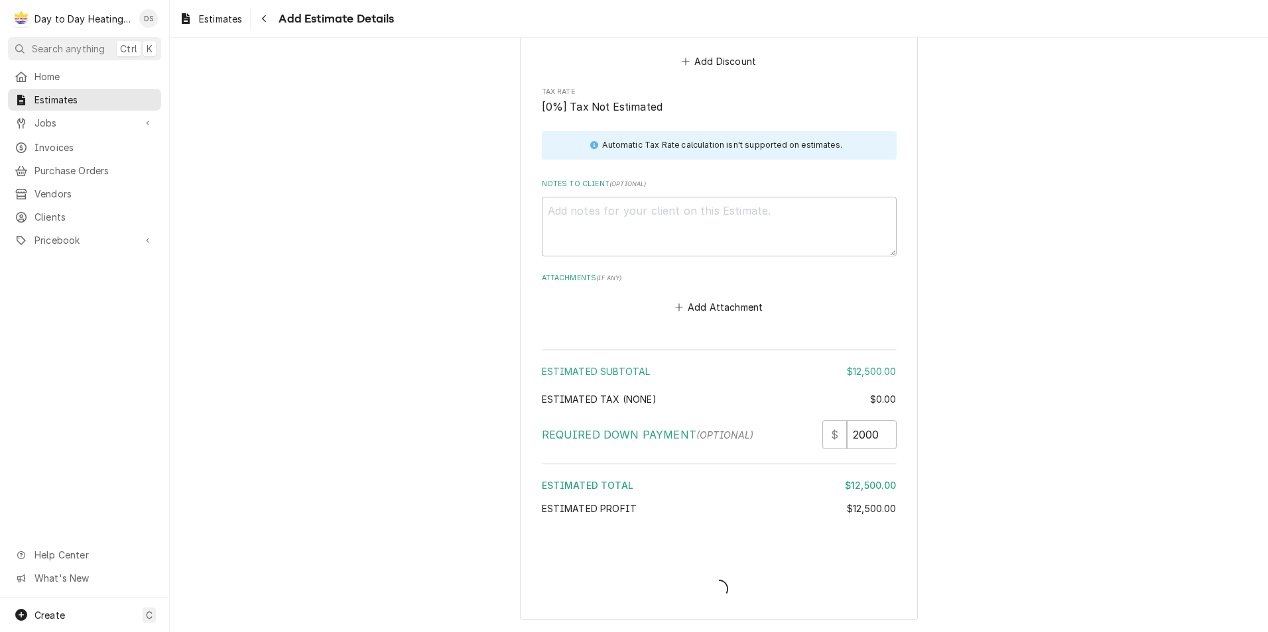
scroll to position [1927, 0]
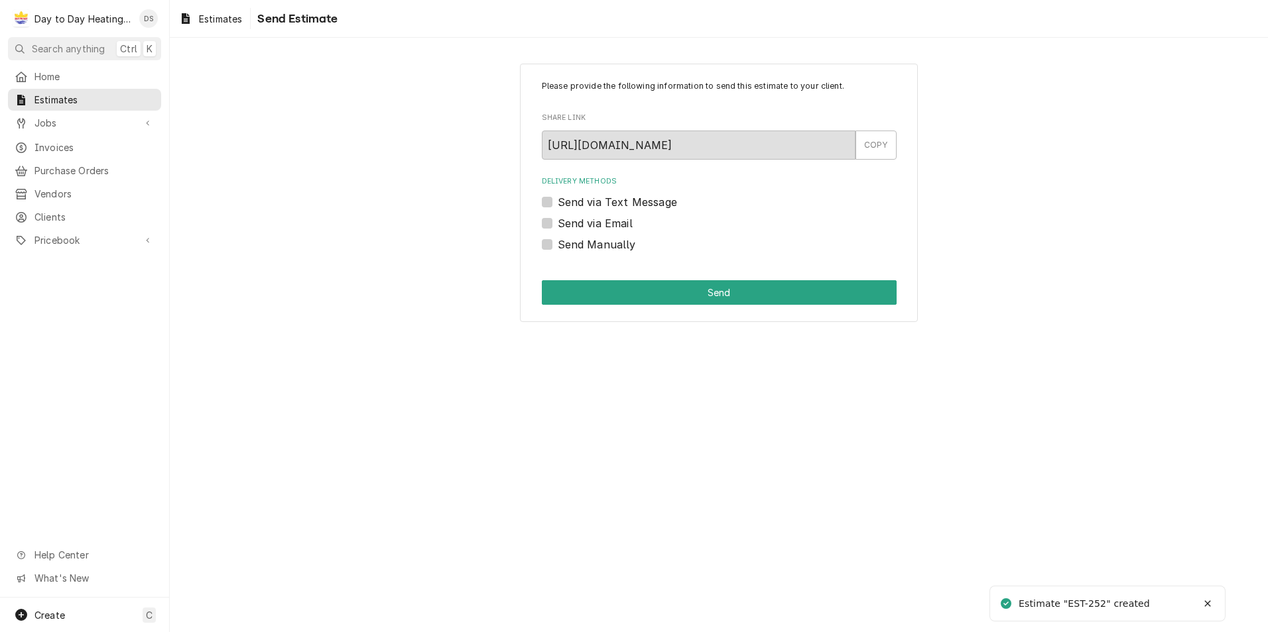
click at [605, 202] on label "Send via Text Message" at bounding box center [617, 202] width 119 height 16
click at [605, 202] on input "Send via Text Message" at bounding box center [735, 208] width 355 height 29
checkbox input "true"
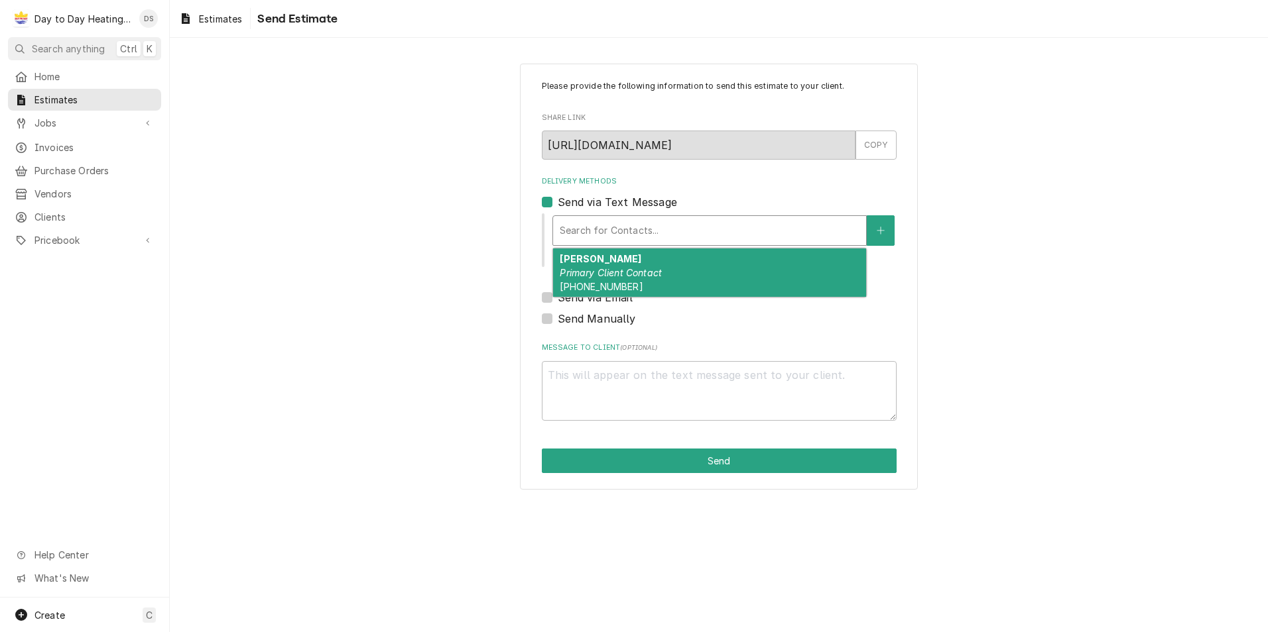
click at [610, 226] on div "Delivery Methods" at bounding box center [710, 231] width 300 height 24
click at [620, 266] on div "David Chun Primary Client Contact (858) 405-5753" at bounding box center [709, 273] width 313 height 48
type textarea "x"
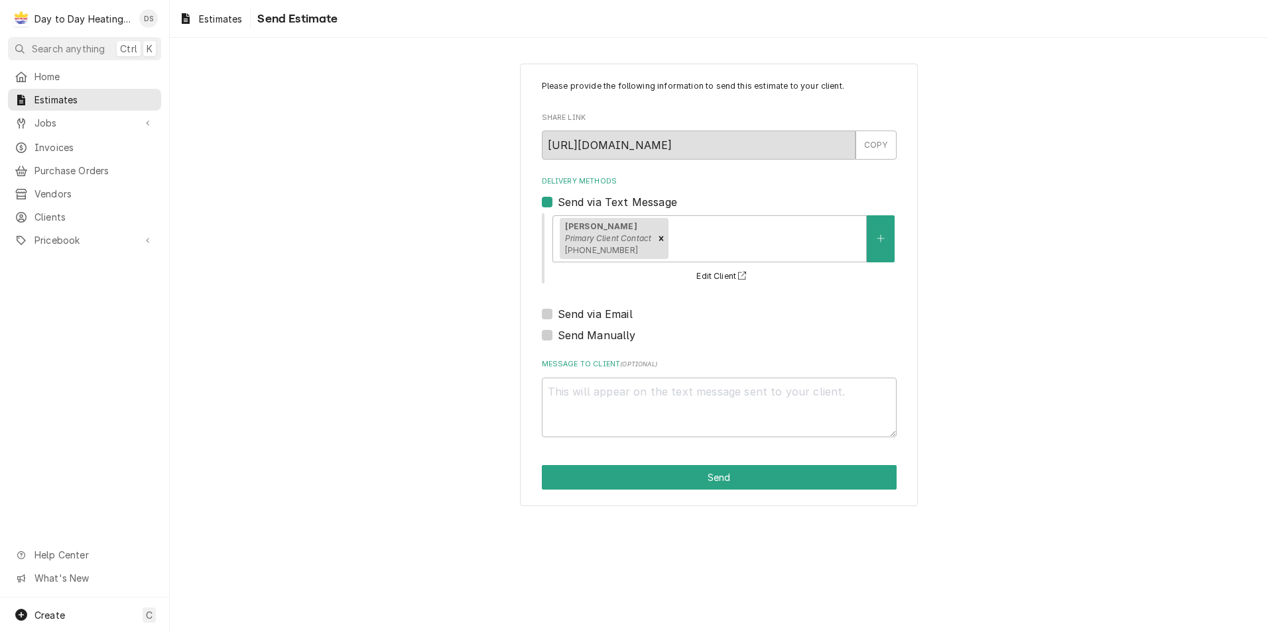
click at [615, 317] on label "Send via Email" at bounding box center [595, 314] width 75 height 16
click at [615, 317] on input "Send via Email" at bounding box center [735, 320] width 355 height 29
checkbox input "true"
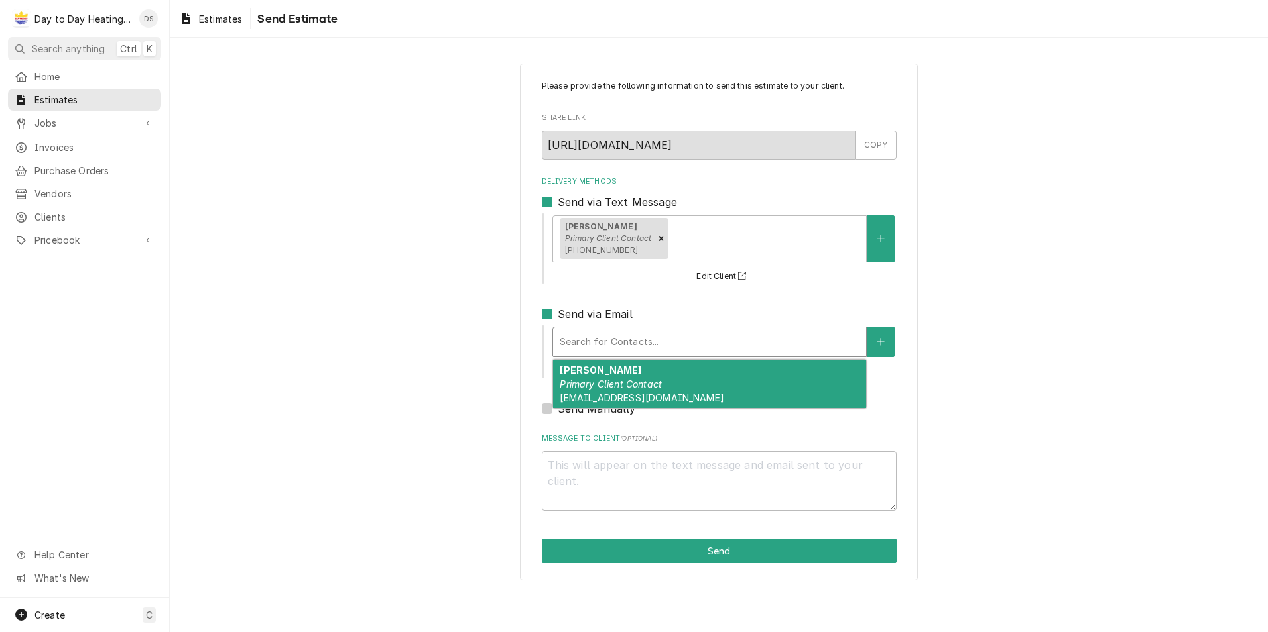
click at [618, 337] on div "Delivery Methods" at bounding box center [710, 342] width 300 height 24
click at [620, 373] on div "David Chun Primary Client Contact daytodaysd@gmail.com" at bounding box center [709, 384] width 313 height 48
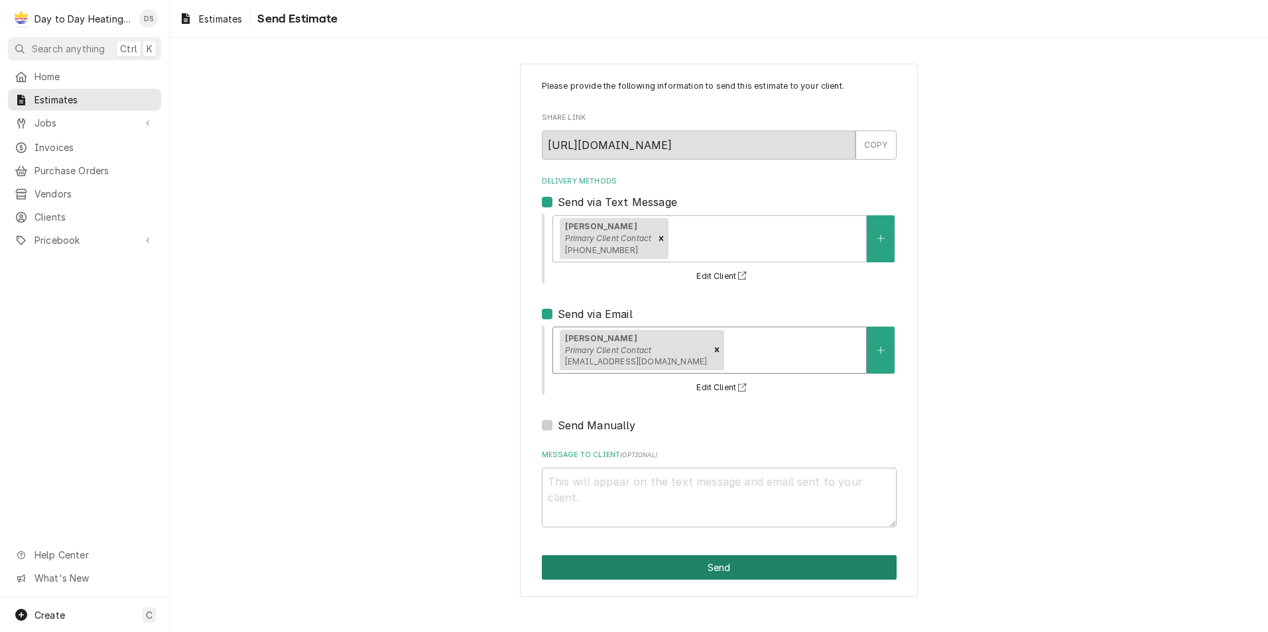
click at [755, 568] on button "Send" at bounding box center [719, 568] width 355 height 25
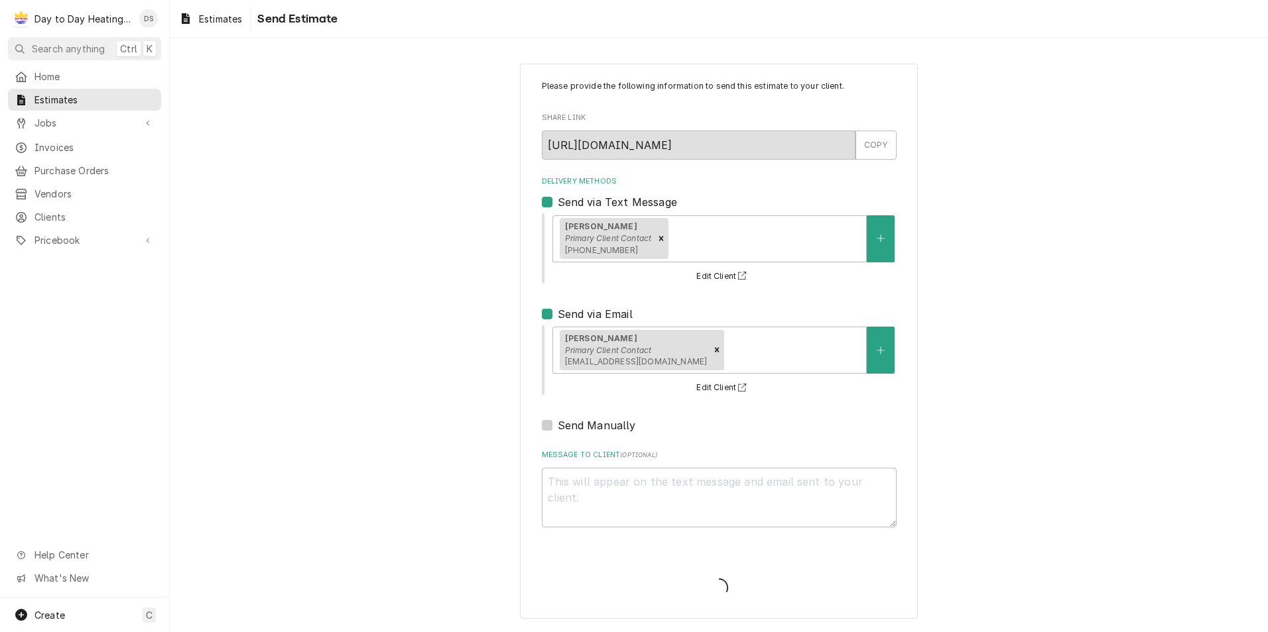
type textarea "x"
